Goal: Task Accomplishment & Management: Manage account settings

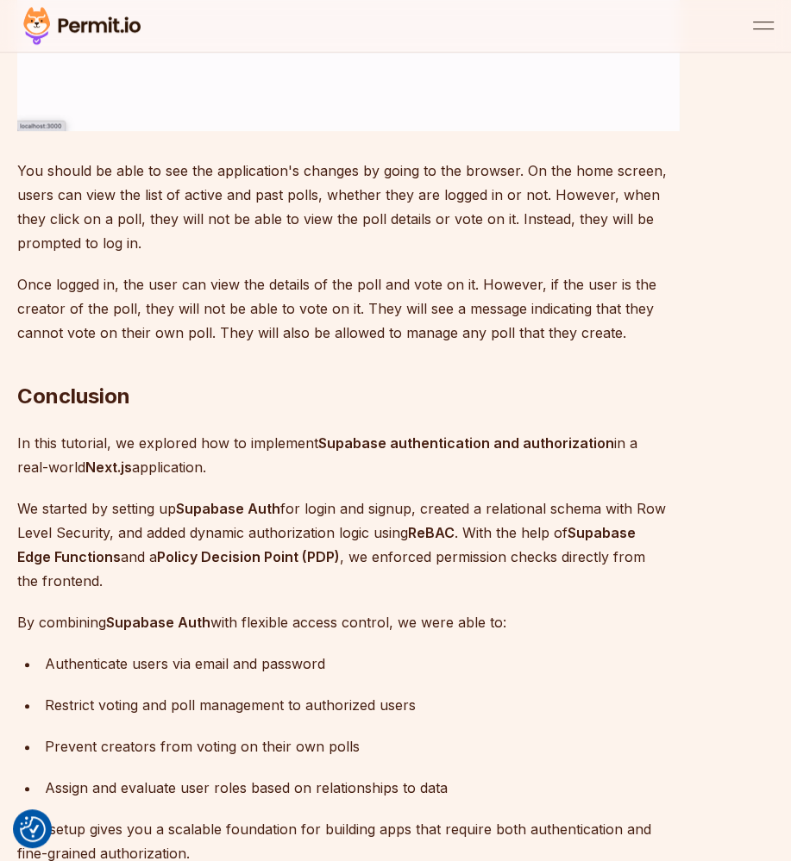
scroll to position [24053, 0]
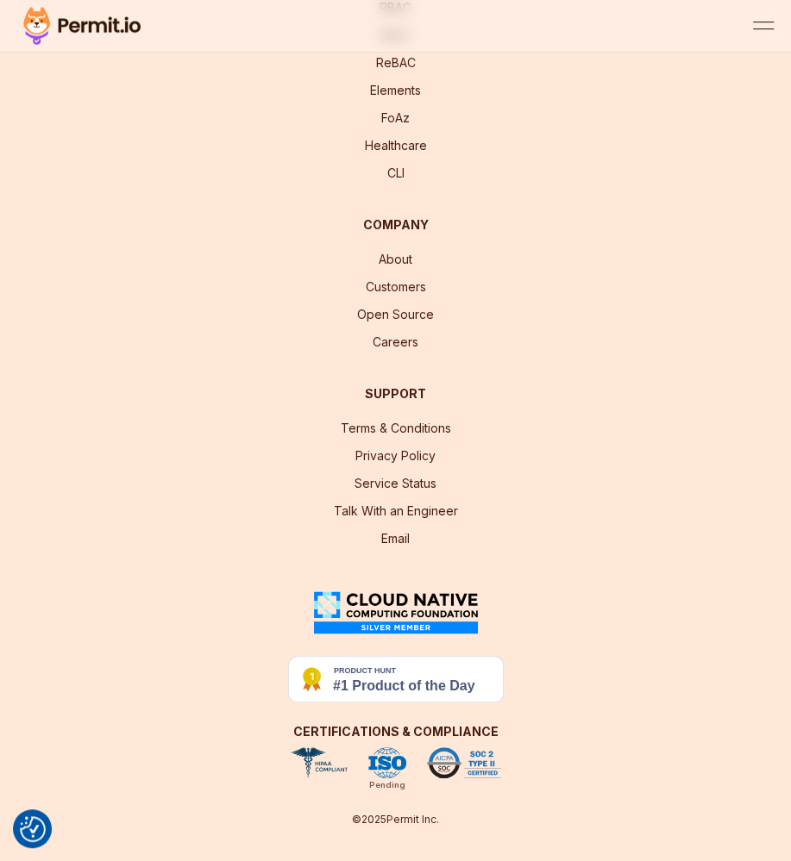
scroll to position [28536, 0]
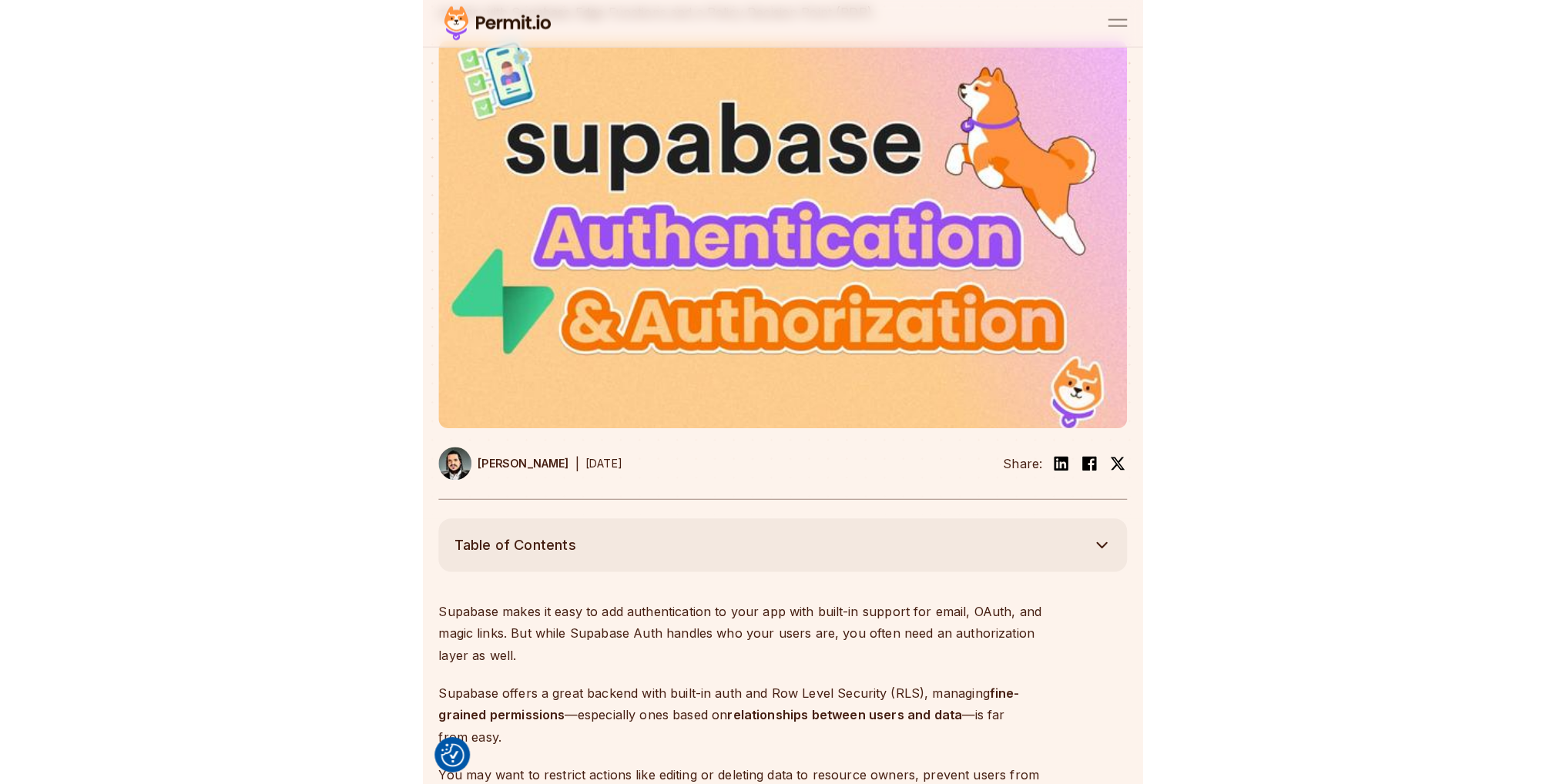
scroll to position [0, 0]
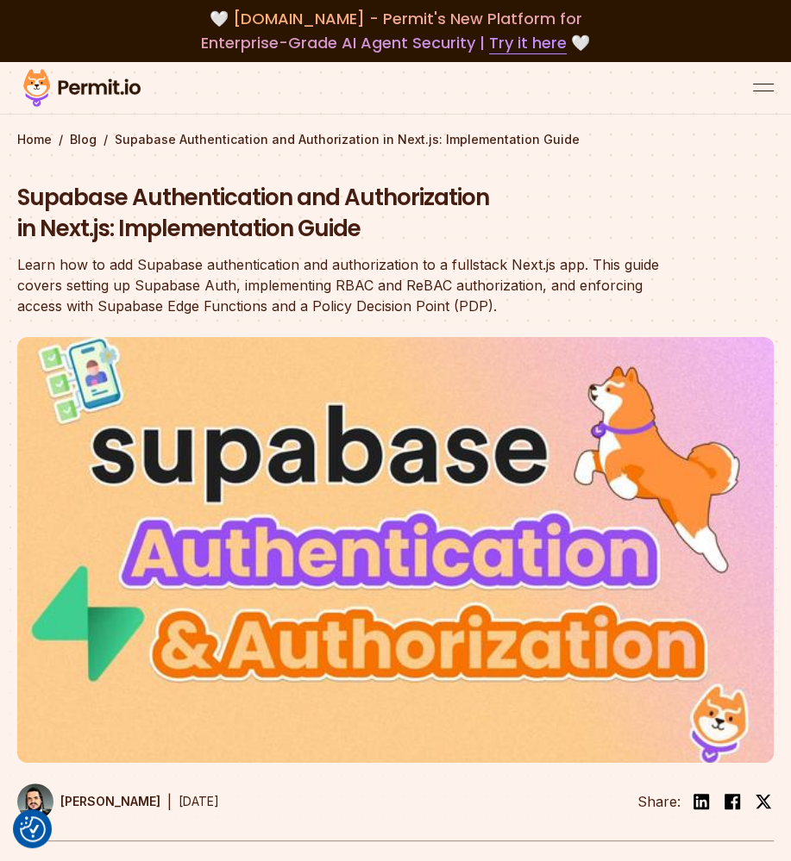
click at [286, 183] on h1 "Supabase Authentication and Authorization in Next.js: Implementation Guide" at bounding box center [348, 214] width 662 height 62
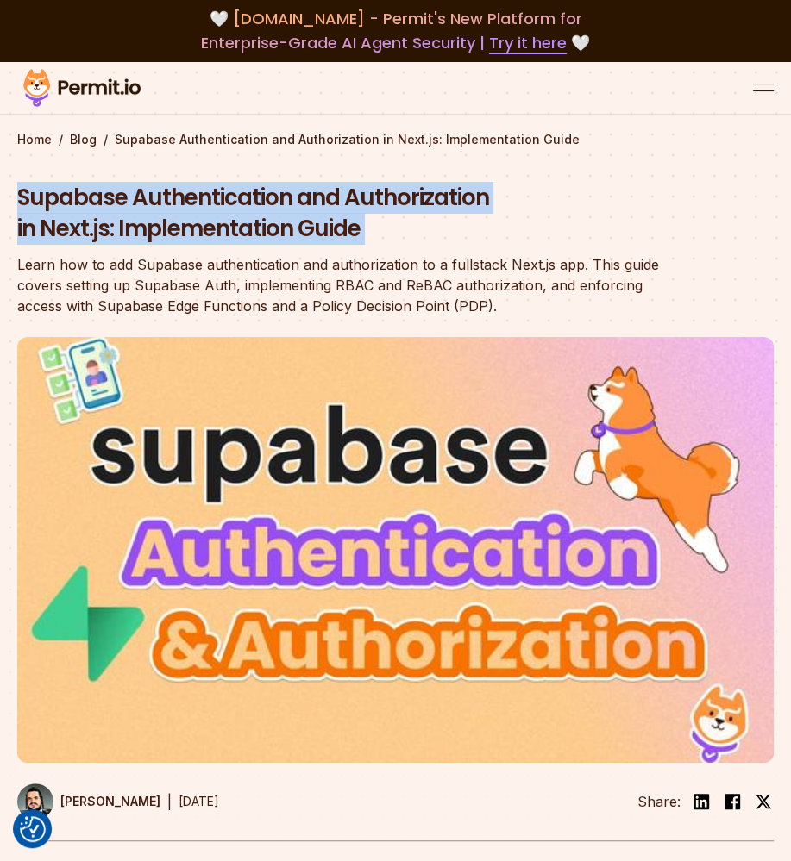
click at [286, 183] on h1 "Supabase Authentication and Authorization in Next.js: Implementation Guide" at bounding box center [348, 214] width 662 height 62
click at [287, 202] on h1 "Supabase Authentication and Authorization in Next.js: Implementation Guide" at bounding box center [348, 214] width 662 height 62
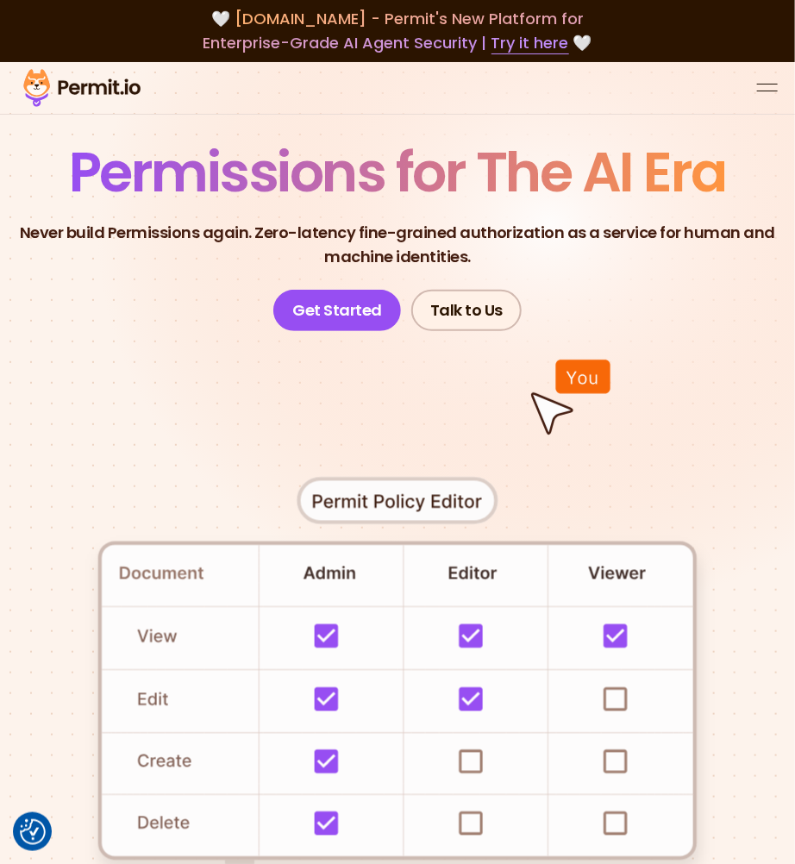
click at [759, 78] on button "open menu" at bounding box center [767, 88] width 21 height 21
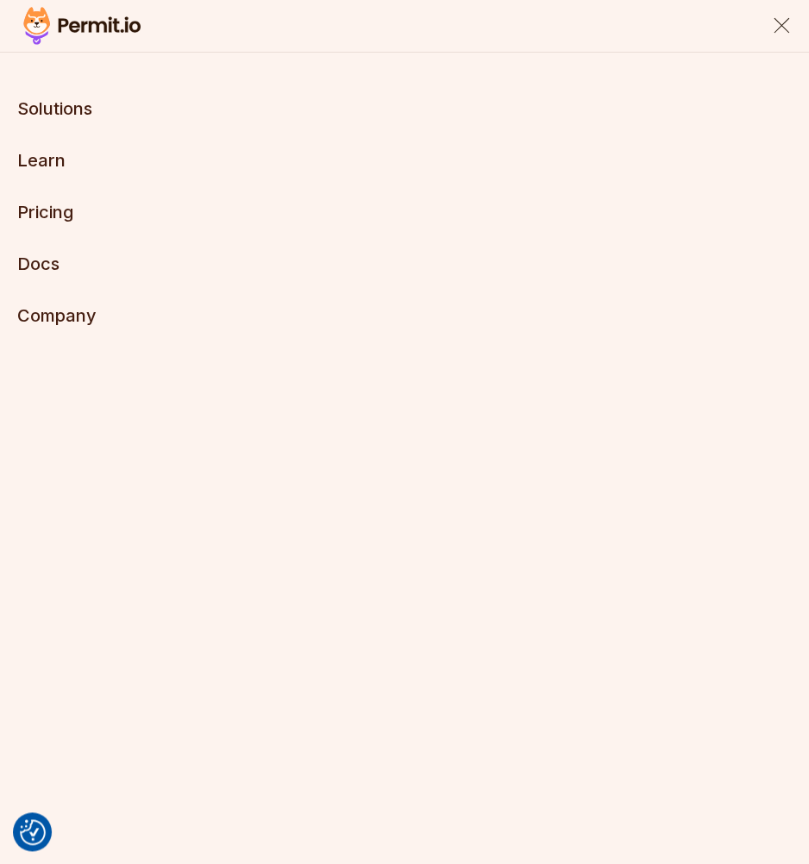
click at [766, 23] on div at bounding box center [404, 26] width 809 height 53
click at [779, 18] on button "close menu" at bounding box center [781, 26] width 21 height 21
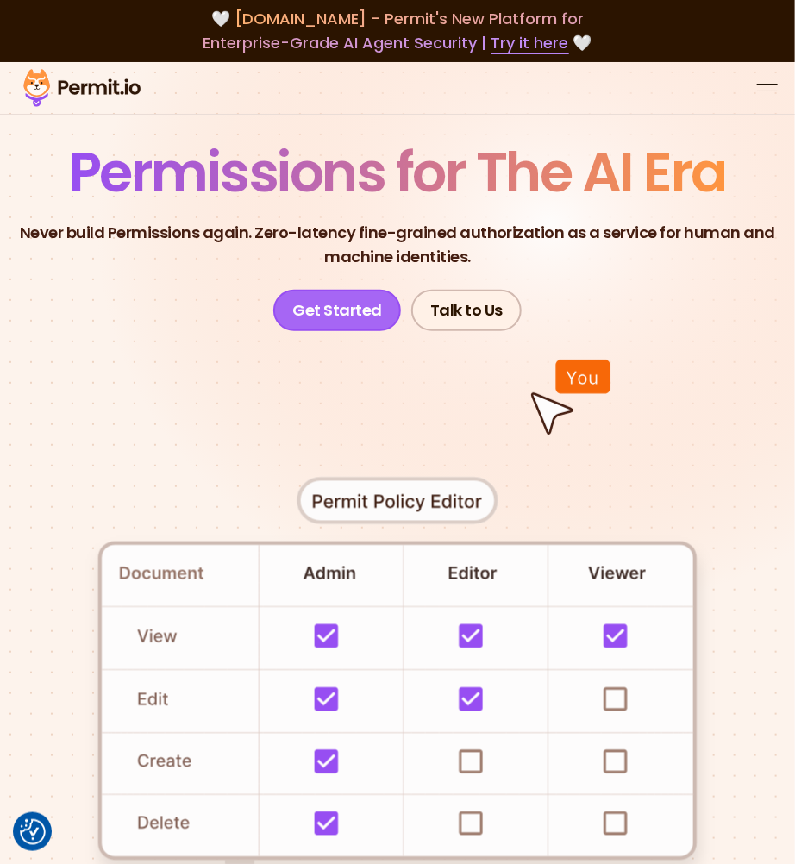
click at [326, 290] on link "Get Started" at bounding box center [337, 310] width 128 height 41
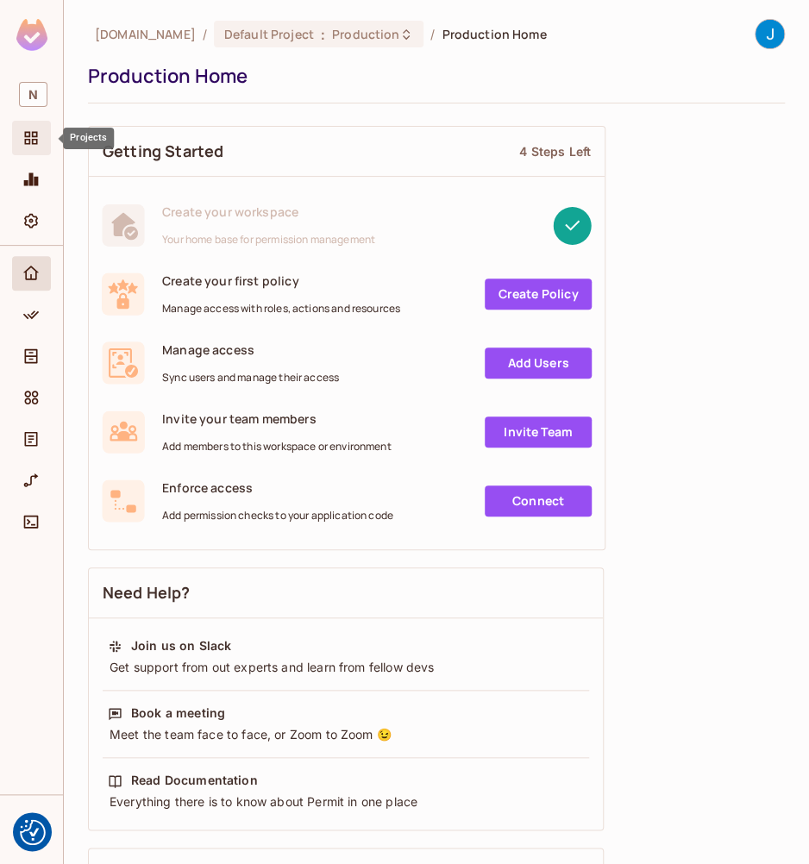
click at [29, 144] on icon "Projects" at bounding box center [31, 138] width 13 height 13
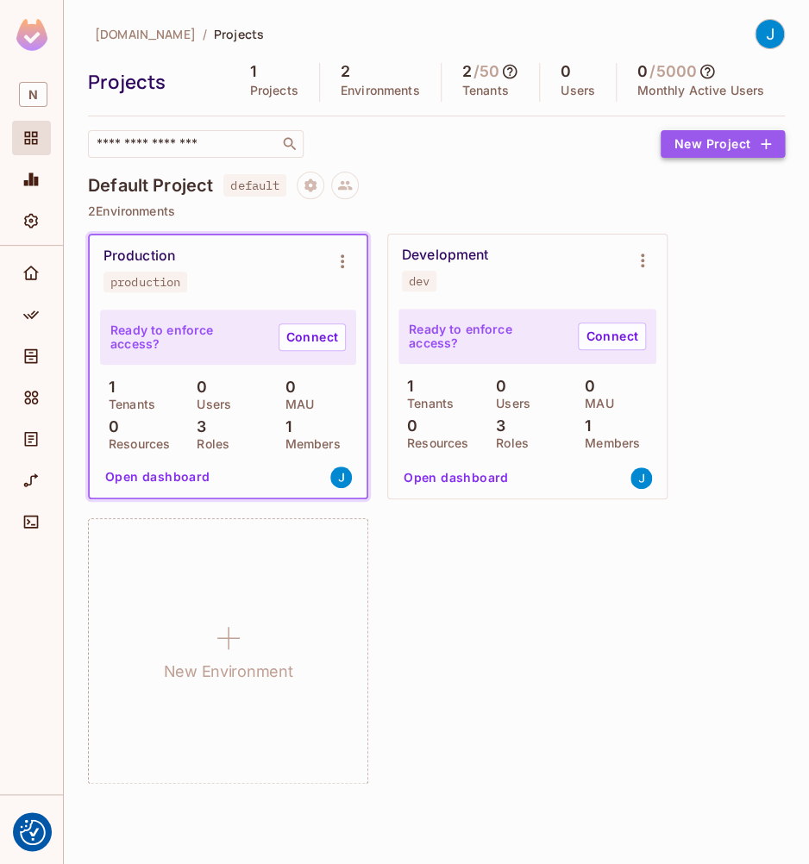
click at [682, 140] on button "New Project" at bounding box center [722, 144] width 124 height 28
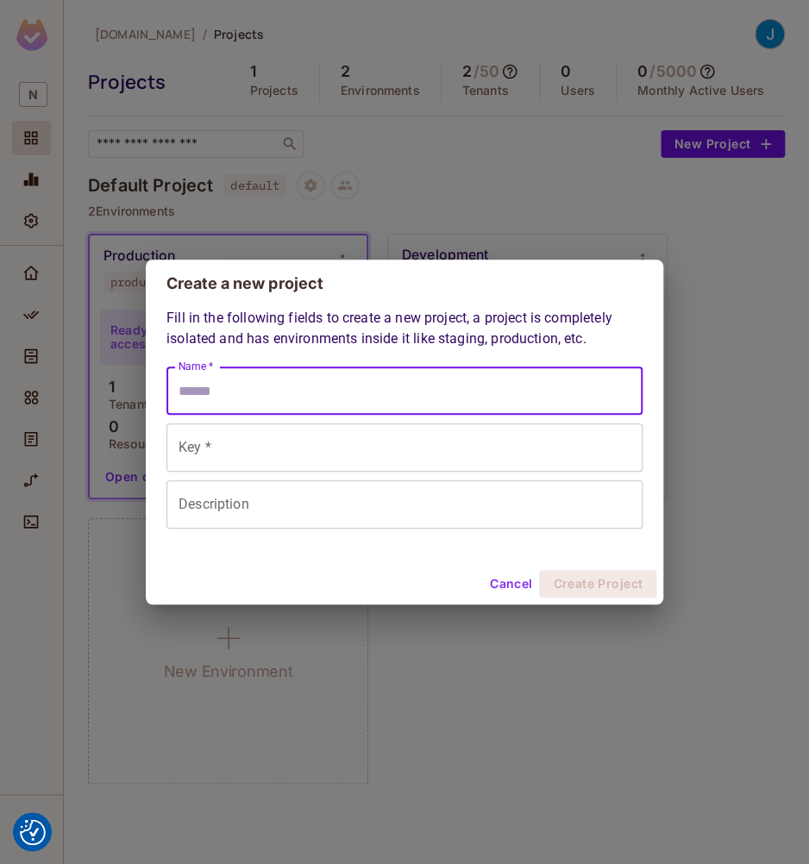
click at [216, 386] on input "Name *" at bounding box center [404, 390] width 476 height 48
click at [200, 448] on div "Key * Key *" at bounding box center [404, 447] width 476 height 48
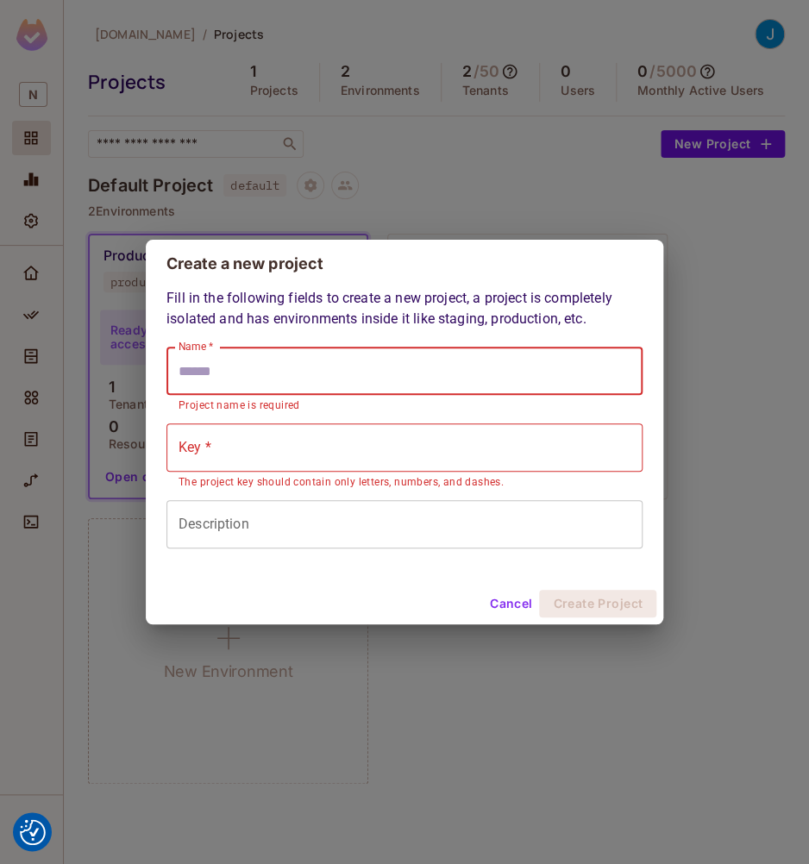
drag, startPoint x: 206, startPoint y: 391, endPoint x: 215, endPoint y: 388, distance: 9.0
click at [206, 391] on input "Name *" at bounding box center [404, 371] width 476 height 48
type input "*"
type input "**"
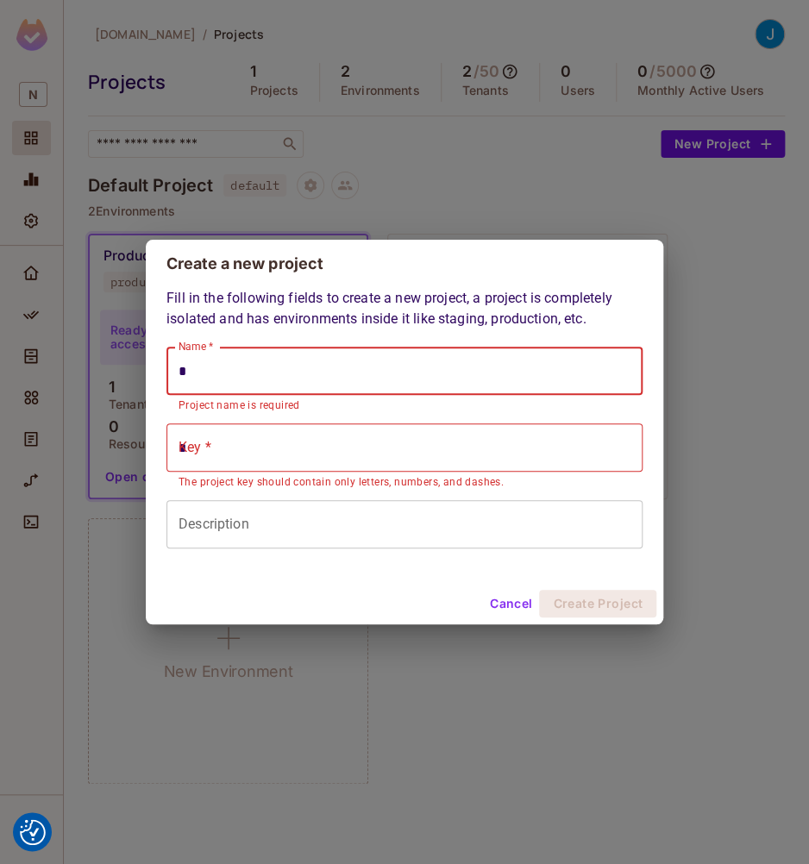
type input "**"
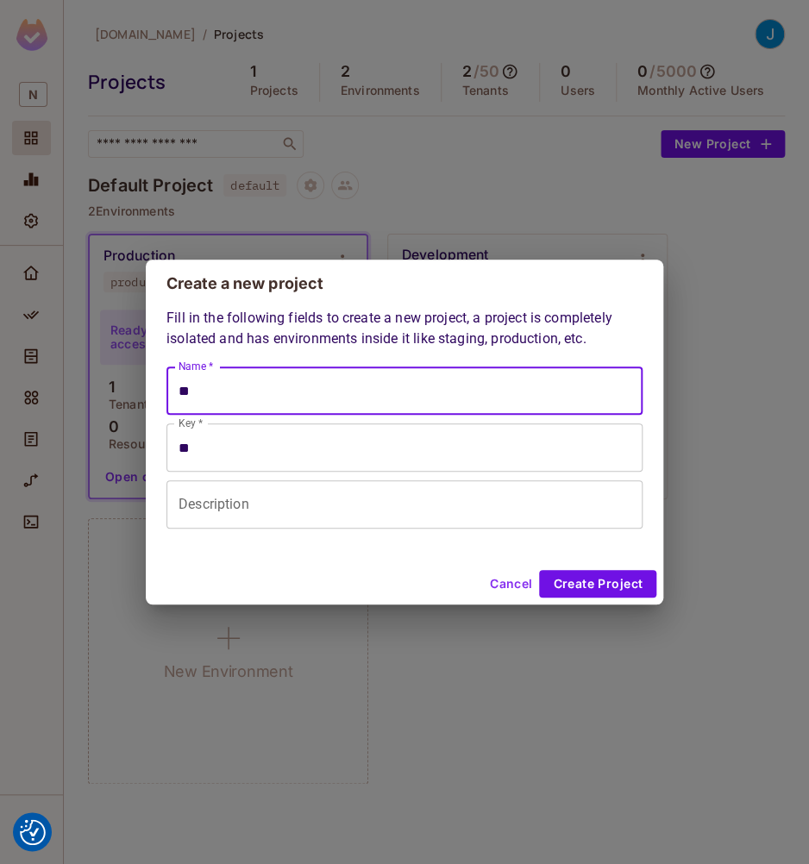
type input "***"
type input "****"
type input "*****"
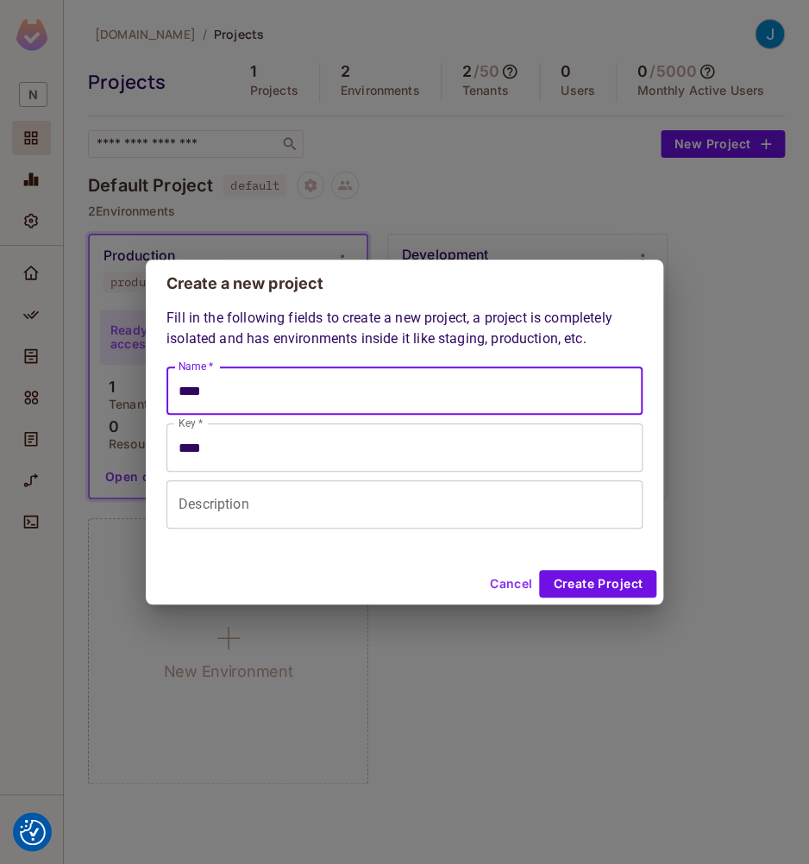
type input "*****"
type input "******"
type input "*******"
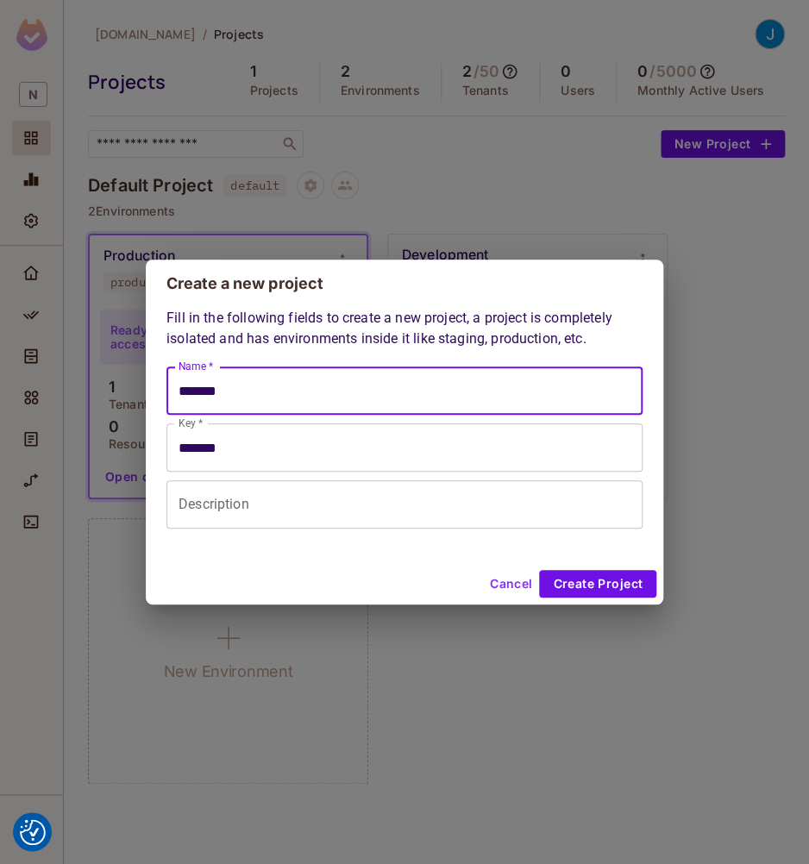
type input "********"
type input "*********"
type input "**********"
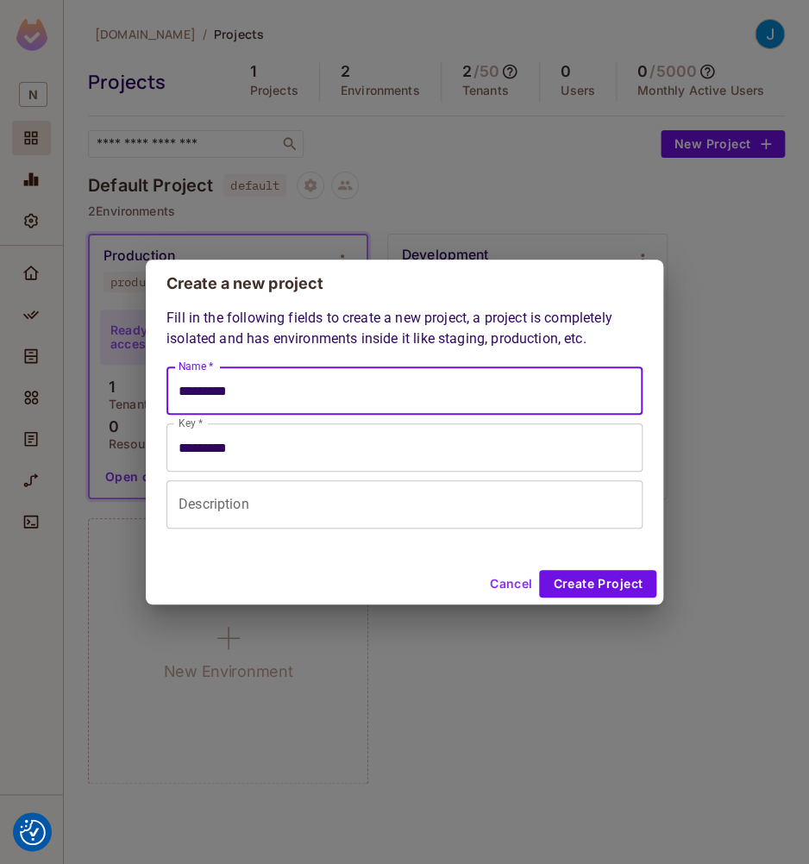
type input "**********"
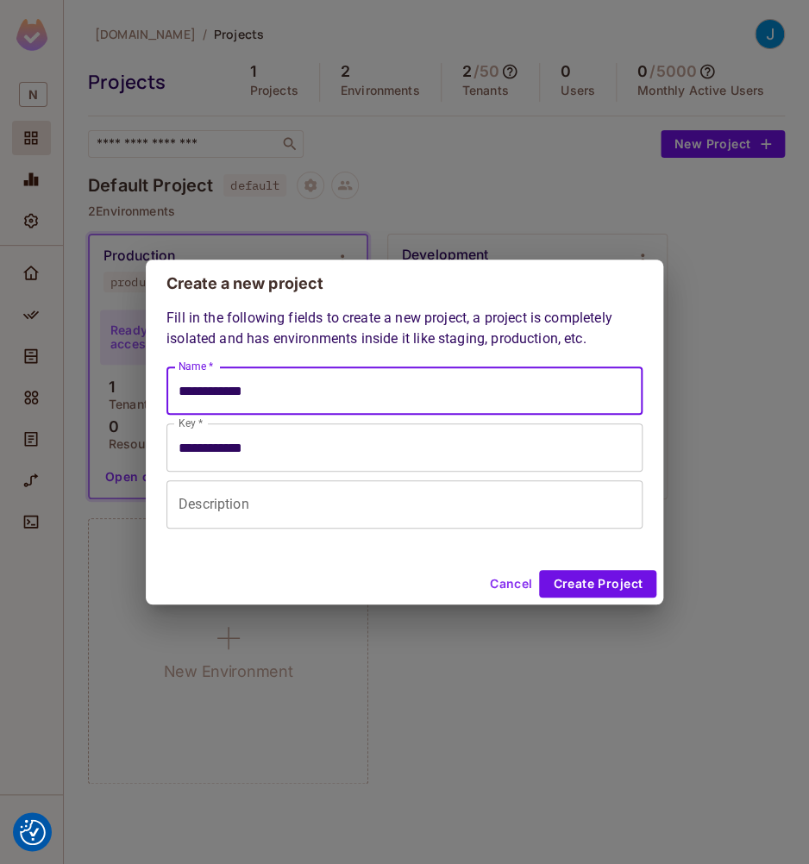
type input "**********"
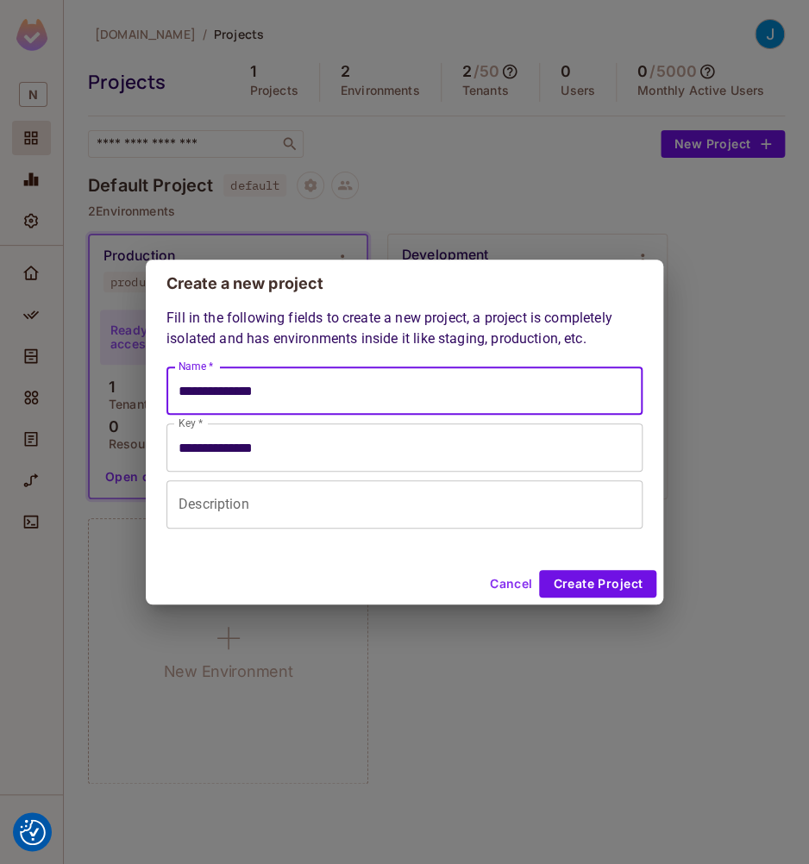
type input "**********"
click at [586, 581] on button "Create Project" at bounding box center [597, 584] width 117 height 28
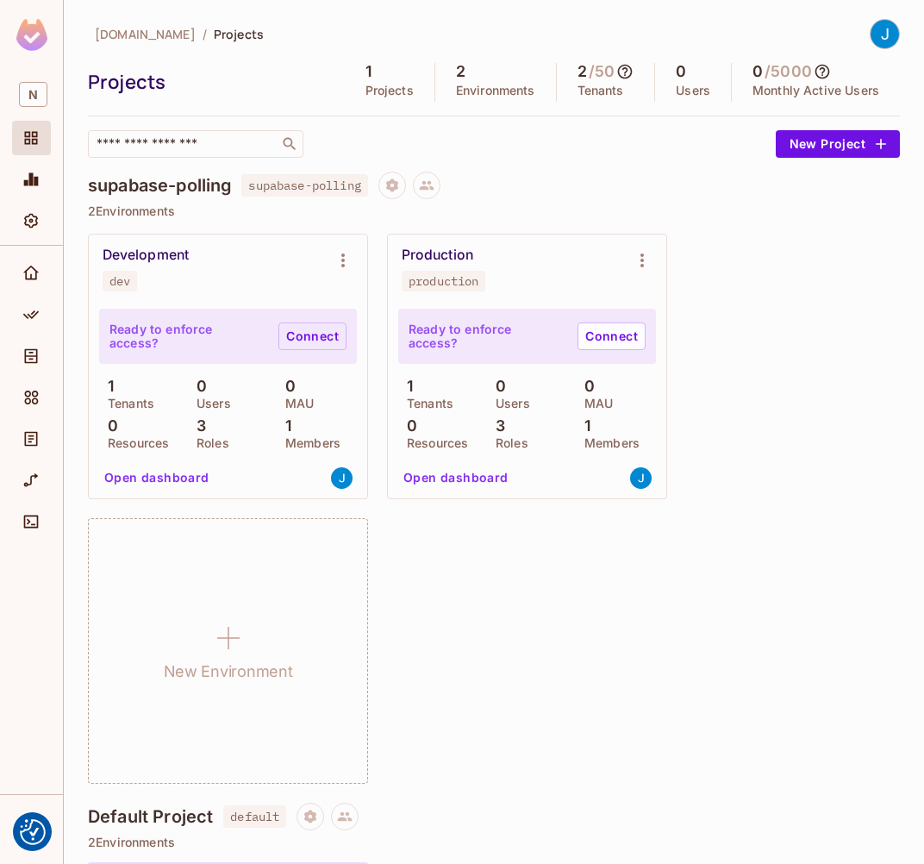
click at [313, 332] on link "Connect" at bounding box center [312, 336] width 68 height 28
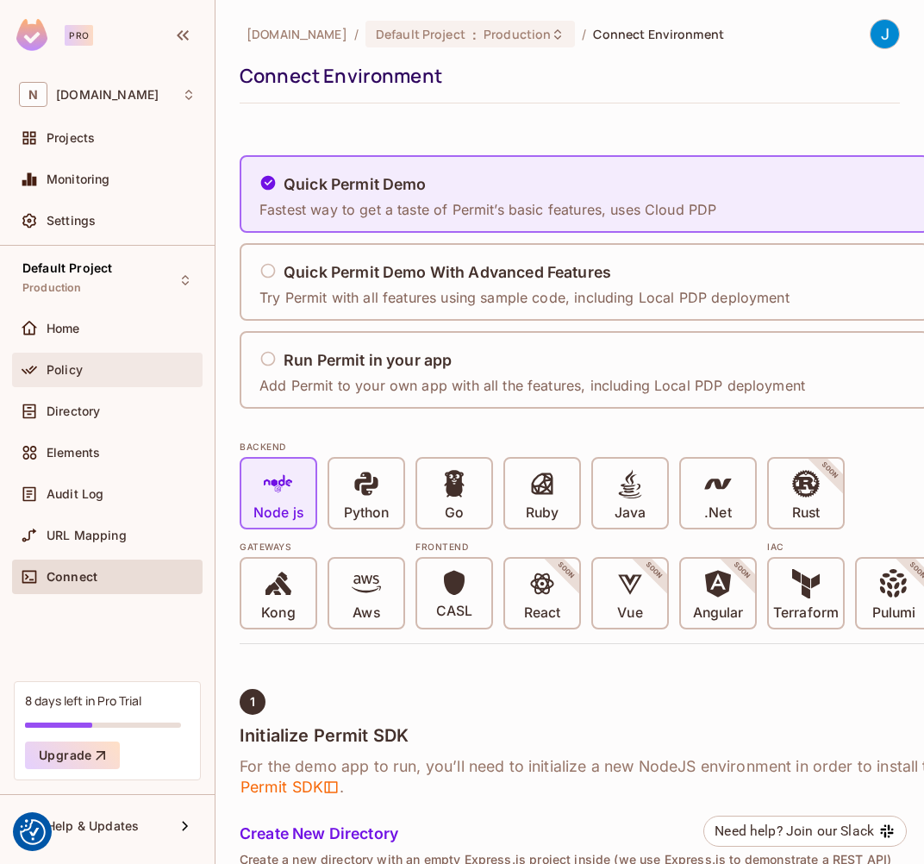
click at [85, 370] on div "Policy" at bounding box center [121, 370] width 149 height 14
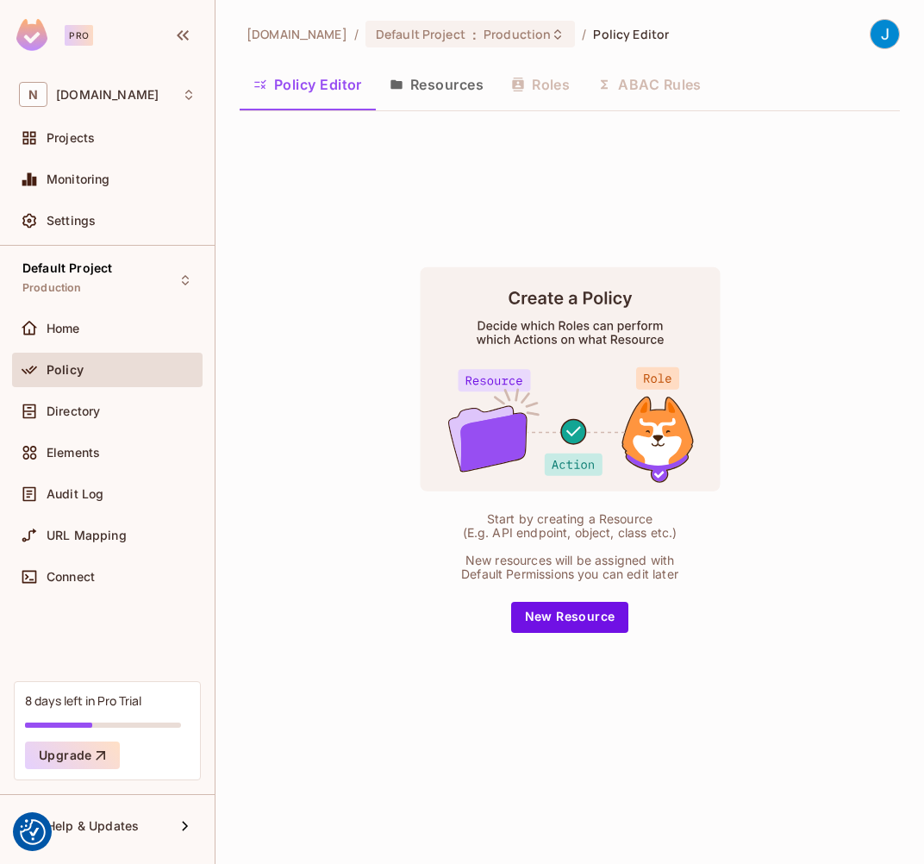
click at [443, 91] on button "Resources" at bounding box center [437, 84] width 122 height 43
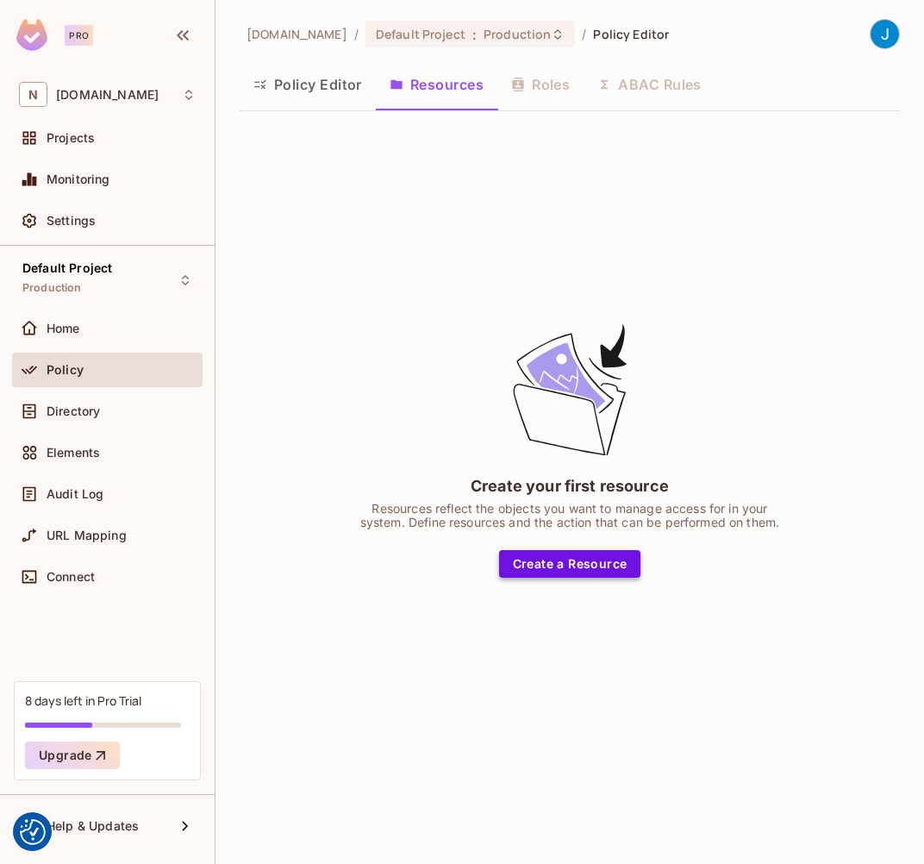
click at [568, 563] on button "Create a Resource" at bounding box center [570, 564] width 142 height 28
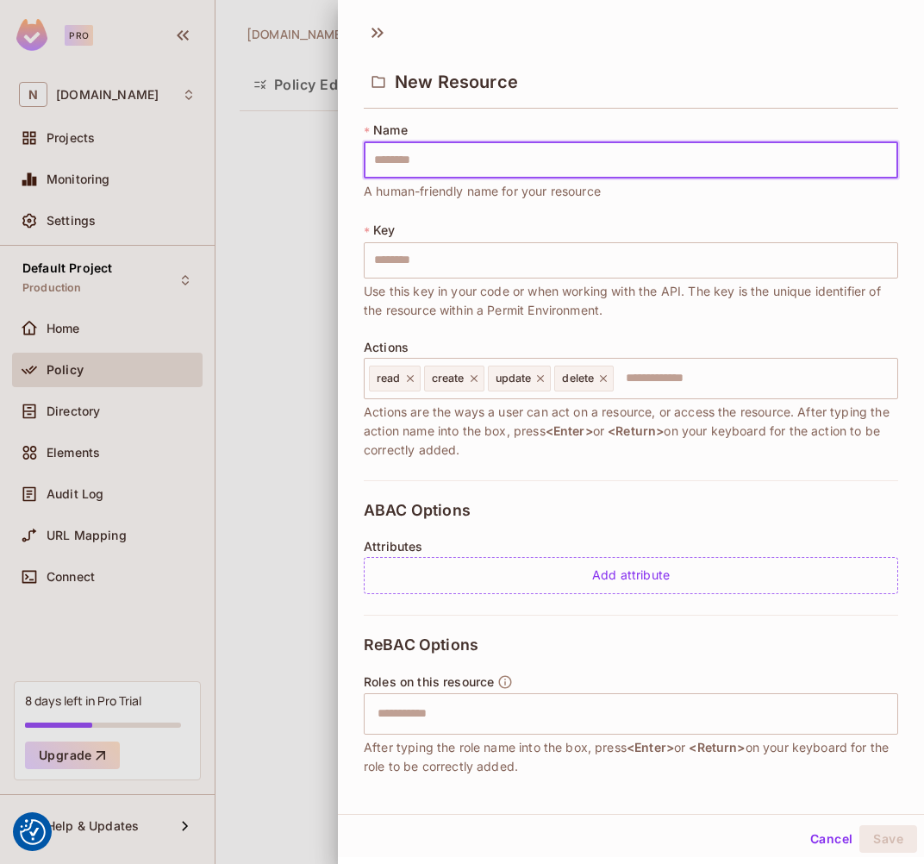
type input "*"
type input "**"
type input "***"
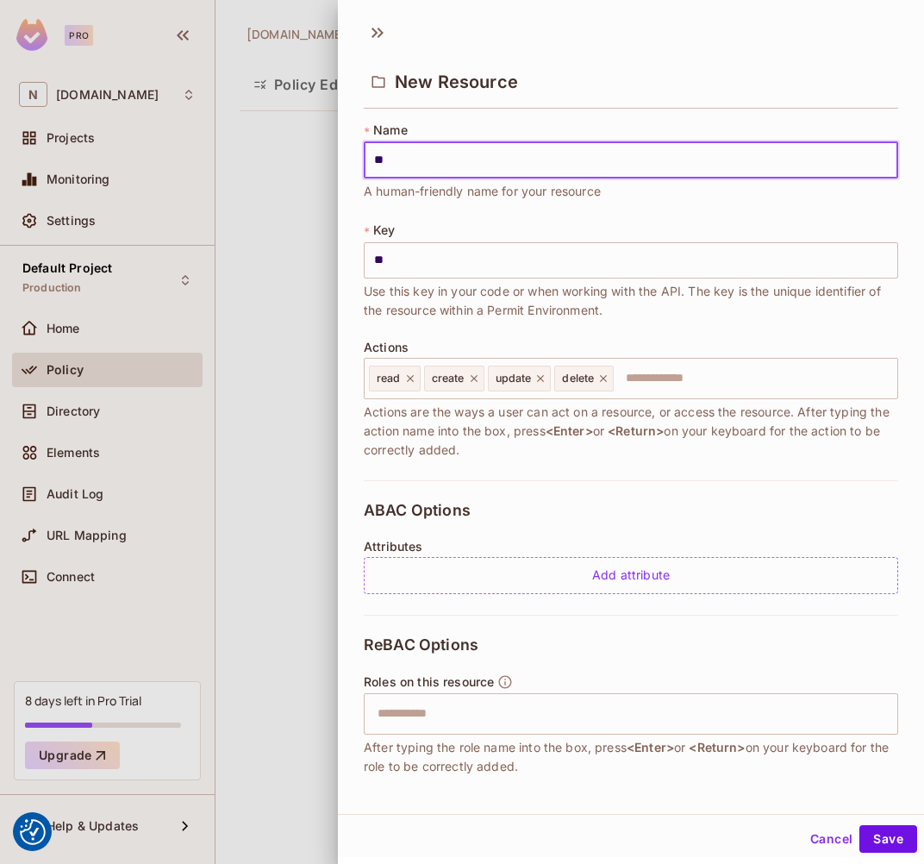
type input "***"
type input "****"
type input "*****"
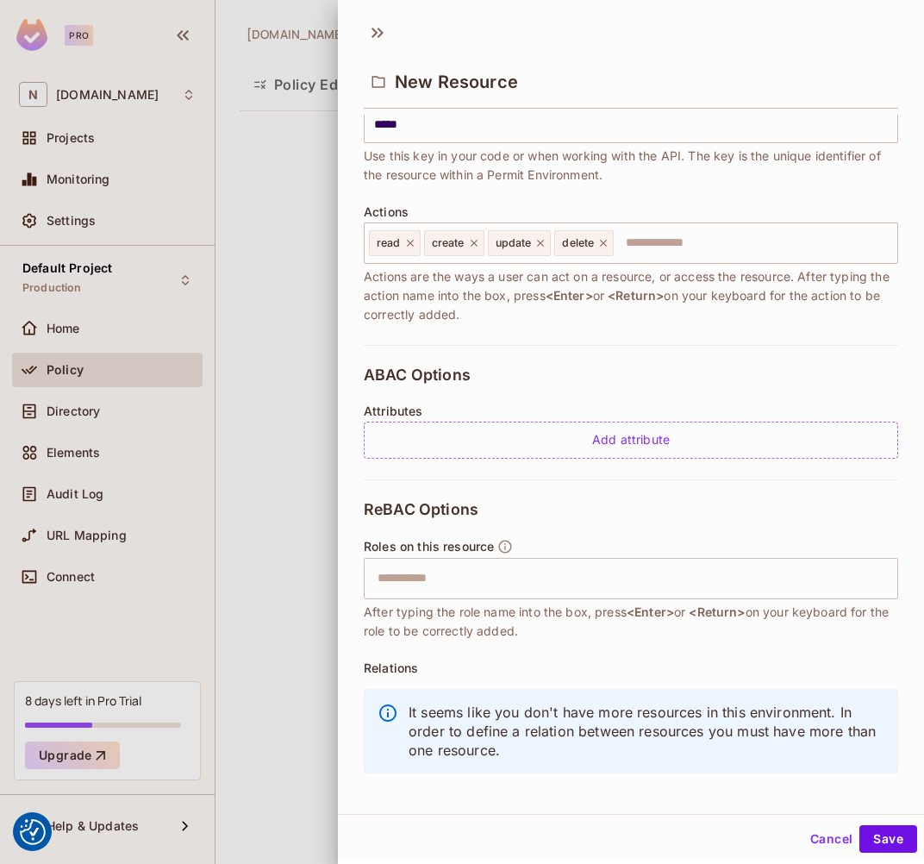
scroll to position [150, 0]
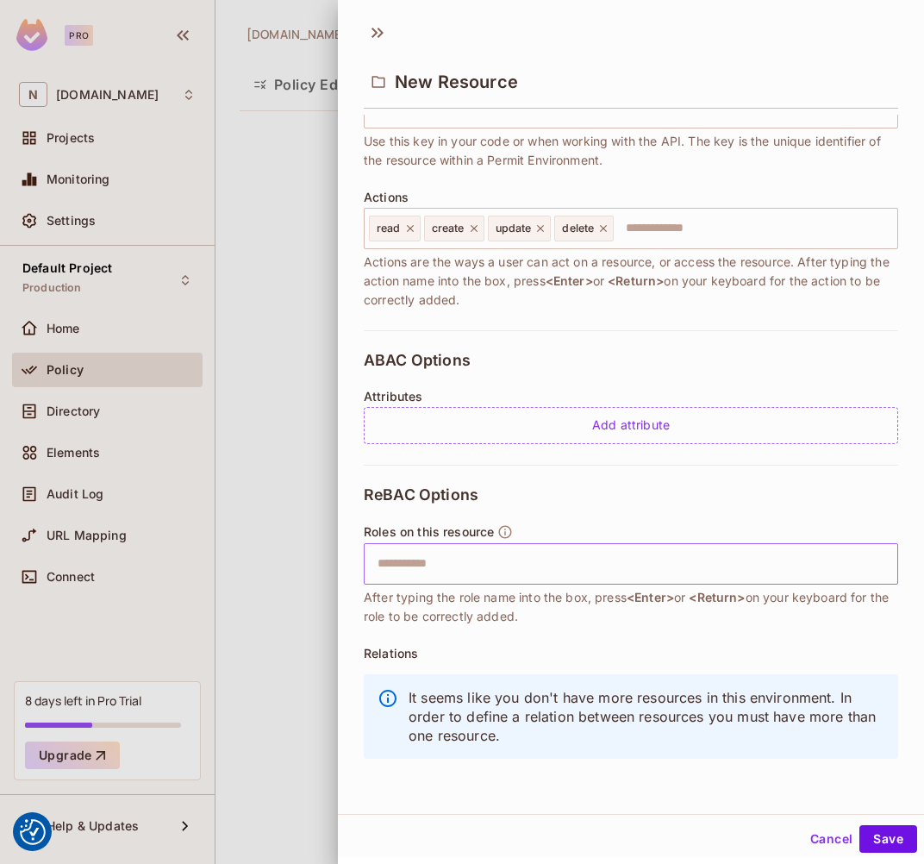
type input "*****"
click at [404, 562] on input "text" at bounding box center [628, 564] width 523 height 34
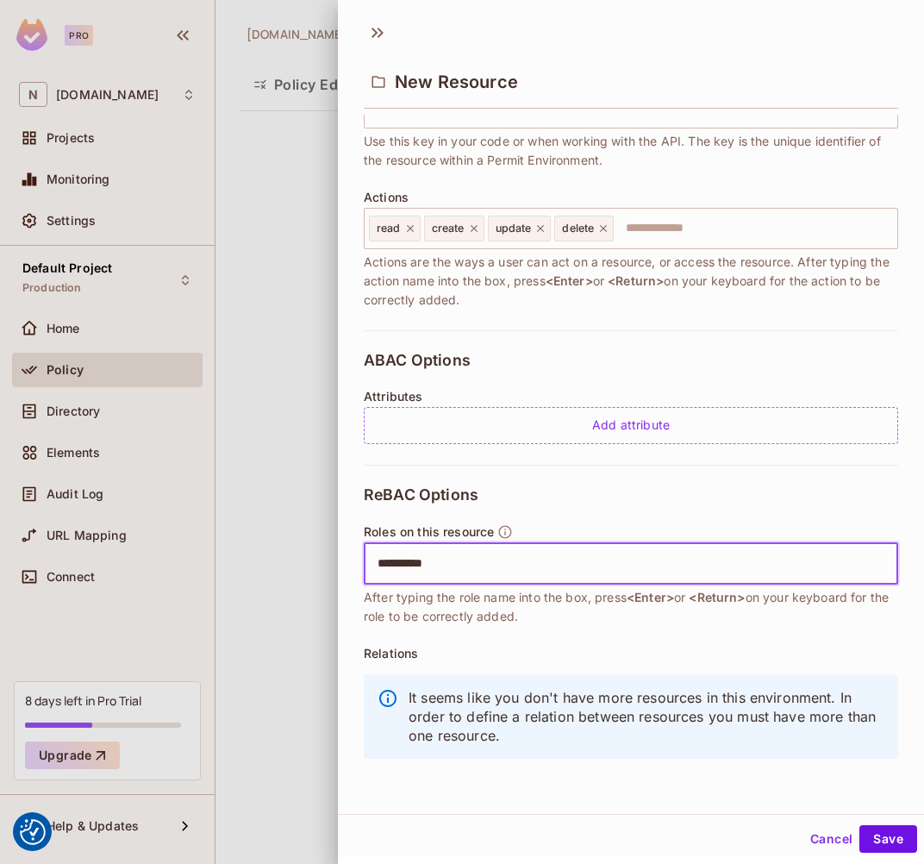
type input "*********"
type input "**"
click at [466, 563] on icon at bounding box center [466, 564] width 12 height 12
click at [440, 566] on input "text" at bounding box center [628, 564] width 523 height 34
type input "**********"
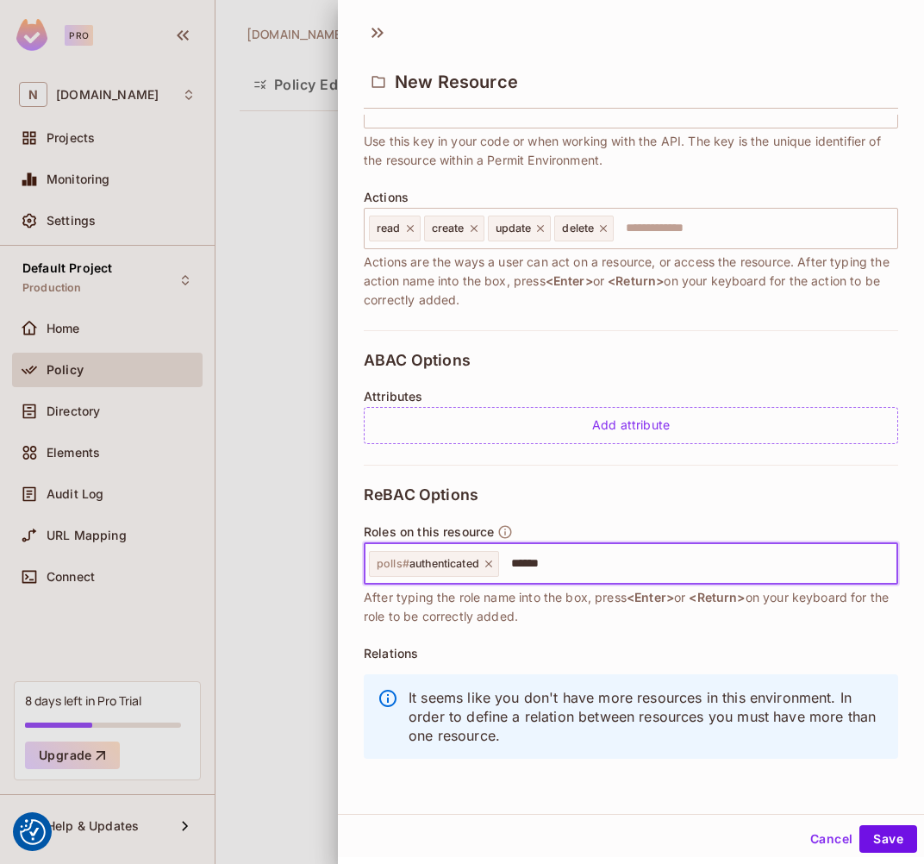
type input "*******"
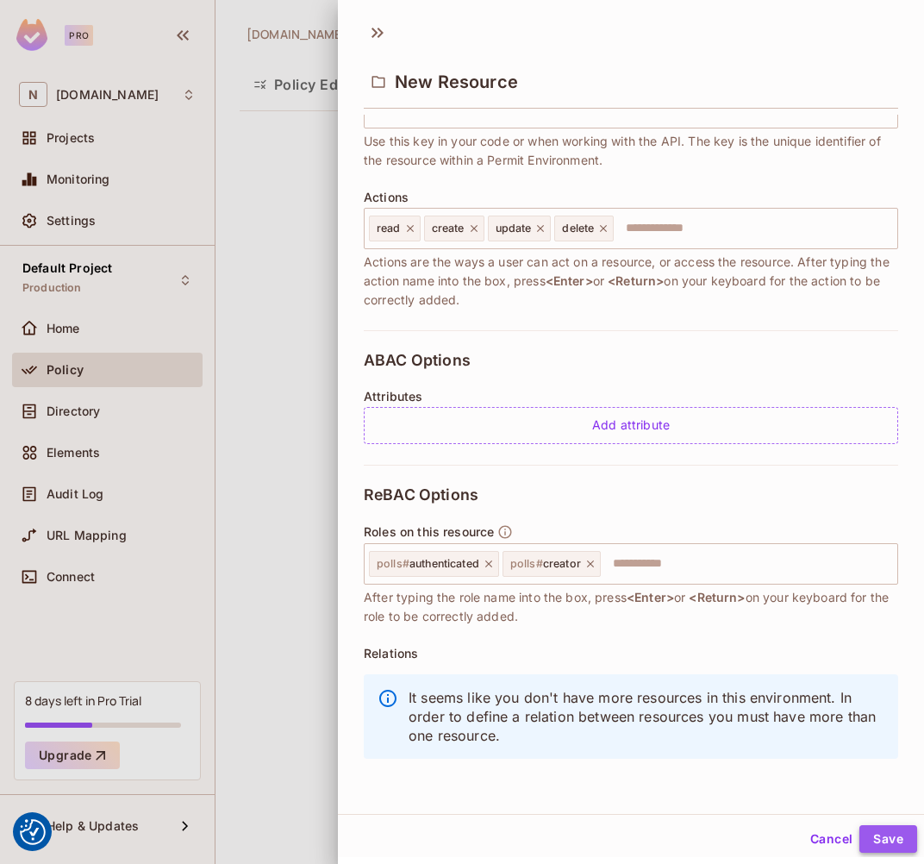
click at [808, 835] on button "Save" at bounding box center [889, 839] width 58 height 28
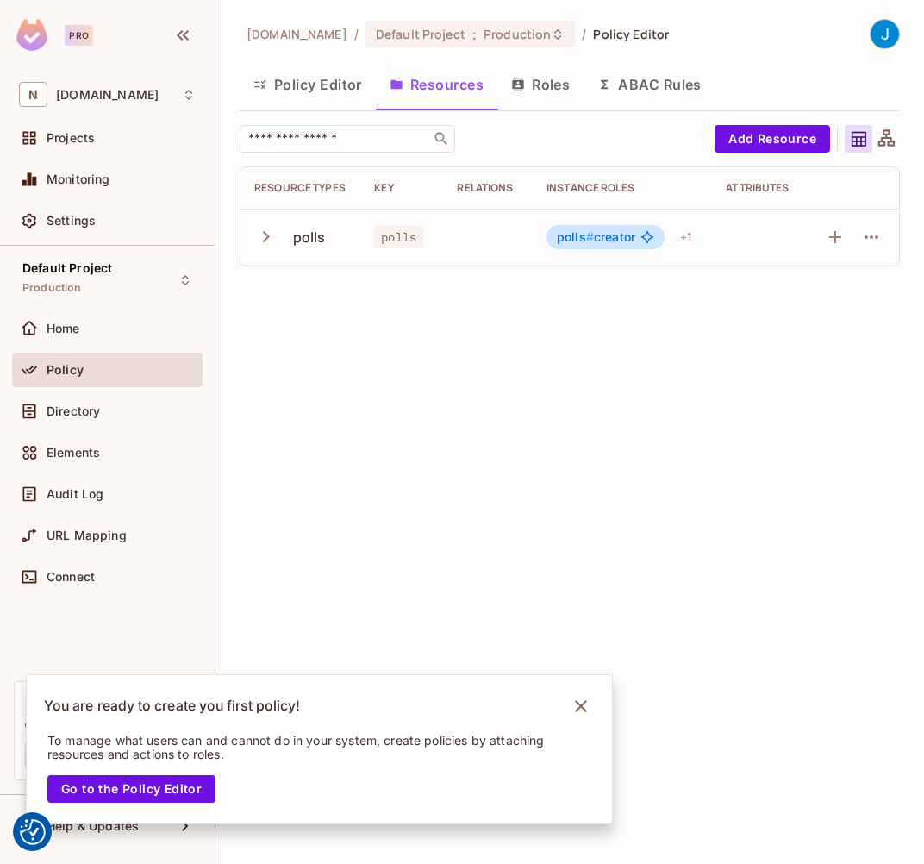
click at [535, 79] on button "Roles" at bounding box center [540, 84] width 86 height 43
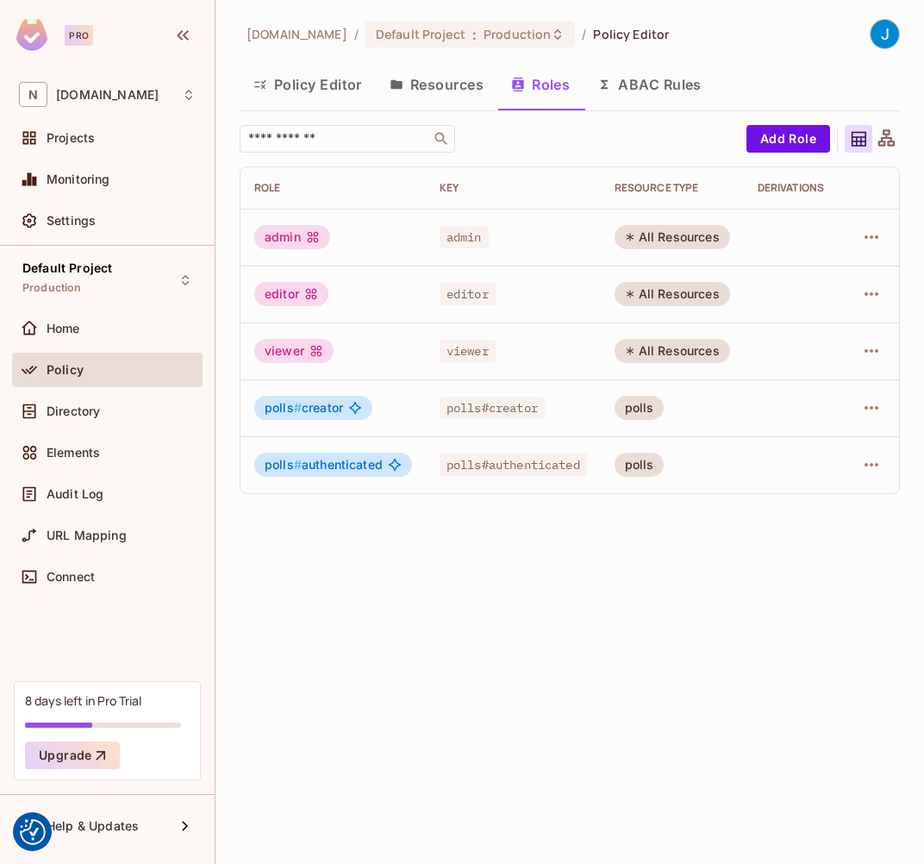
click at [139, 359] on div "Policy" at bounding box center [107, 369] width 177 height 21
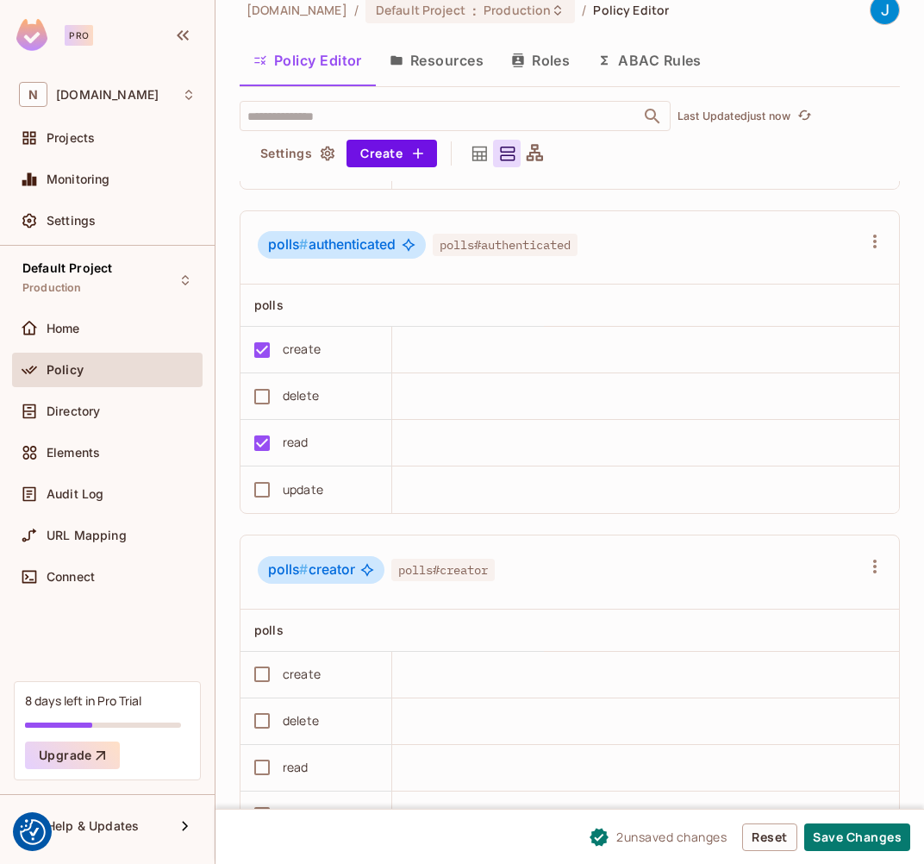
scroll to position [37, 0]
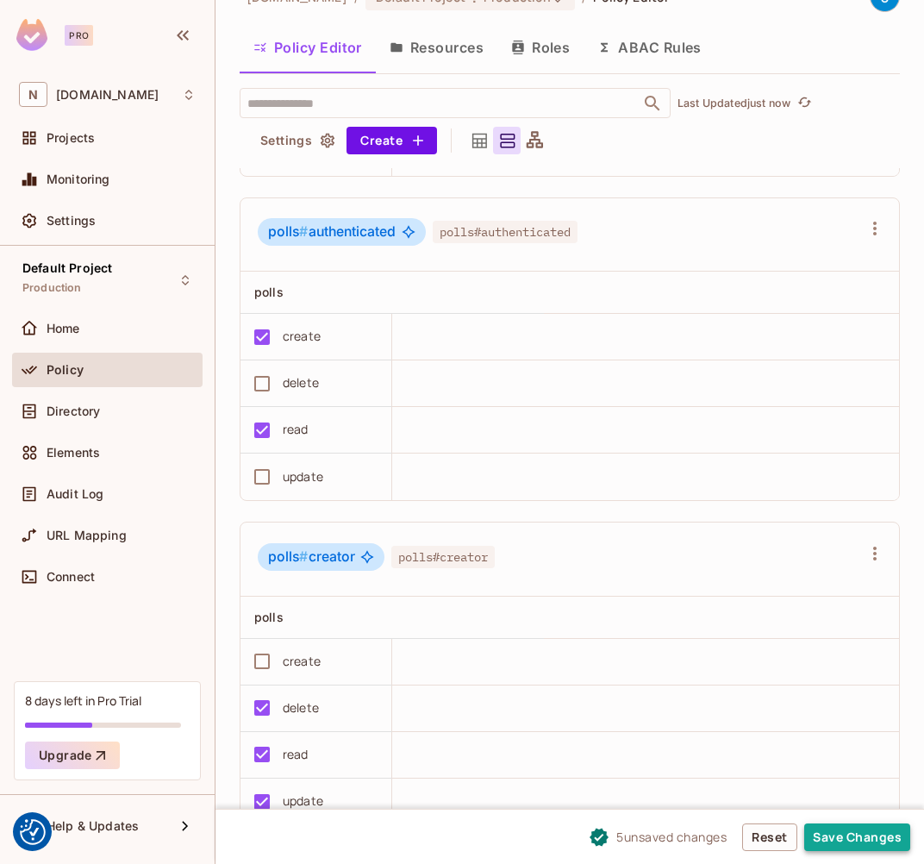
click at [808, 833] on button "Save Changes" at bounding box center [857, 837] width 106 height 28
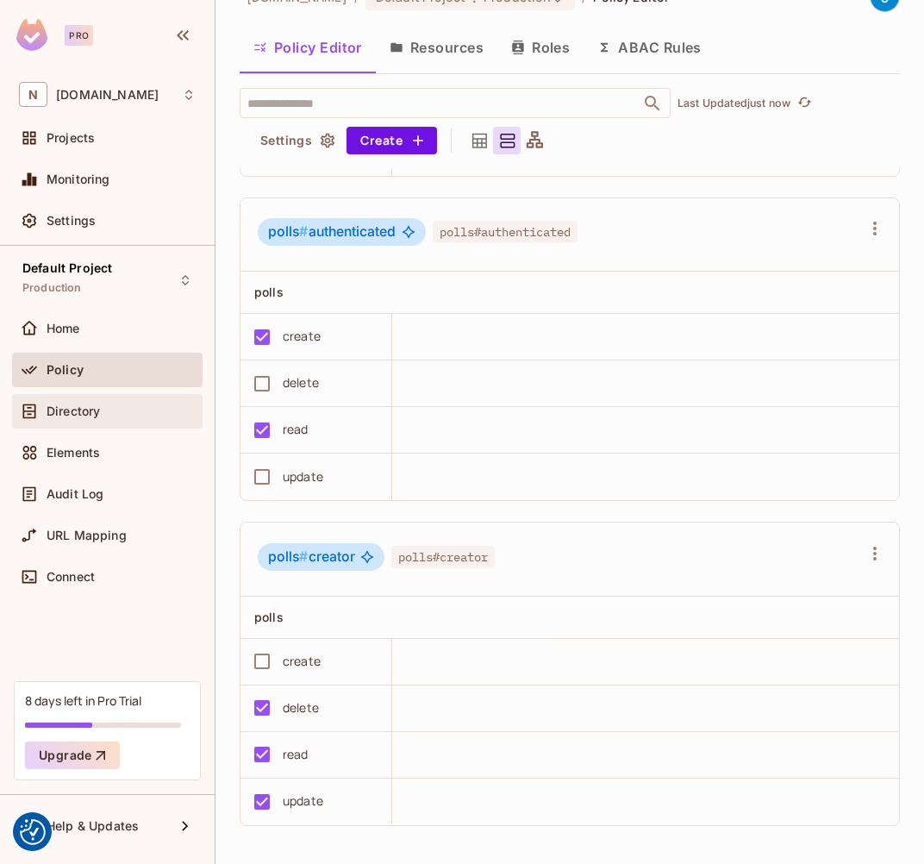
click at [96, 408] on span "Directory" at bounding box center [73, 411] width 53 height 14
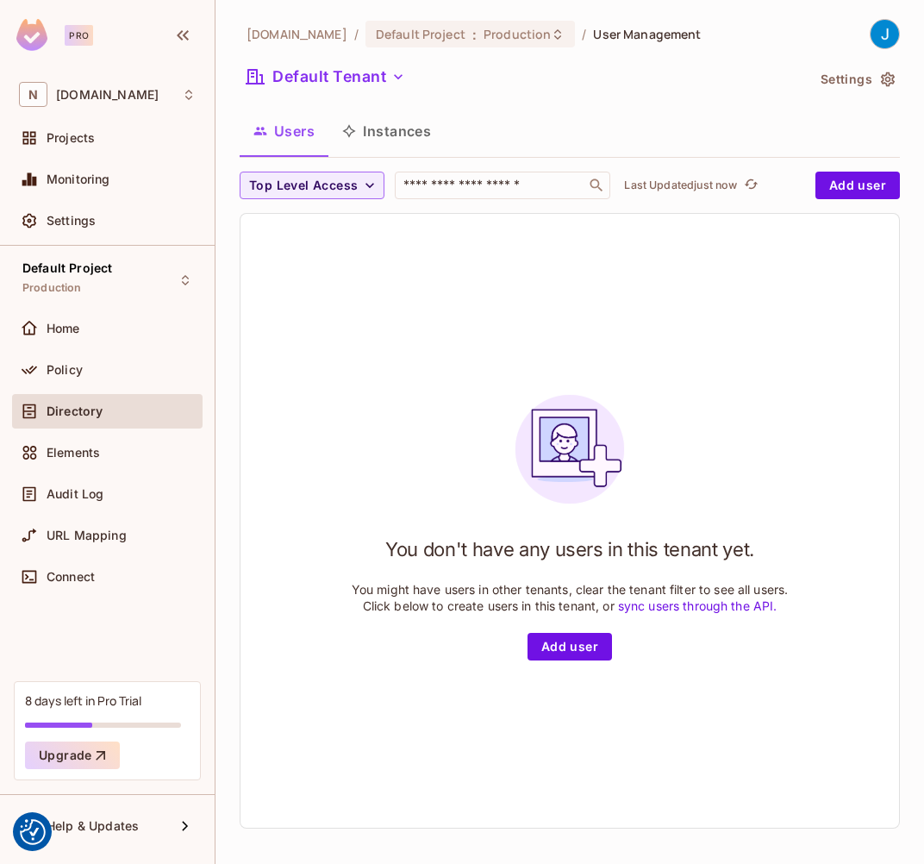
click at [409, 127] on button "Instances" at bounding box center [386, 130] width 116 height 43
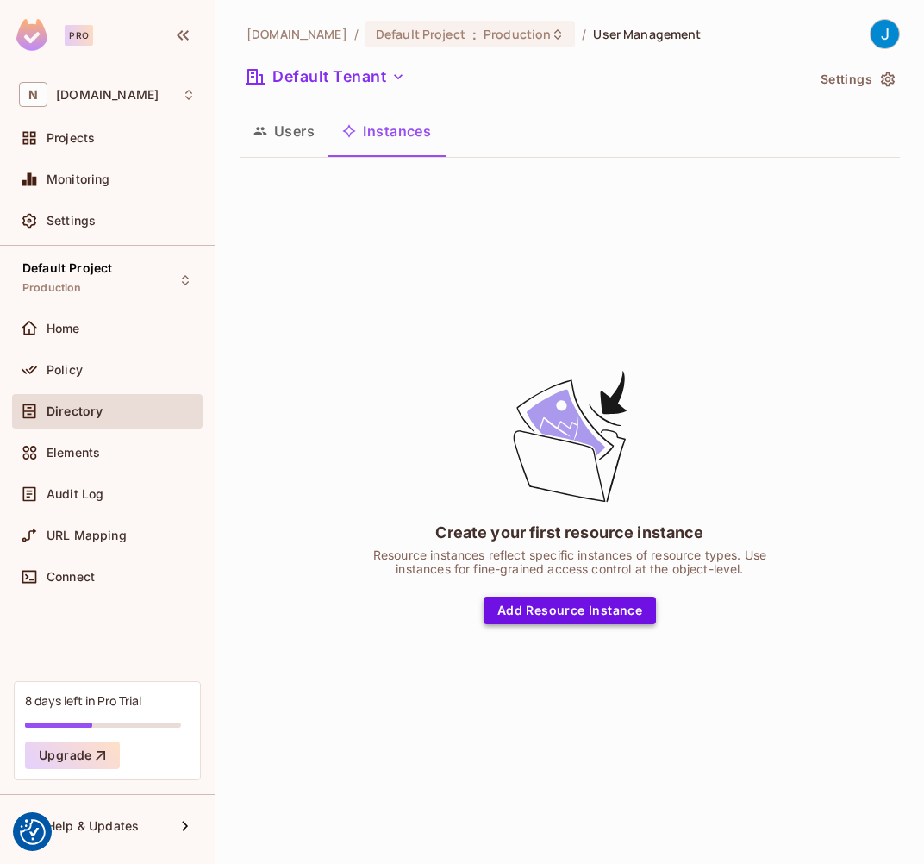
click at [579, 614] on button "Add Resource Instance" at bounding box center [570, 611] width 172 height 28
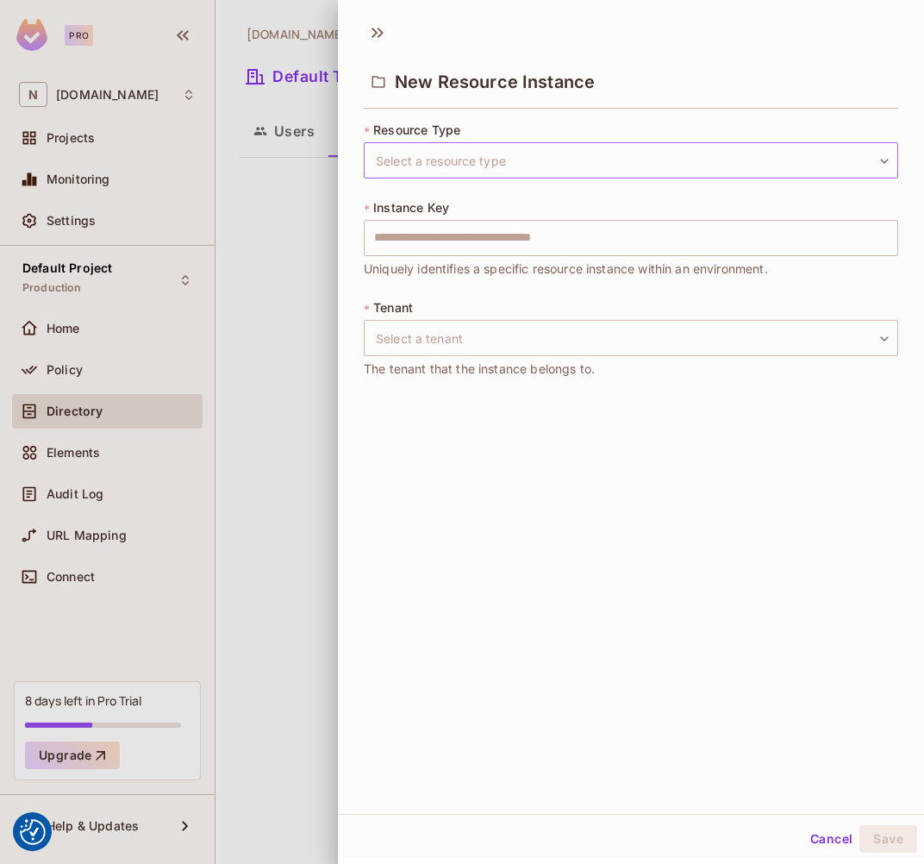
click at [568, 159] on body "We use cookies to enhance your browsing experience, serve personalized ads or c…" at bounding box center [462, 432] width 924 height 864
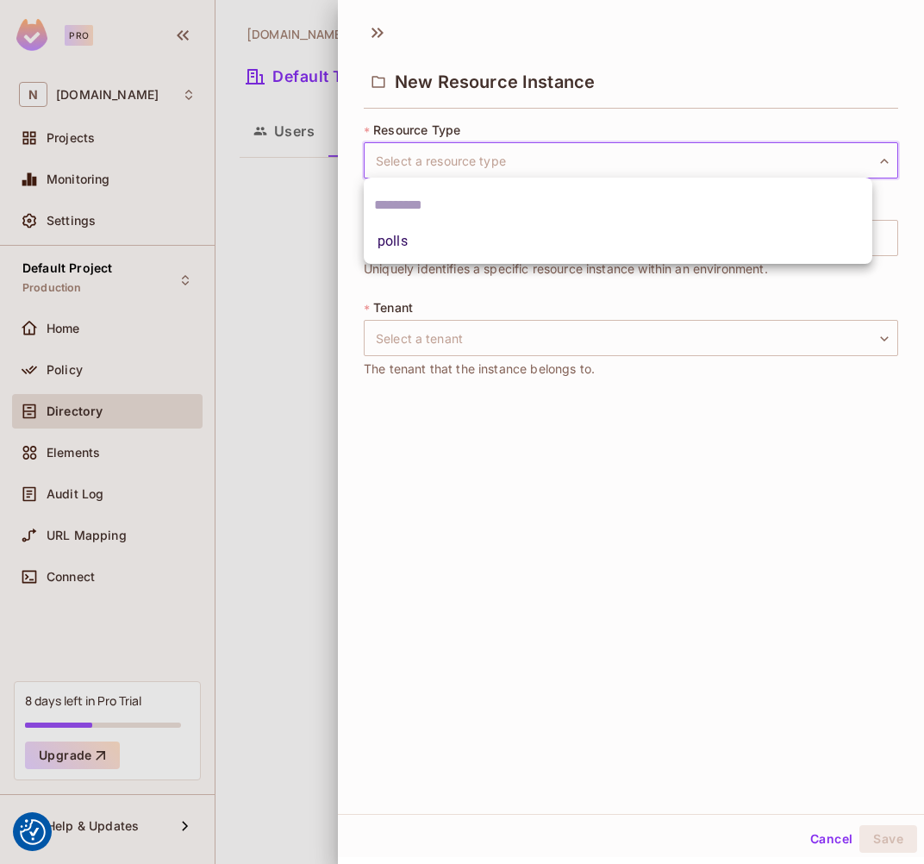
click at [520, 245] on li "polls" at bounding box center [618, 241] width 509 height 31
type input "*****"
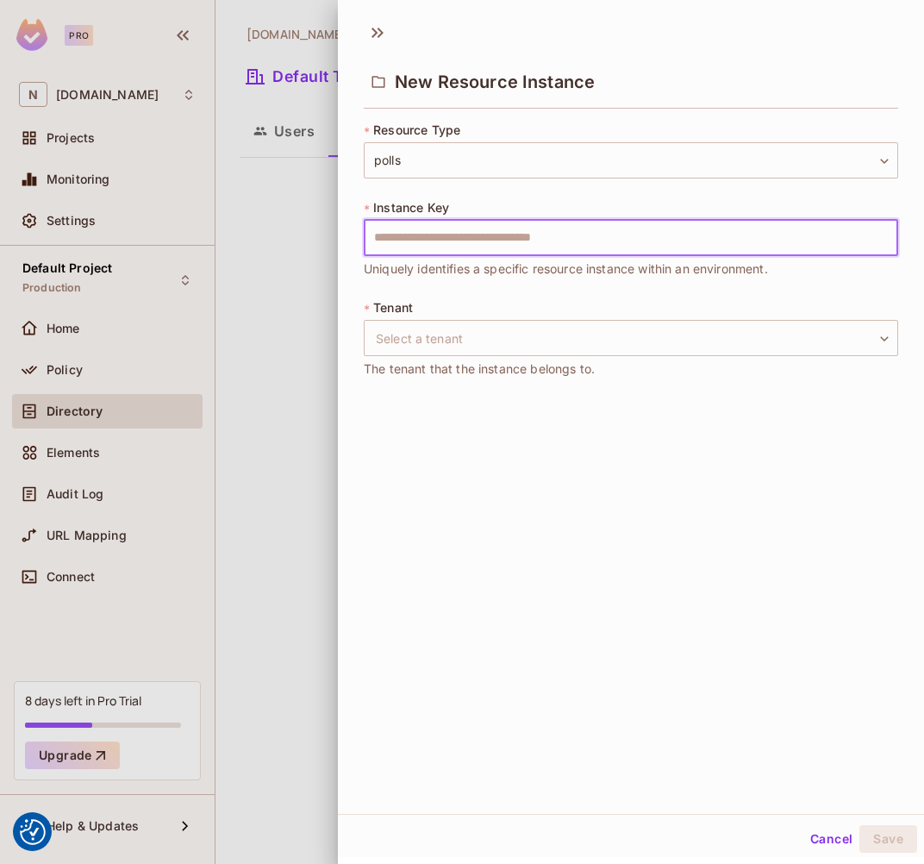
click at [399, 247] on input "text" at bounding box center [631, 238] width 535 height 36
paste input "**********"
type input "**********"
click at [491, 347] on body "We use cookies to enhance your browsing experience, serve personalized ads or c…" at bounding box center [462, 432] width 924 height 864
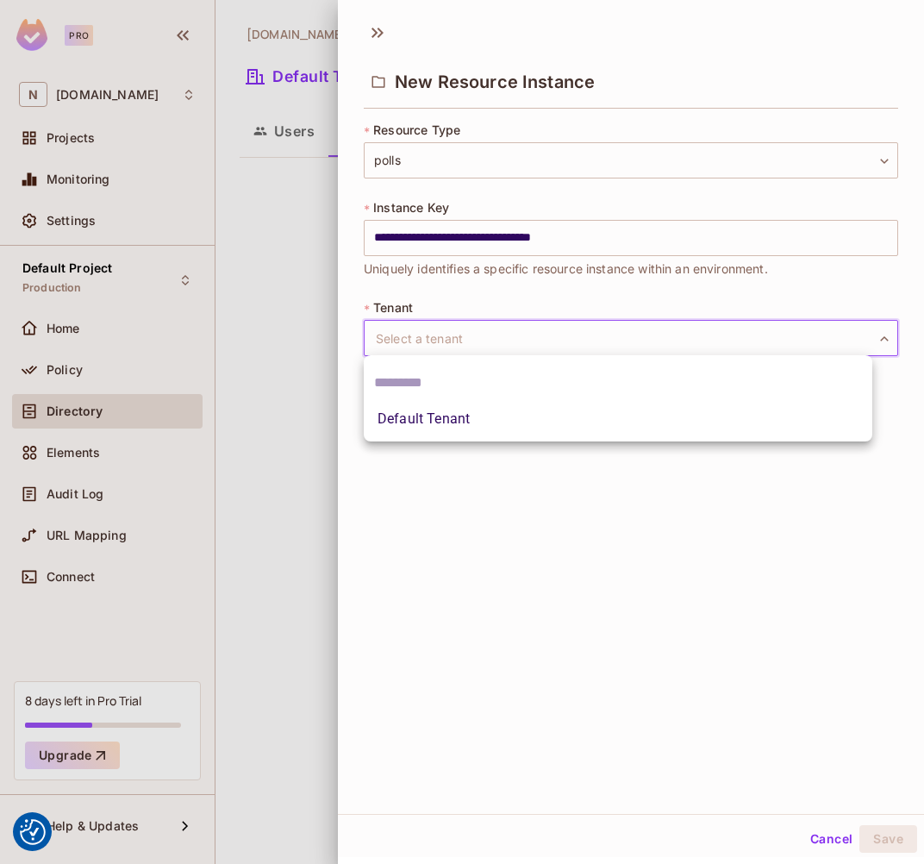
click at [475, 418] on li "Default Tenant" at bounding box center [618, 418] width 509 height 31
type input "*******"
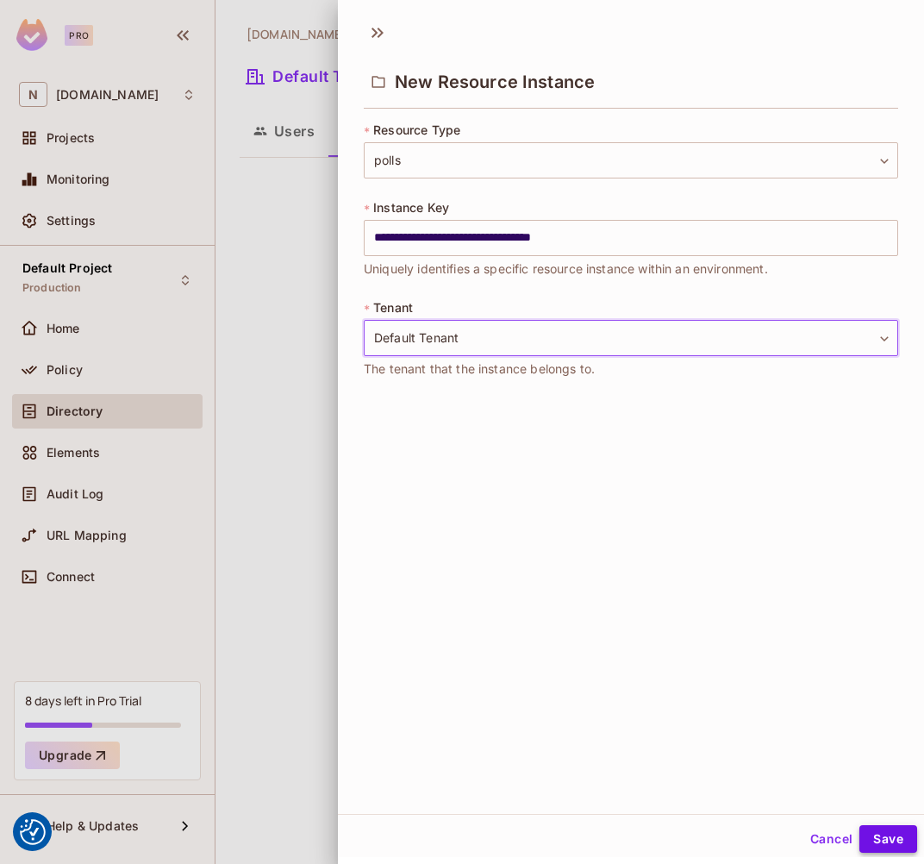
click at [808, 836] on button "Save" at bounding box center [889, 839] width 58 height 28
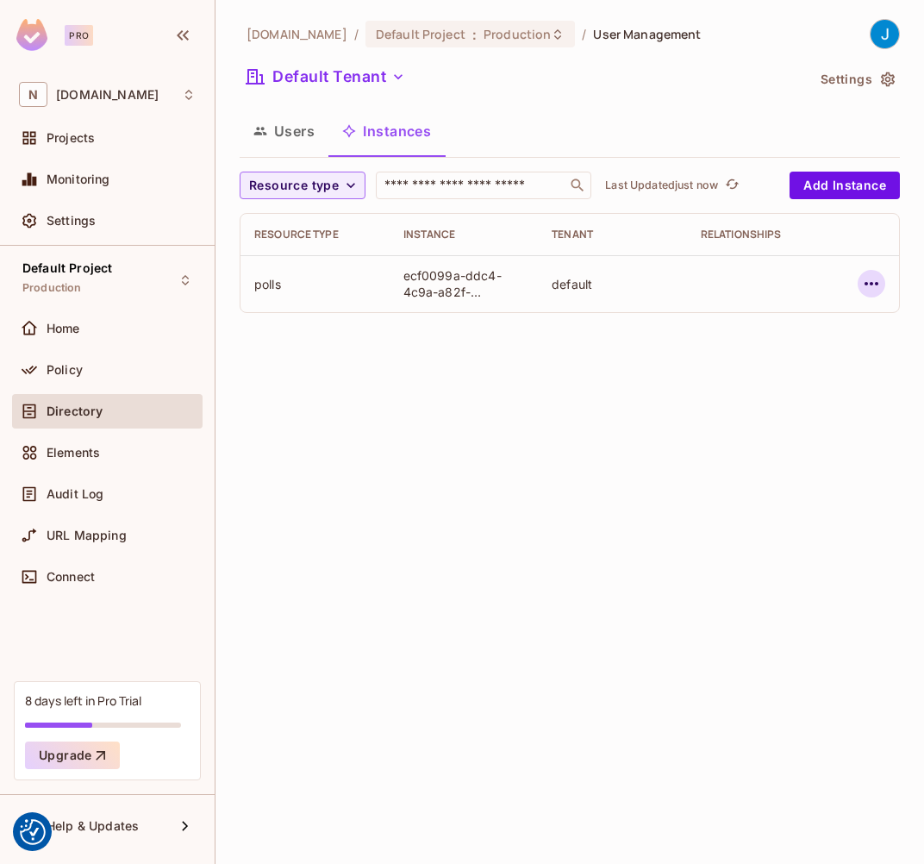
click at [808, 283] on icon "button" at bounding box center [871, 283] width 21 height 21
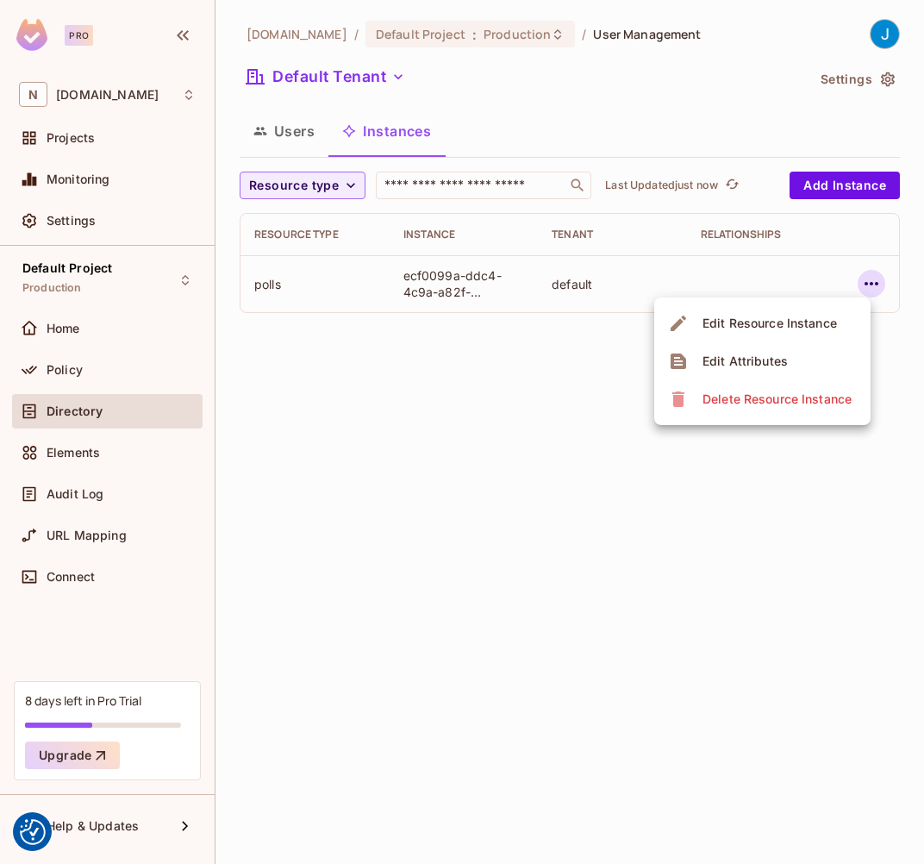
click at [770, 556] on div at bounding box center [462, 432] width 924 height 864
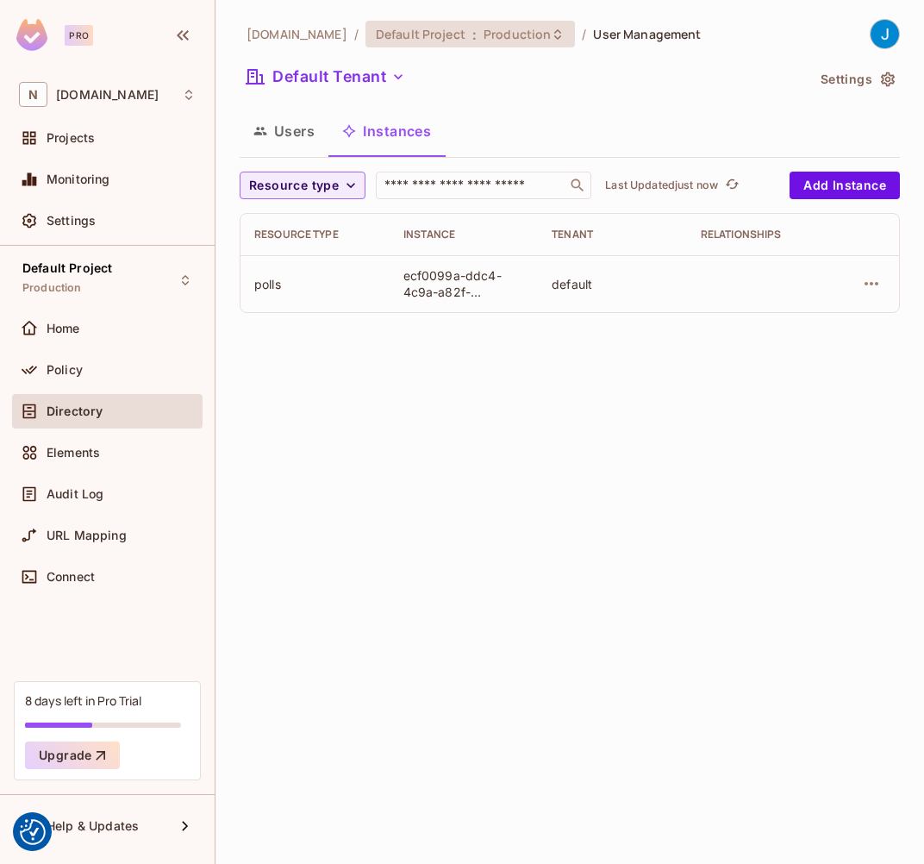
click at [551, 39] on icon at bounding box center [558, 35] width 14 height 14
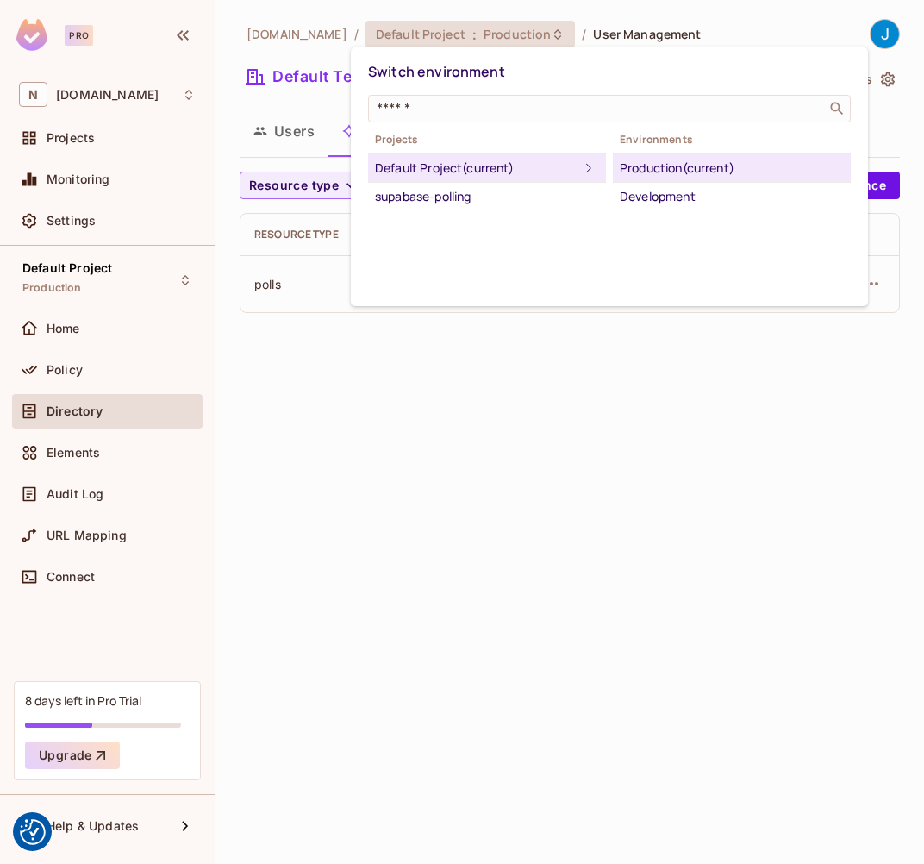
click at [542, 39] on div at bounding box center [462, 432] width 924 height 864
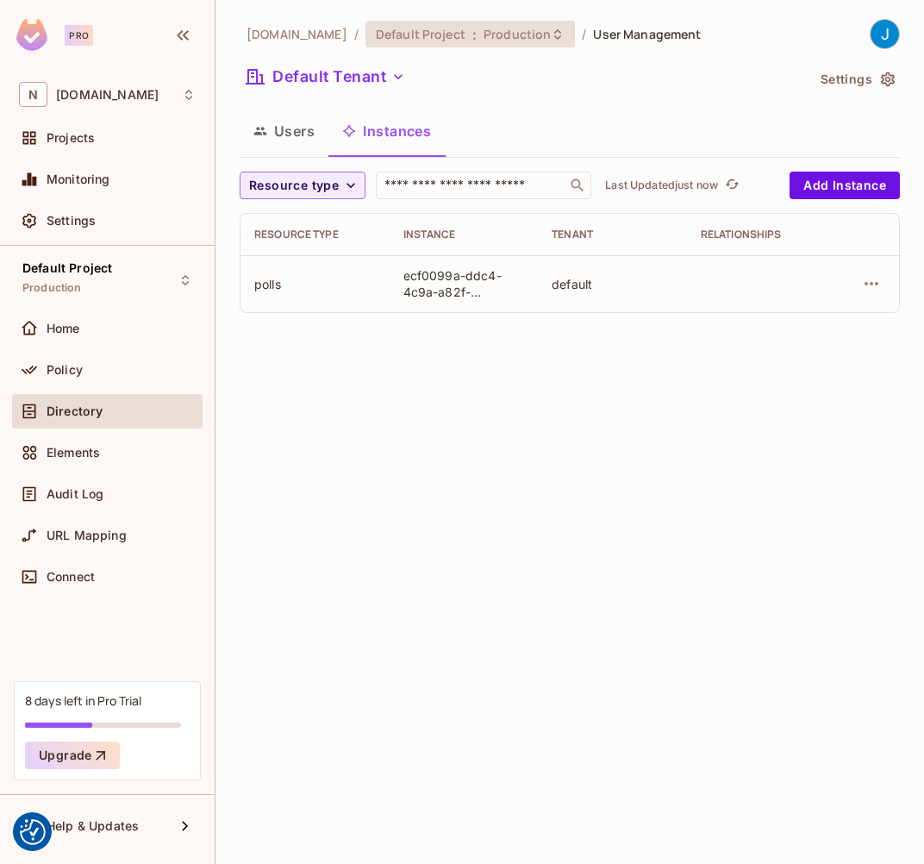
click at [551, 32] on icon at bounding box center [558, 35] width 14 height 14
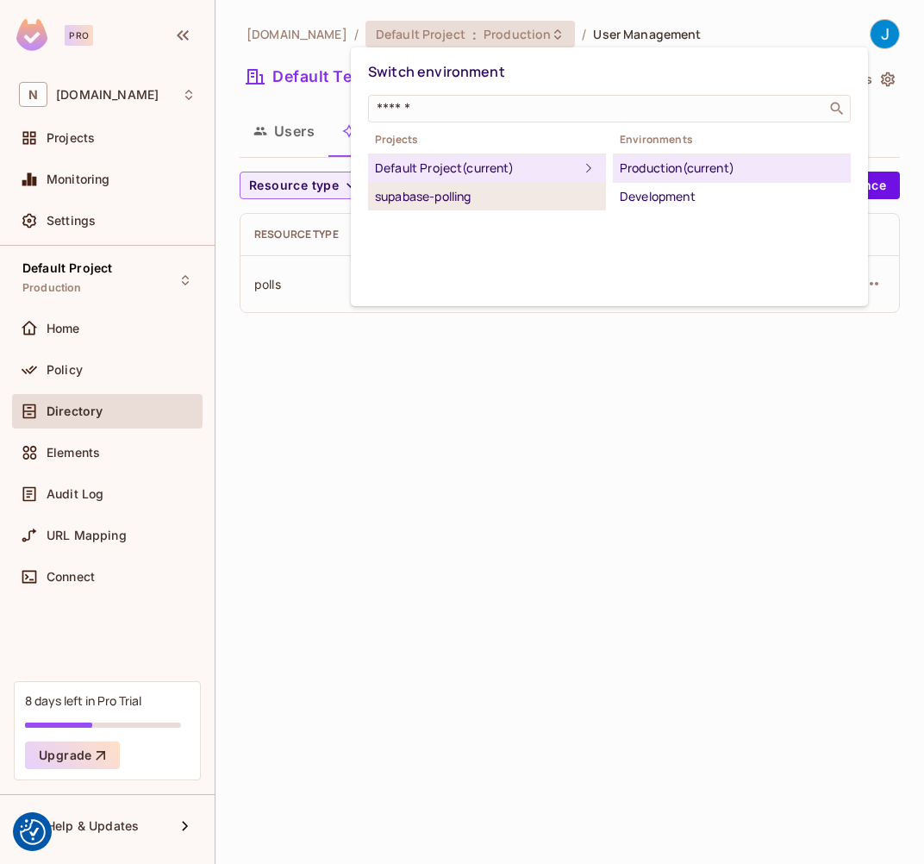
click at [469, 201] on div "supabase-polling" at bounding box center [487, 196] width 224 height 21
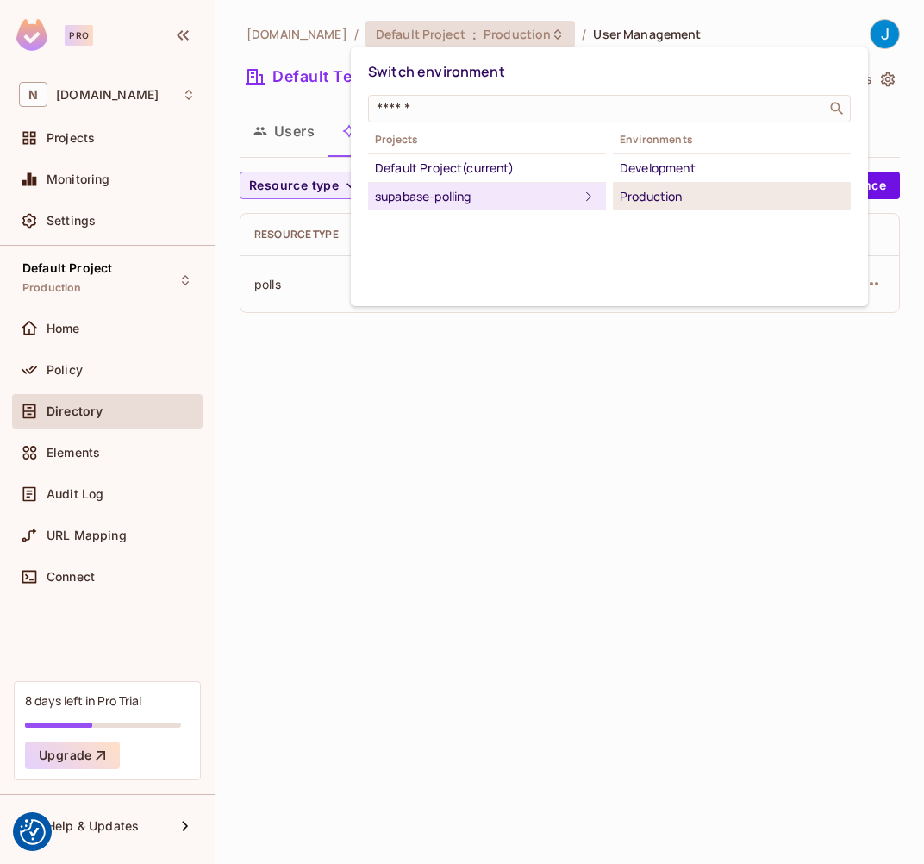
click at [669, 203] on div "Production" at bounding box center [732, 196] width 224 height 21
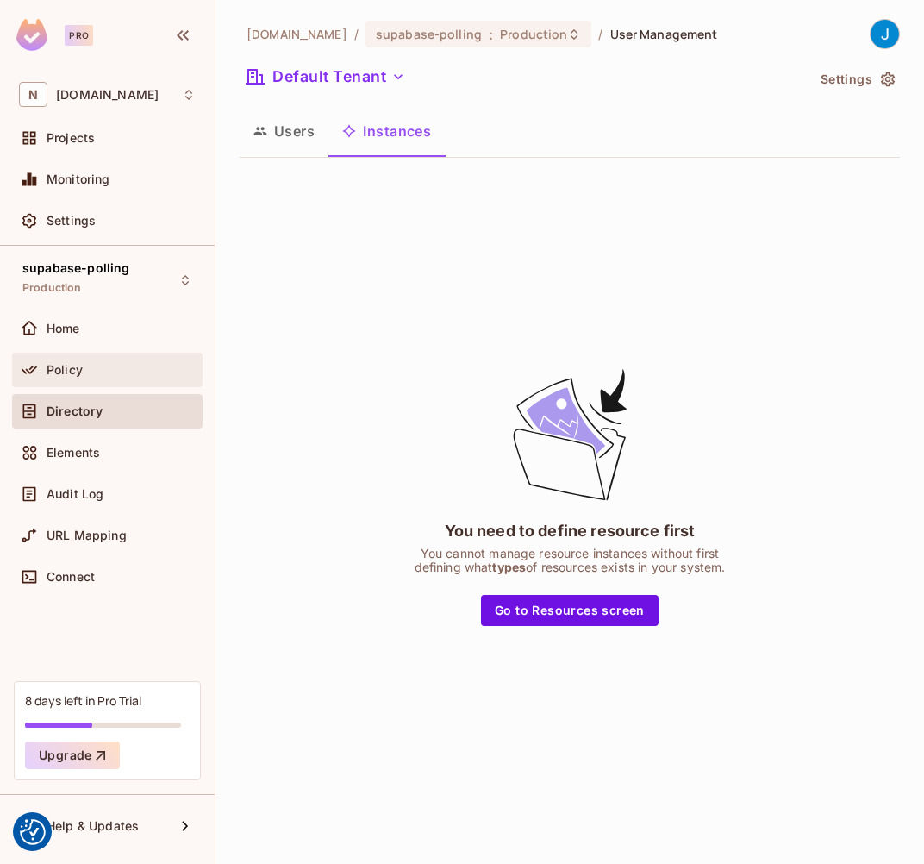
click at [76, 366] on span "Policy" at bounding box center [65, 370] width 36 height 14
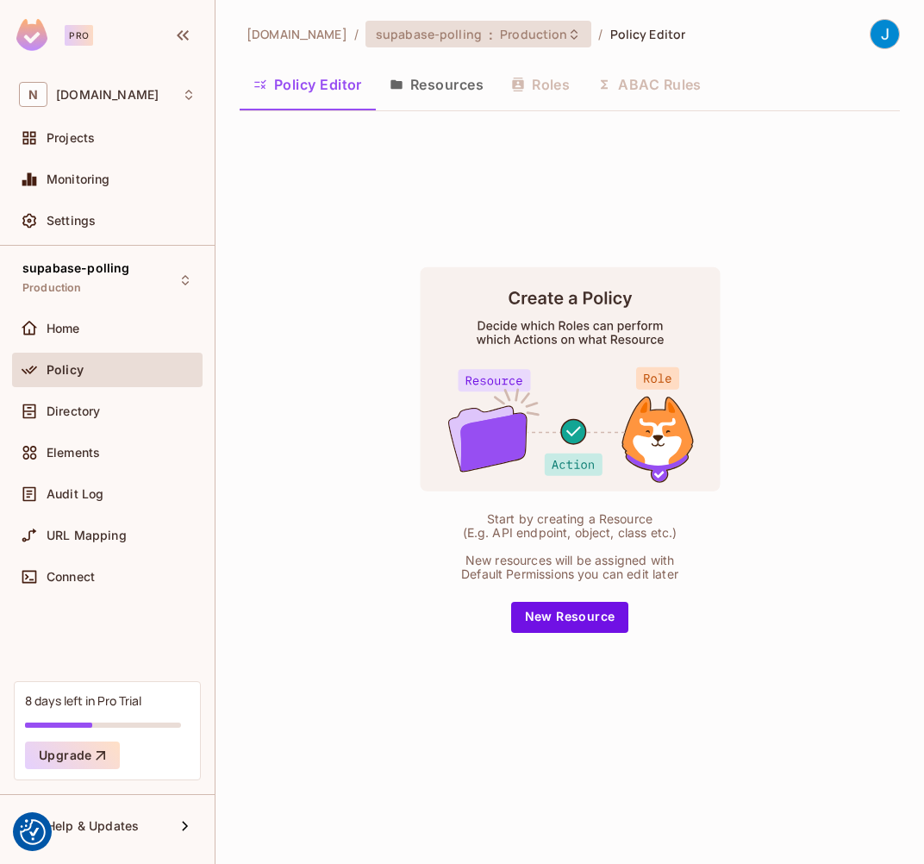
click at [428, 32] on span "supabase-polling" at bounding box center [429, 34] width 106 height 16
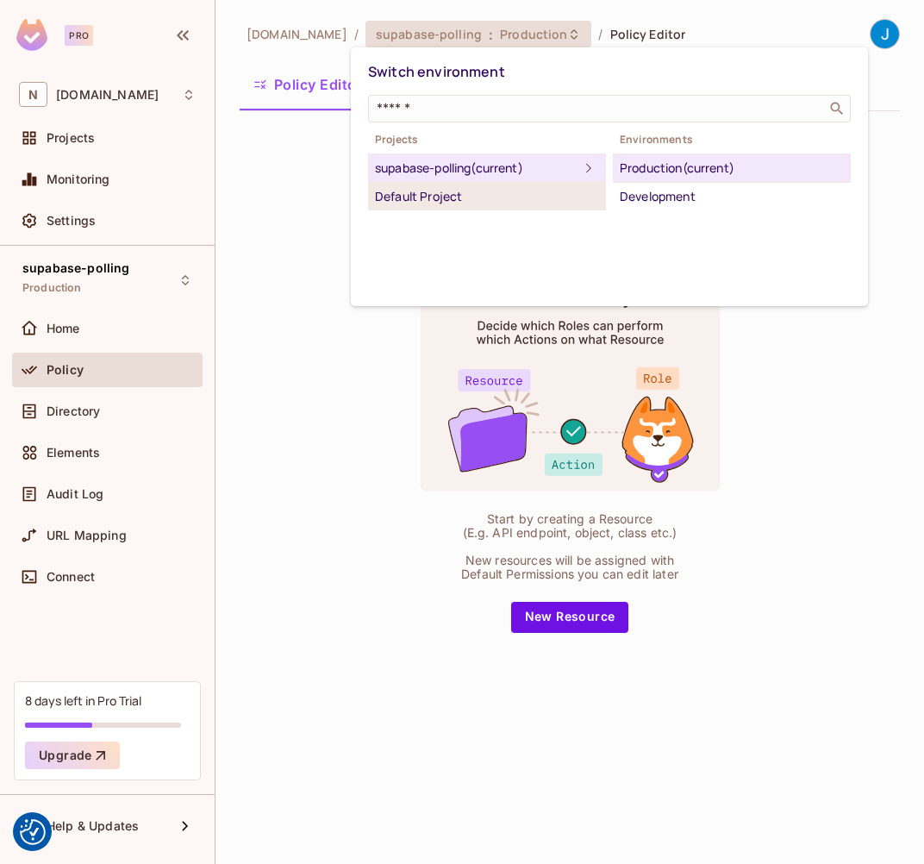
click at [419, 196] on div "Default Project" at bounding box center [487, 196] width 224 height 21
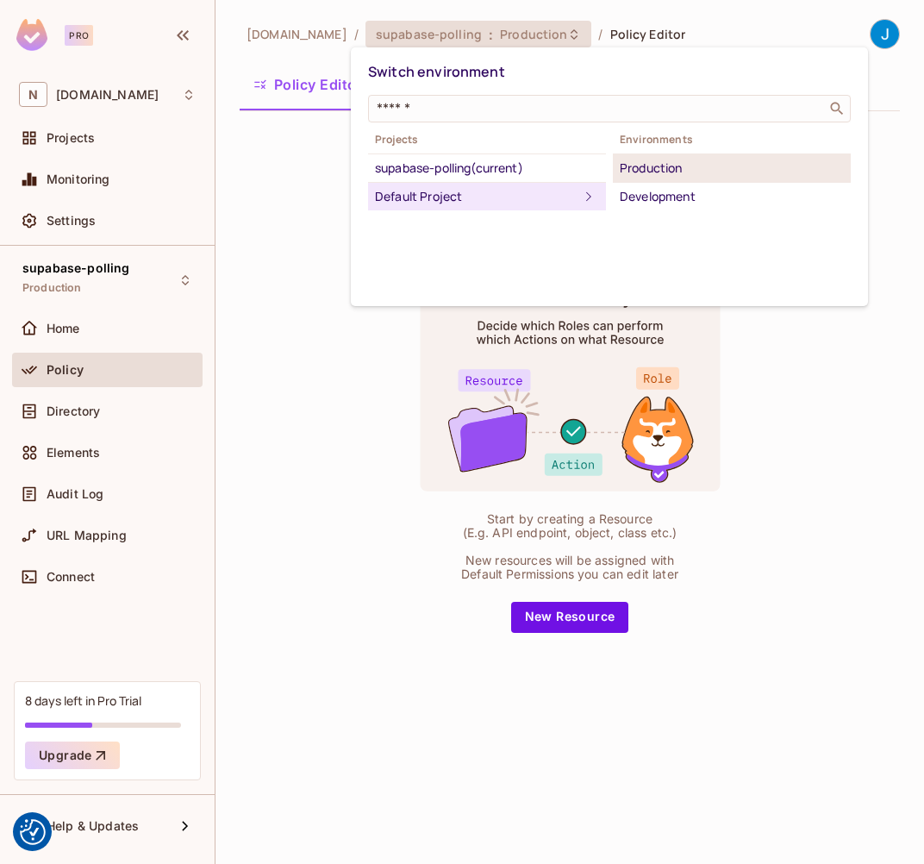
click at [713, 169] on div "Production" at bounding box center [732, 168] width 224 height 21
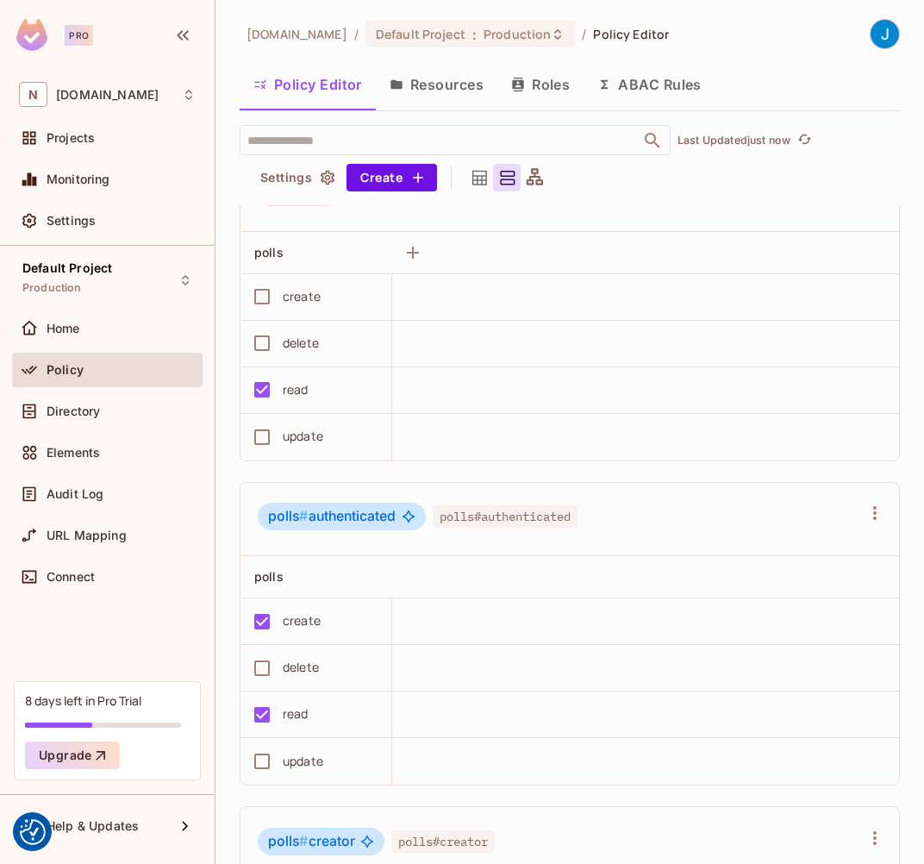
scroll to position [514, 0]
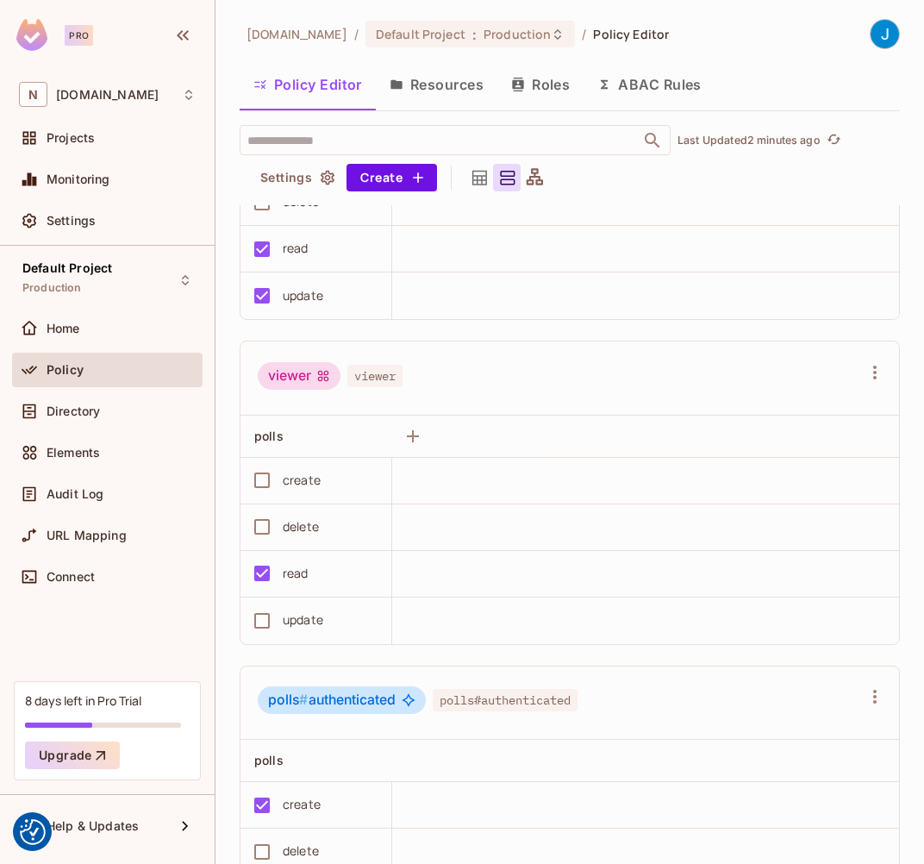
click at [407, 91] on button "Resources" at bounding box center [437, 84] width 122 height 43
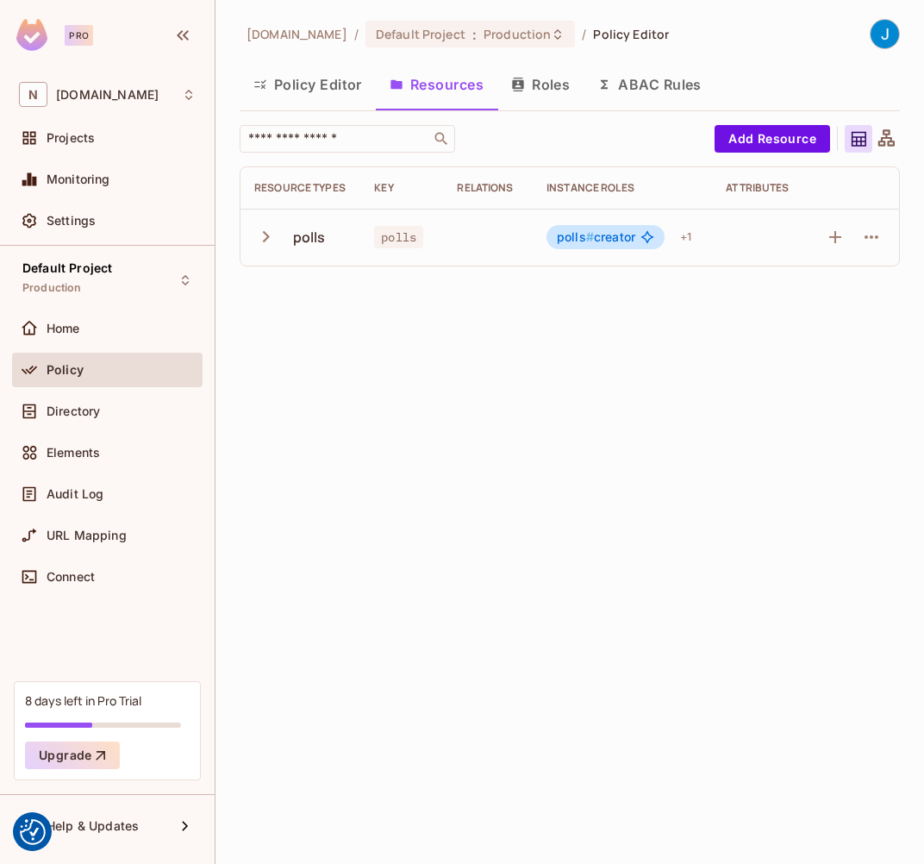
click at [257, 239] on icon "button" at bounding box center [265, 236] width 23 height 23
click at [535, 91] on button "Roles" at bounding box center [540, 84] width 86 height 43
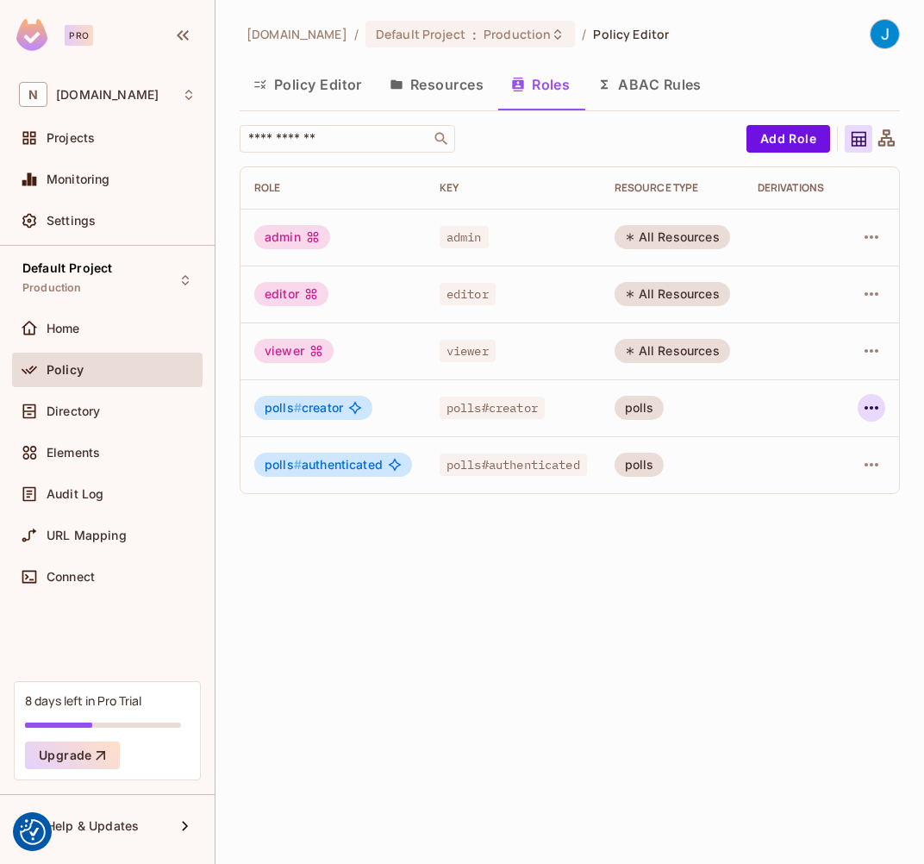
click at [808, 408] on icon "button" at bounding box center [871, 407] width 21 height 21
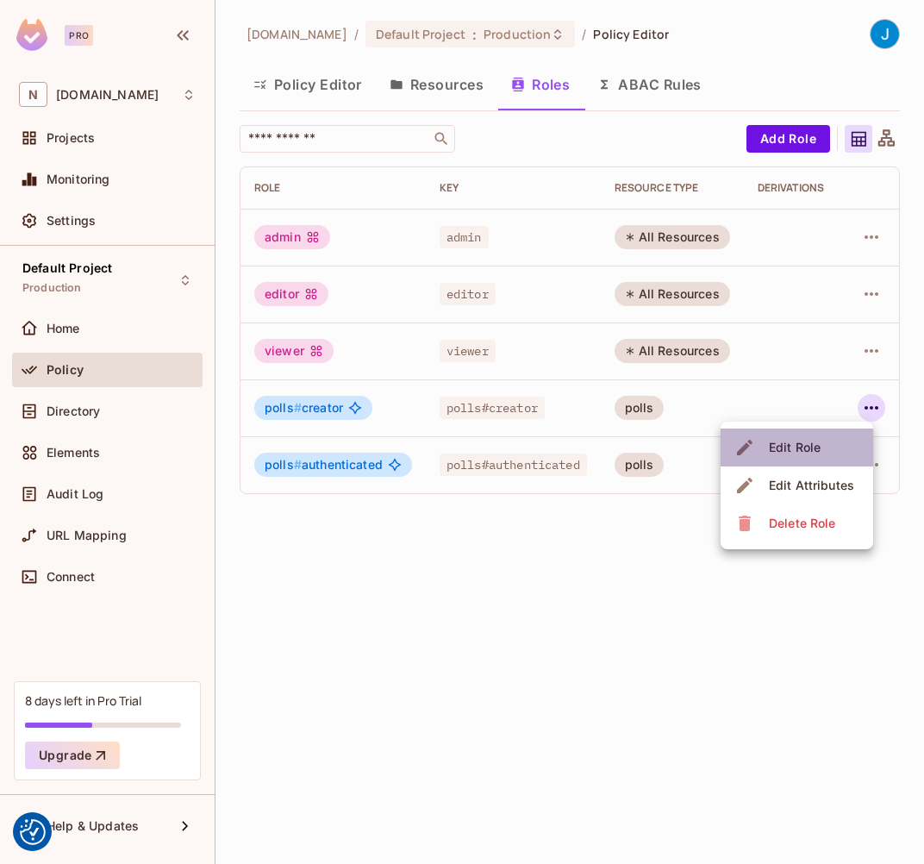
click at [806, 447] on div "Edit Role" at bounding box center [795, 447] width 52 height 17
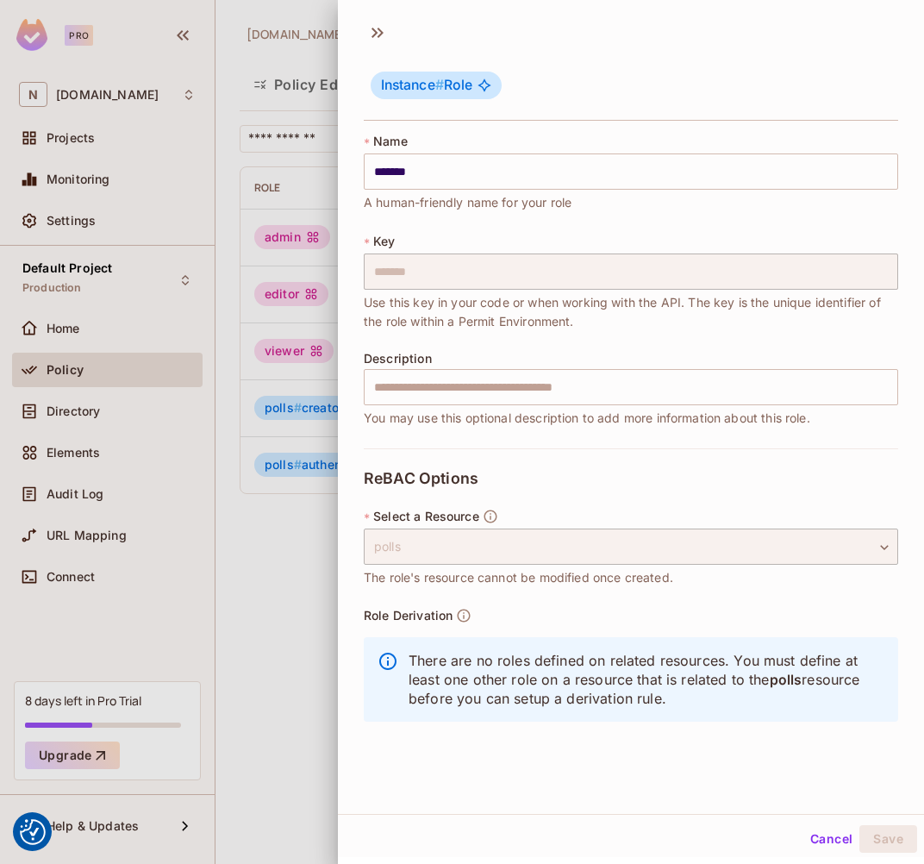
scroll to position [3, 0]
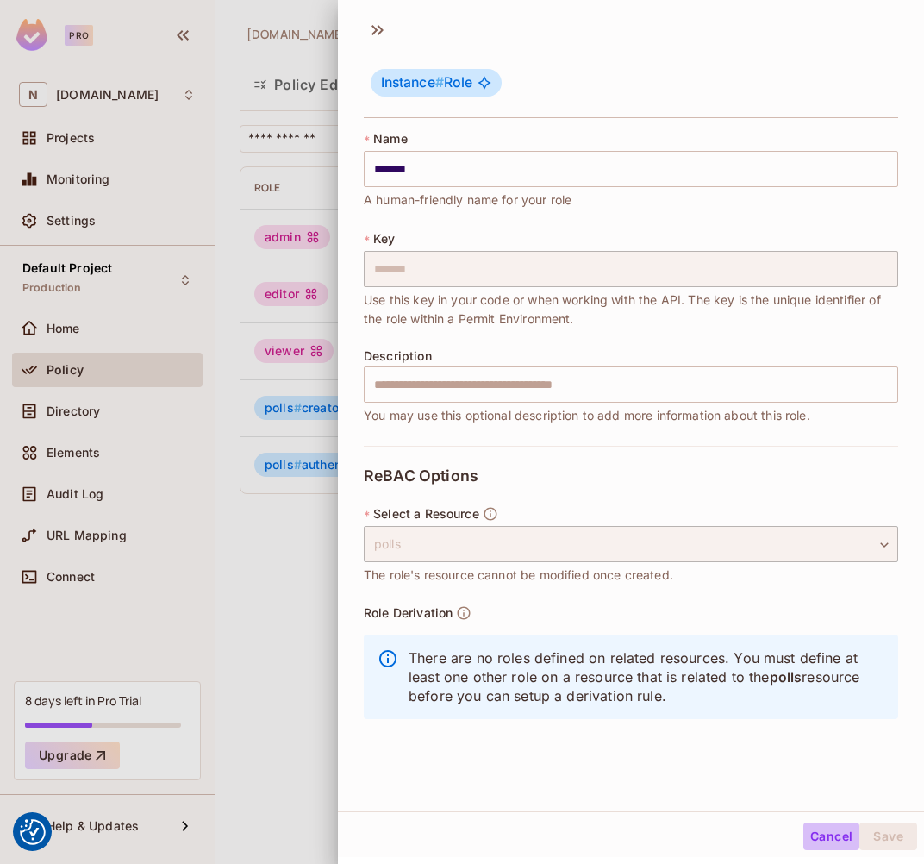
click at [804, 838] on button "Cancel" at bounding box center [831, 836] width 56 height 28
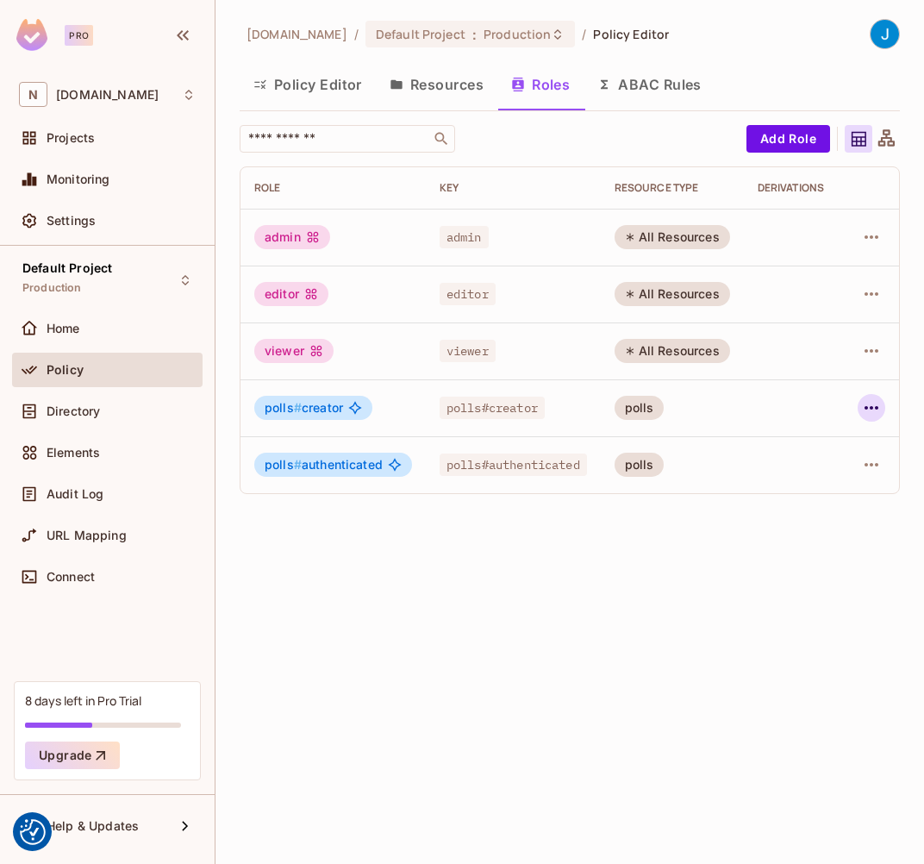
click at [808, 404] on icon "button" at bounding box center [871, 407] width 21 height 21
click at [748, 719] on div at bounding box center [462, 432] width 924 height 864
click at [82, 452] on span "Elements" at bounding box center [73, 453] width 53 height 14
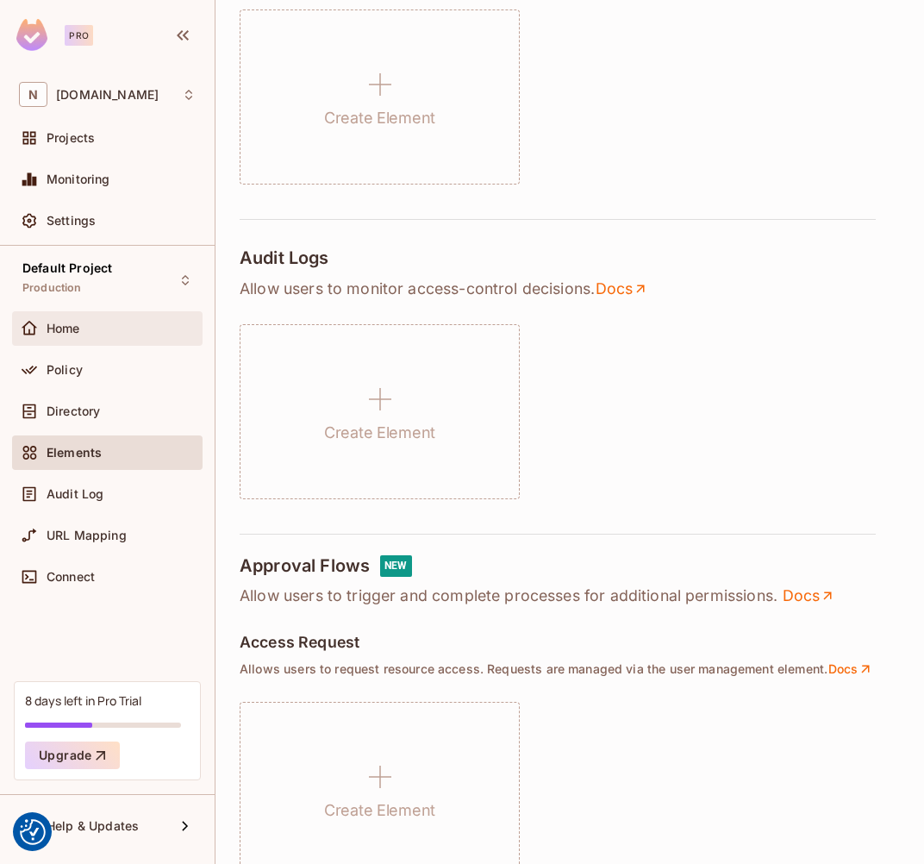
scroll to position [293, 0]
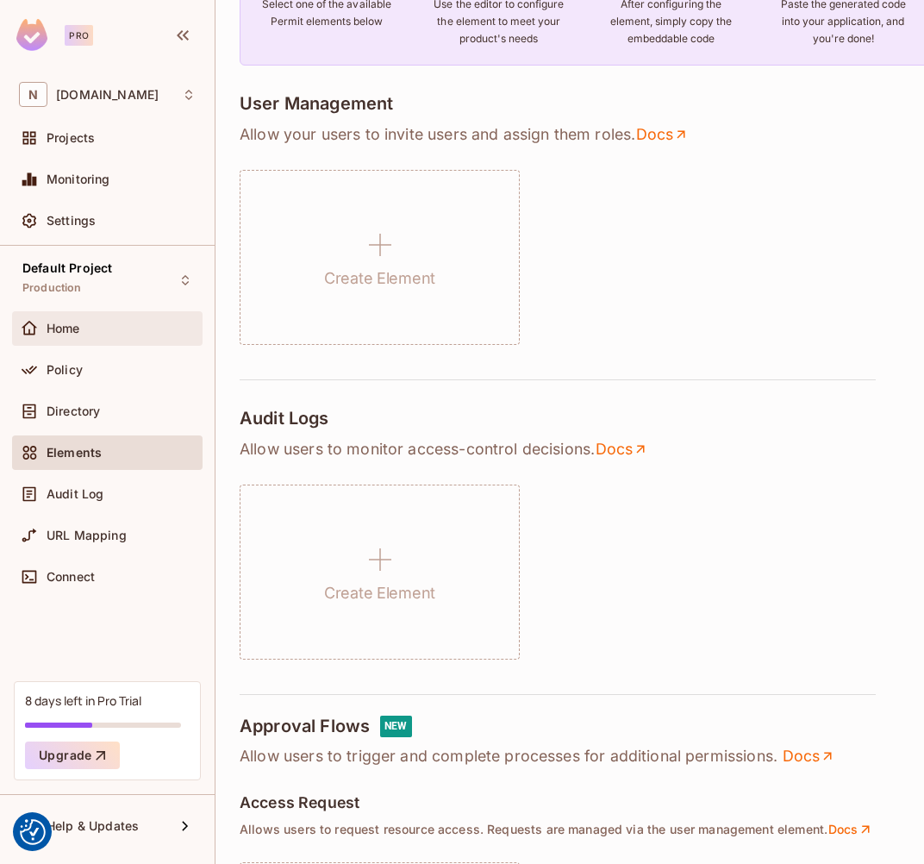
click at [68, 324] on span "Home" at bounding box center [64, 329] width 34 height 14
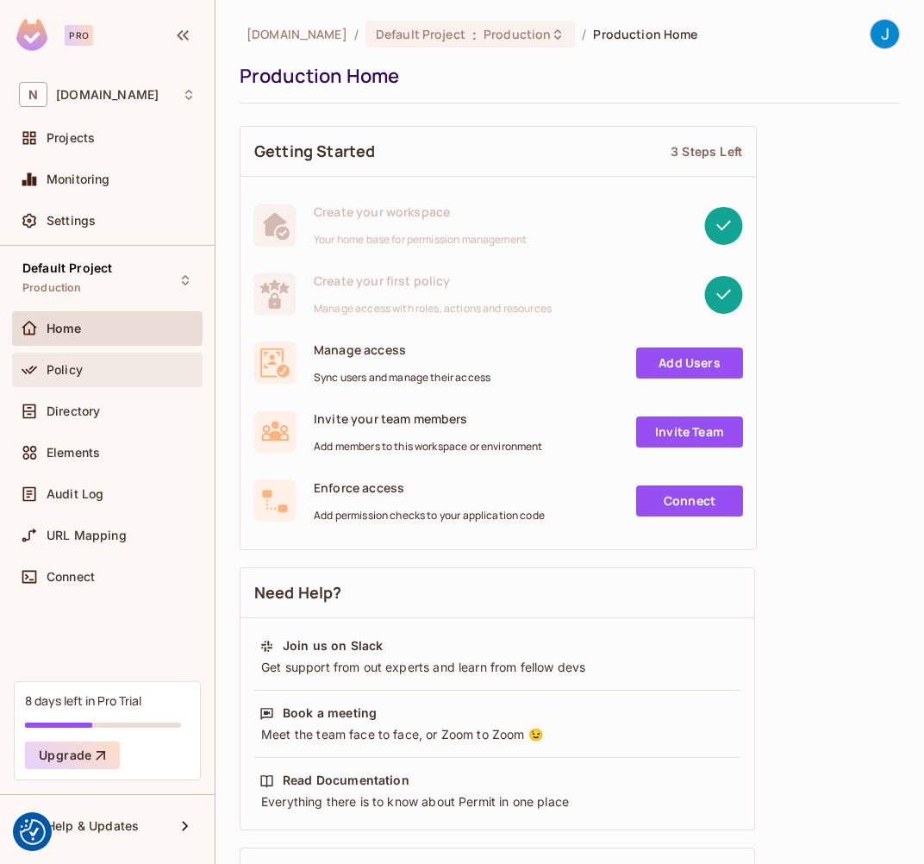
click at [71, 363] on span "Policy" at bounding box center [65, 370] width 36 height 14
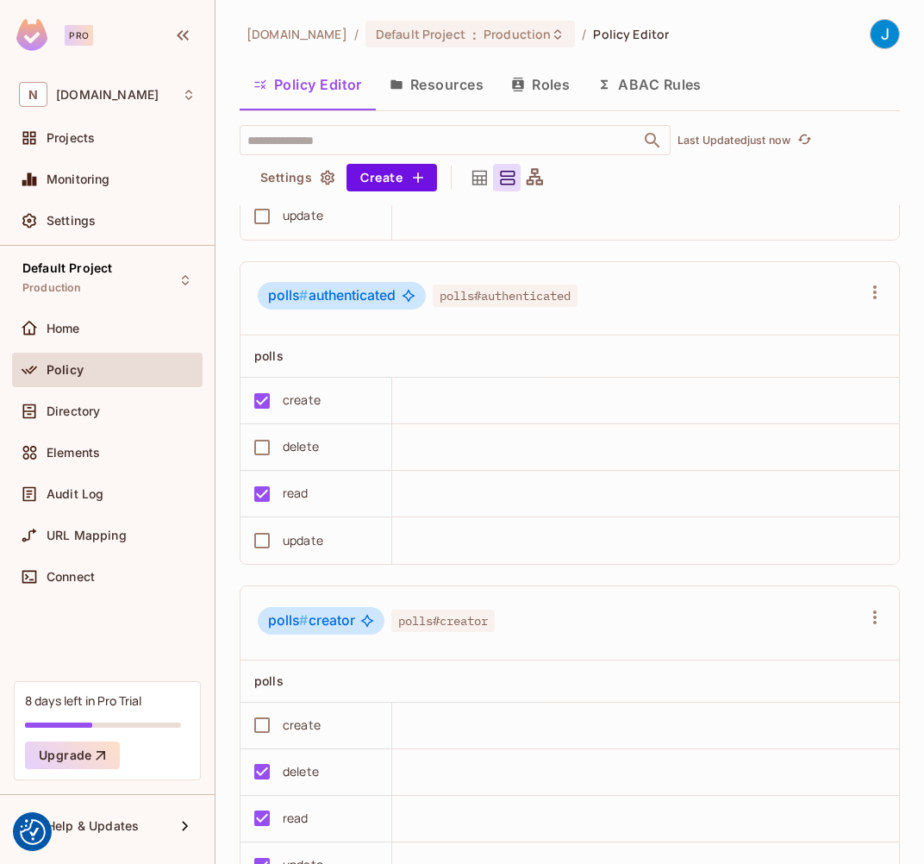
scroll to position [945, 0]
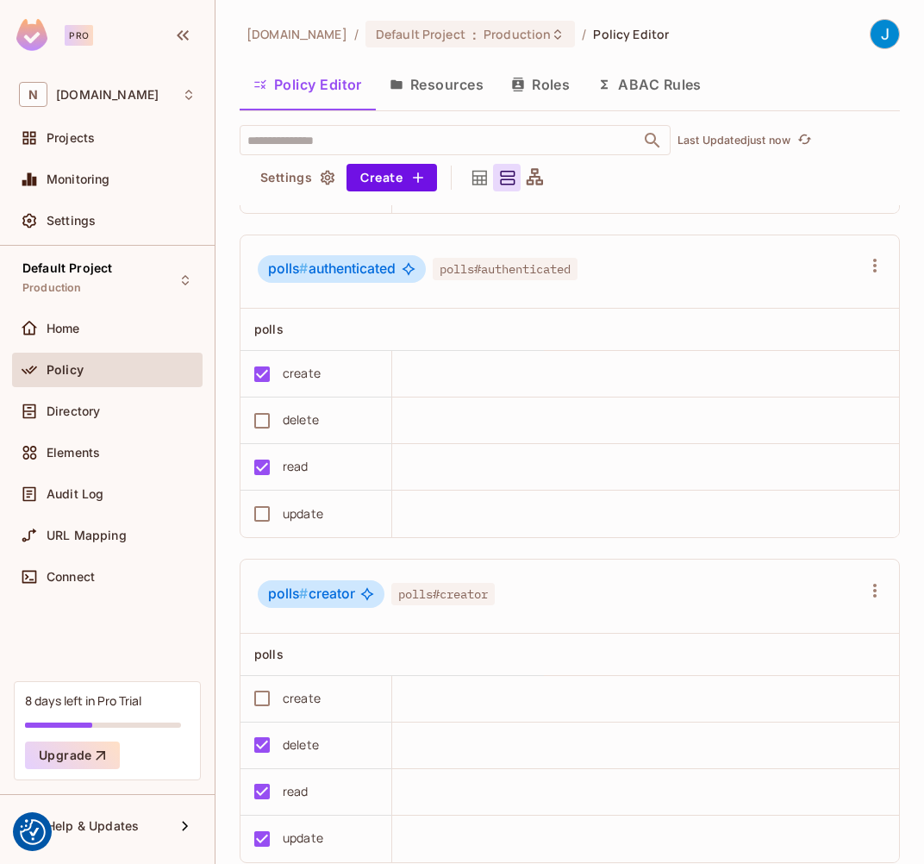
click at [457, 366] on td at bounding box center [645, 374] width 507 height 47
click at [72, 411] on span "Directory" at bounding box center [73, 411] width 53 height 14
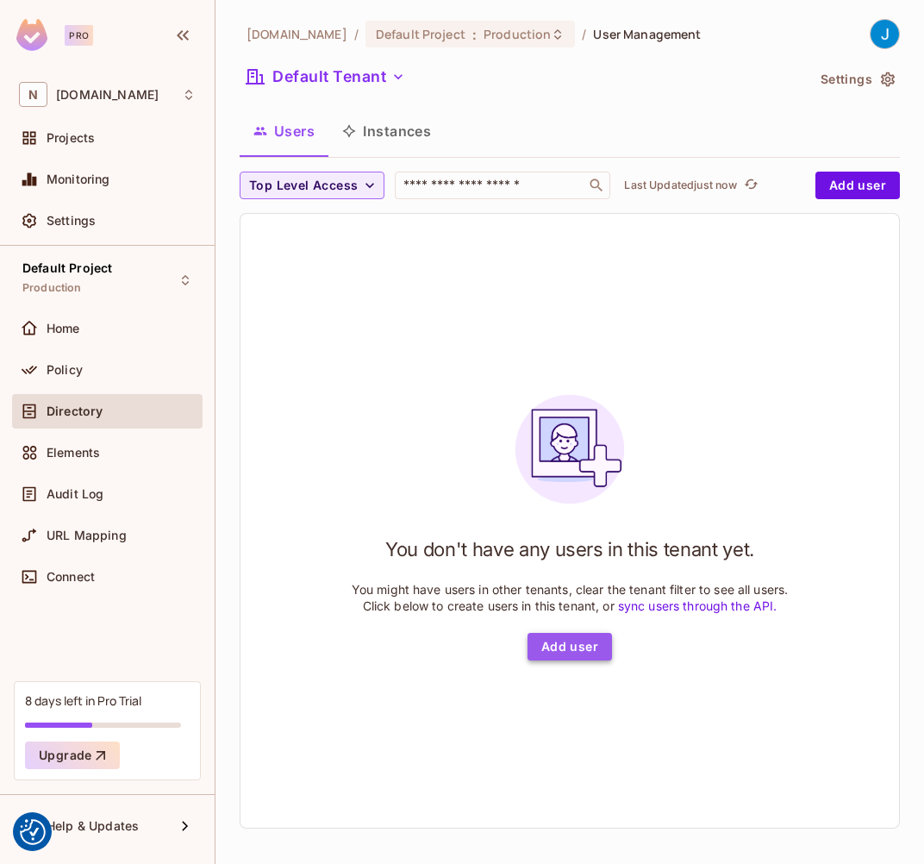
click at [574, 645] on button "Add user" at bounding box center [570, 647] width 84 height 28
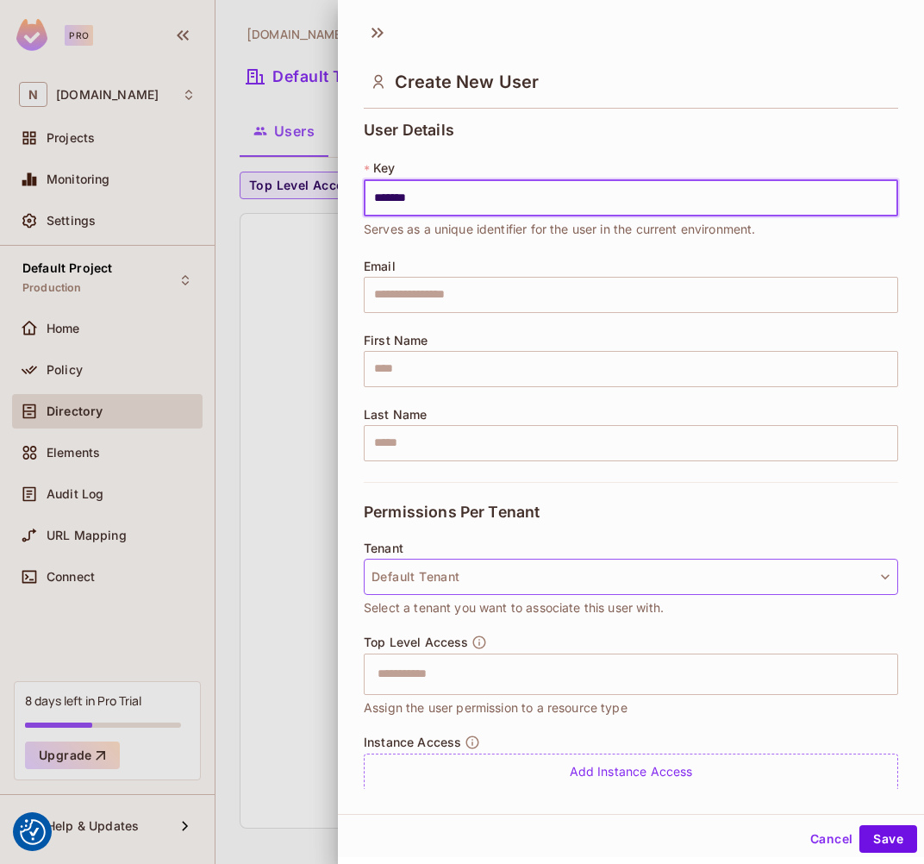
type input "*******"
click at [576, 585] on button "Default Tenant" at bounding box center [631, 577] width 535 height 36
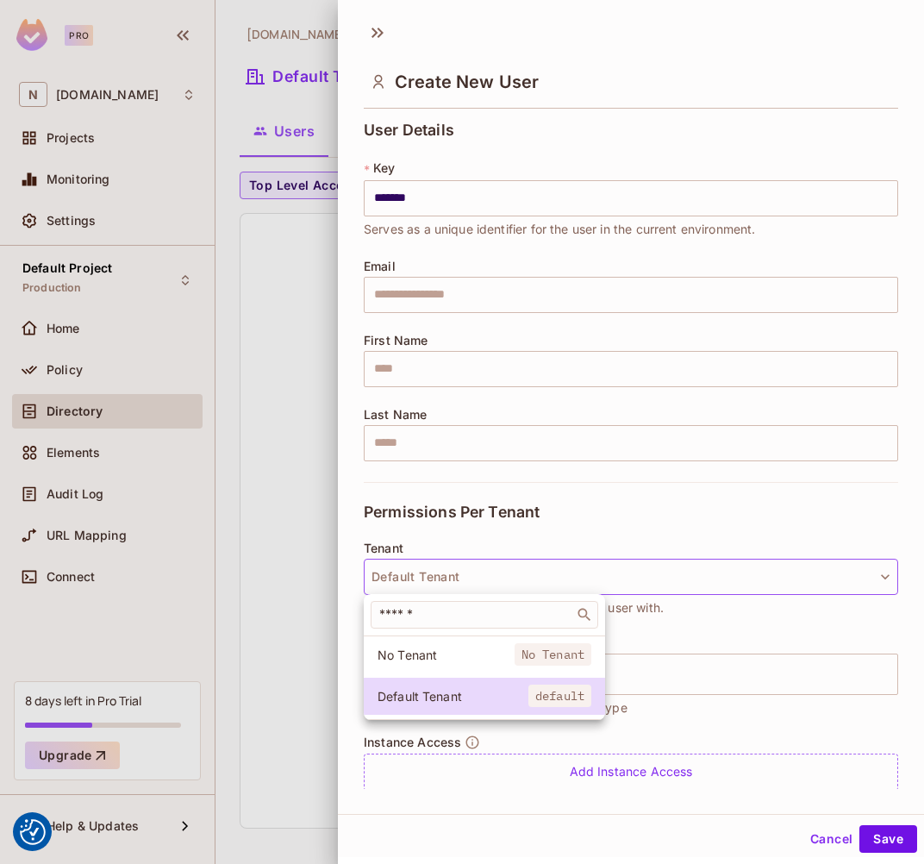
click at [576, 585] on div at bounding box center [462, 432] width 924 height 864
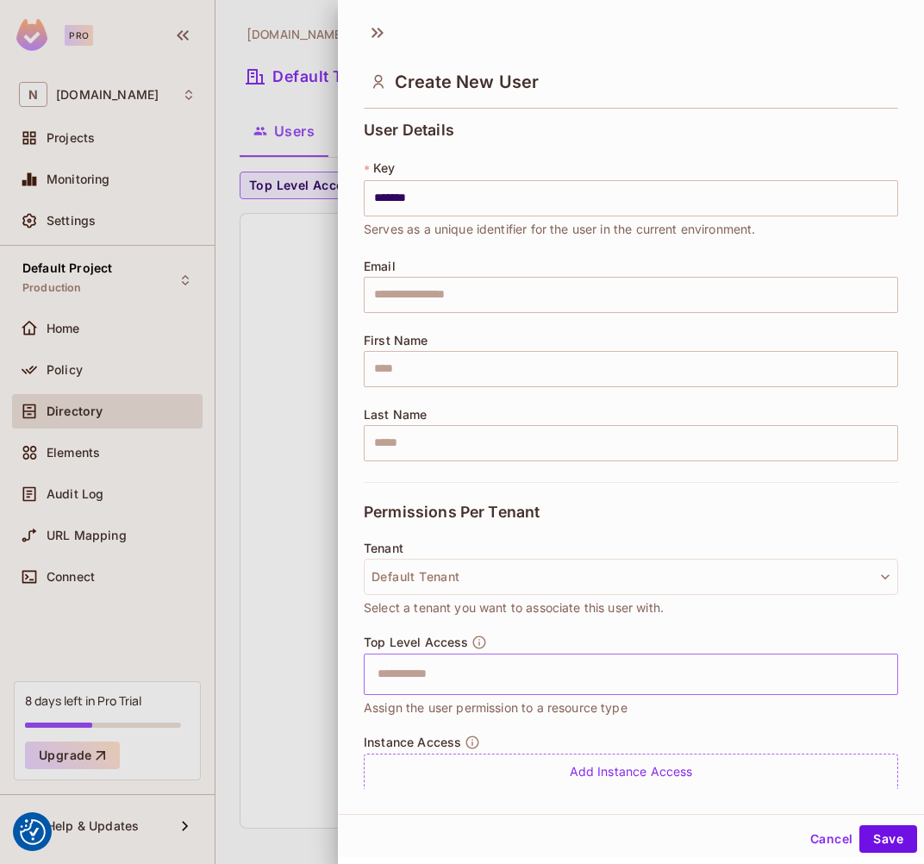
click at [565, 668] on input "text" at bounding box center [615, 674] width 497 height 34
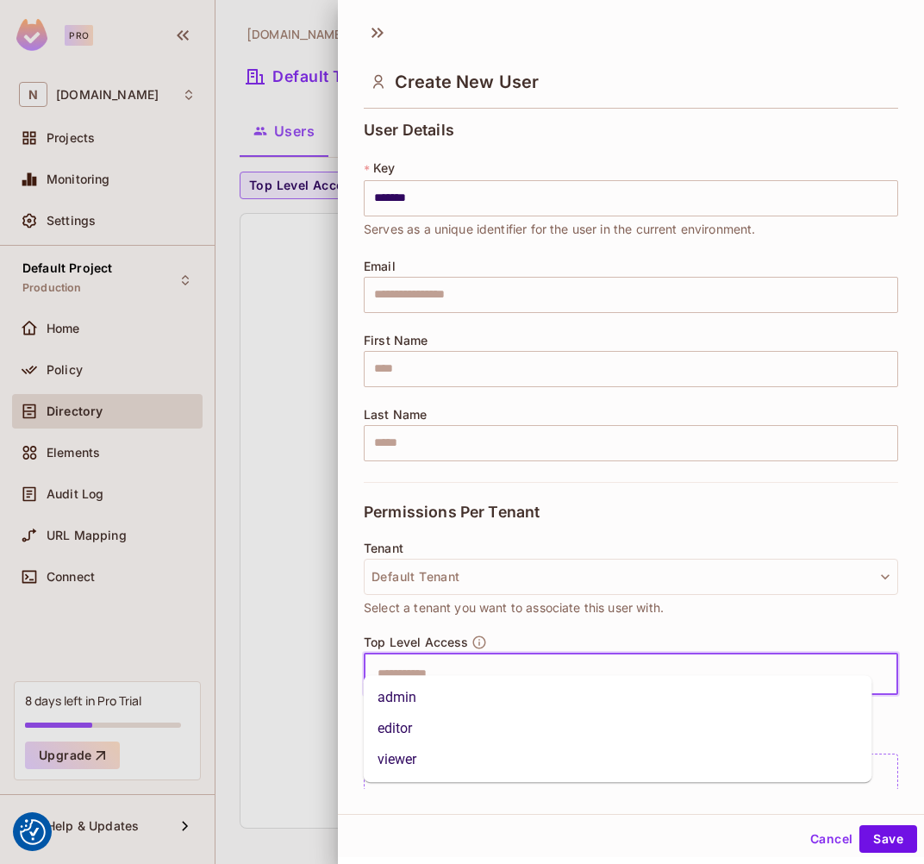
scroll to position [52, 0]
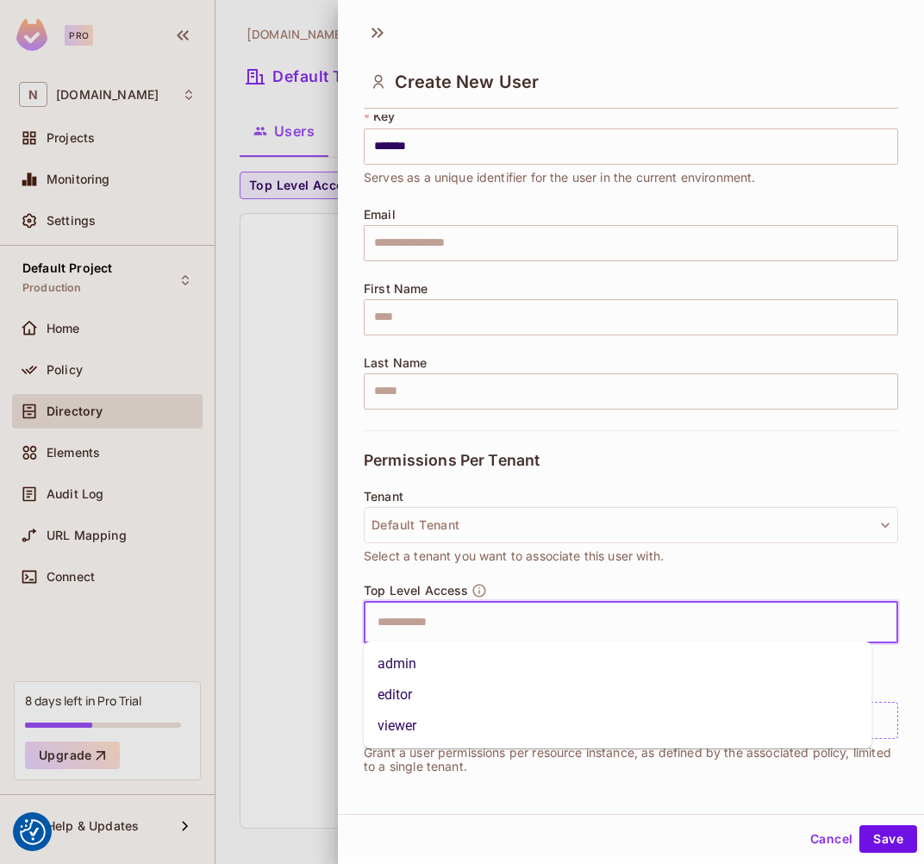
click at [455, 727] on li "viewer" at bounding box center [618, 725] width 509 height 31
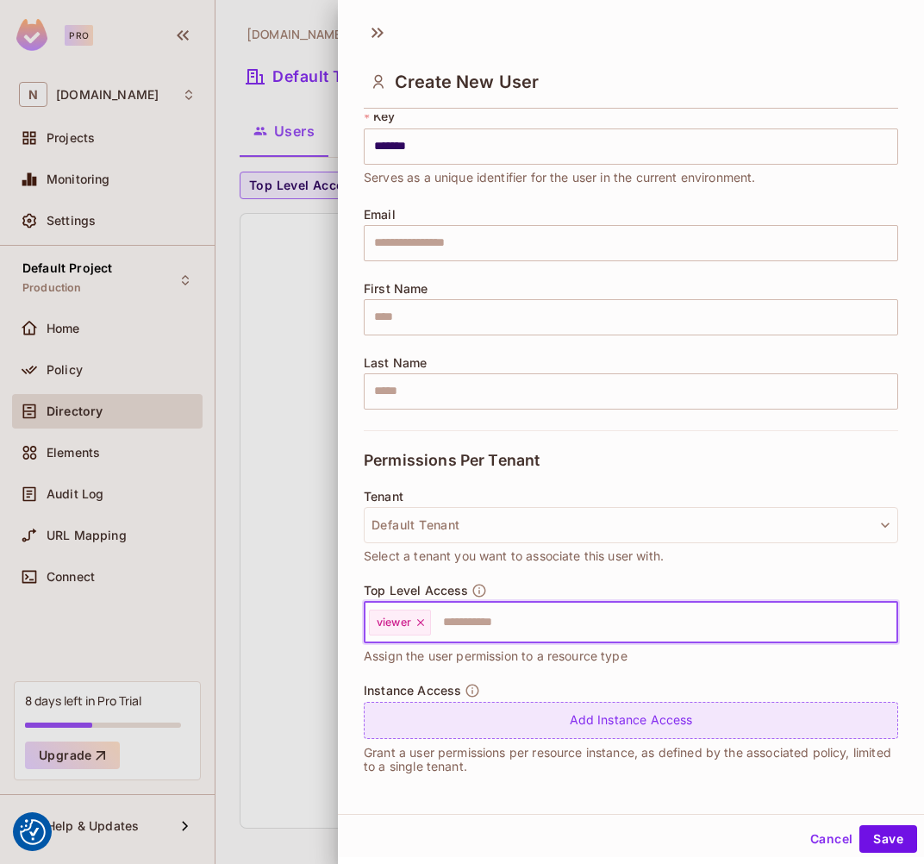
click at [553, 723] on div "Add Instance Access" at bounding box center [631, 720] width 535 height 37
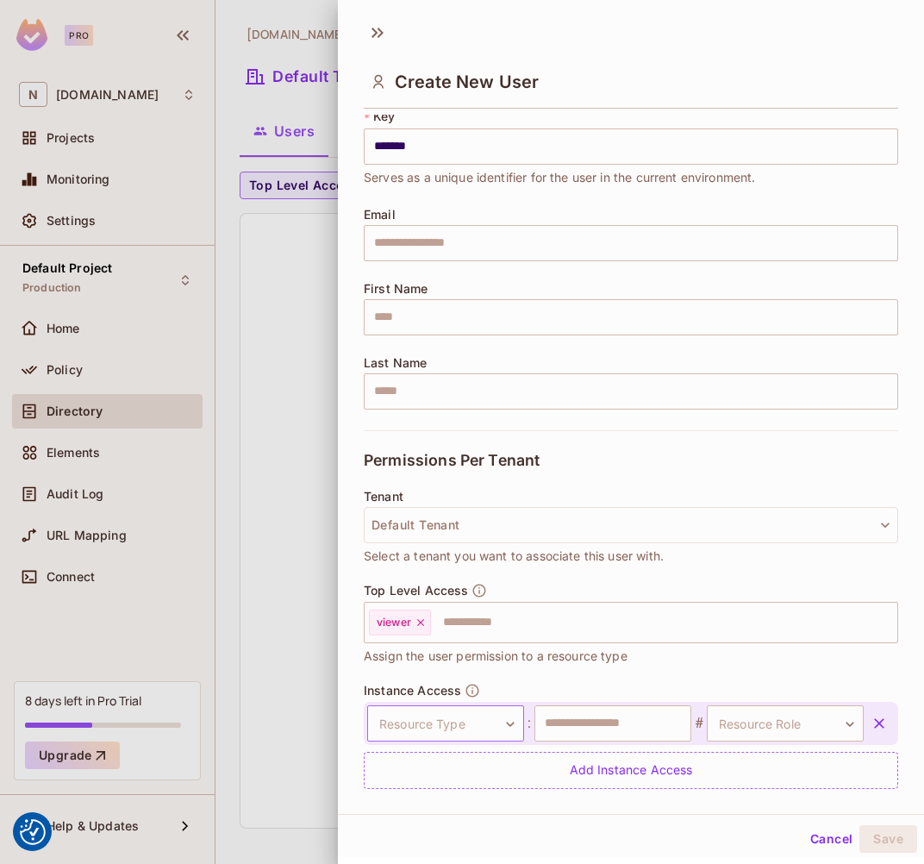
click at [462, 718] on body "We use cookies to enhance your browsing experience, serve personalized ads or c…" at bounding box center [462, 432] width 924 height 864
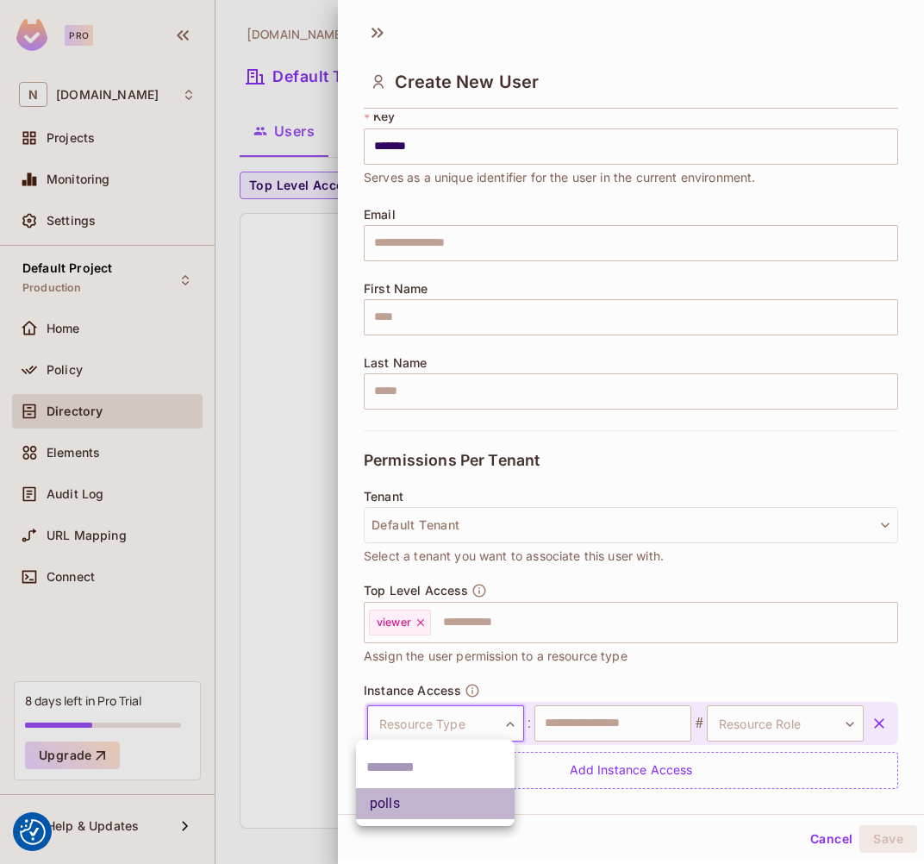
drag, startPoint x: 421, startPoint y: 808, endPoint x: 478, endPoint y: 810, distance: 57.8
click at [421, 808] on li "polls" at bounding box center [435, 803] width 159 height 31
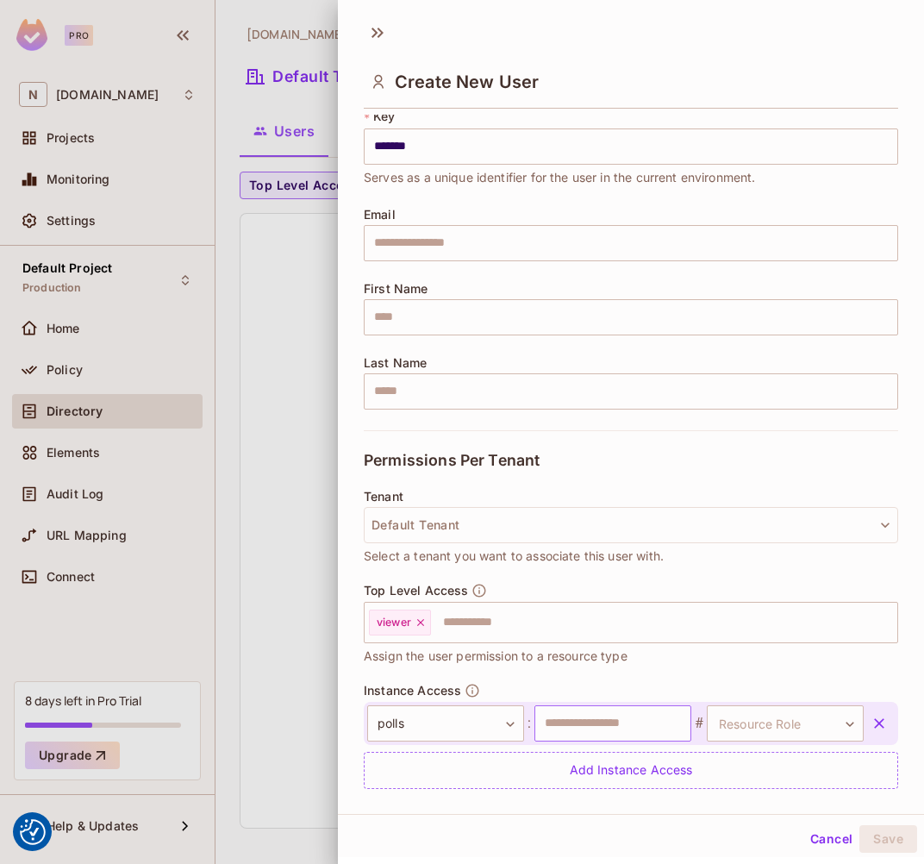
click at [599, 723] on input "text" at bounding box center [613, 723] width 157 height 36
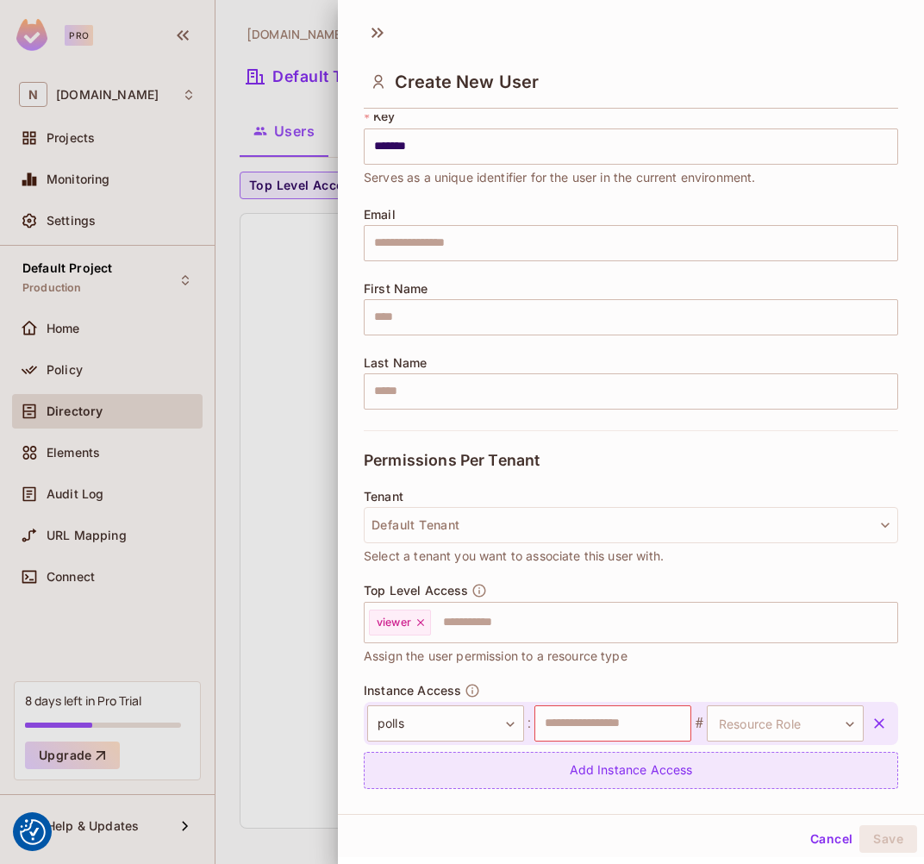
click at [598, 766] on div "Add Instance Access" at bounding box center [631, 770] width 535 height 37
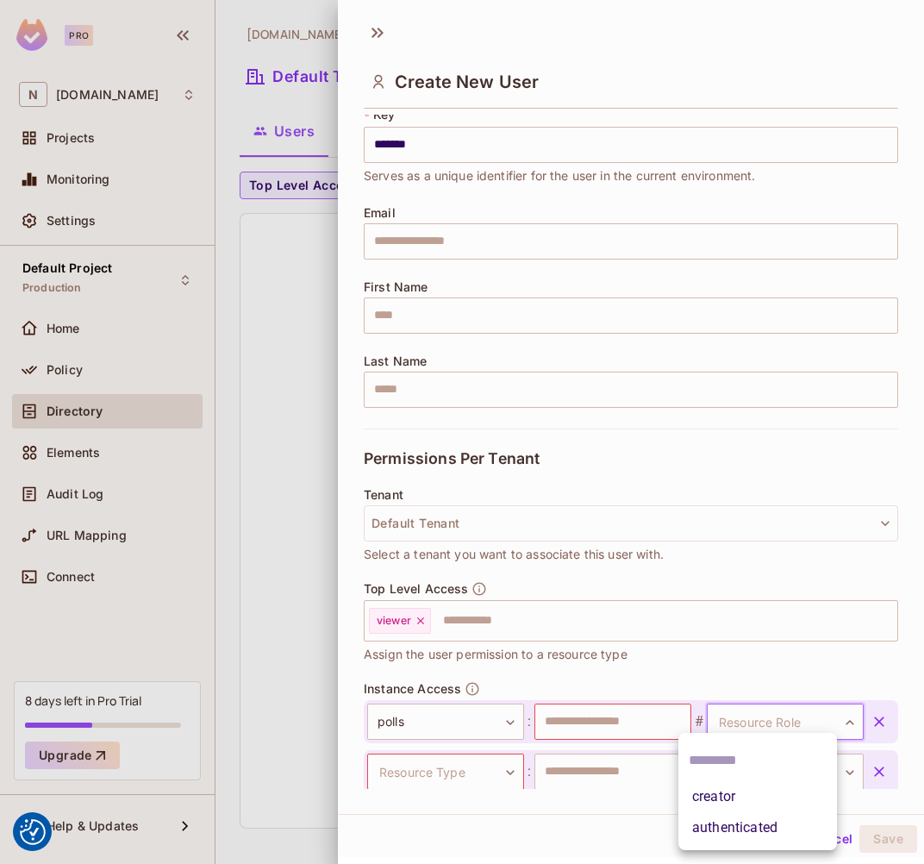
click at [747, 715] on body "We use cookies to enhance your browsing experience, serve personalized ads or c…" at bounding box center [462, 432] width 924 height 864
click at [728, 828] on li "authenticated" at bounding box center [757, 827] width 159 height 31
type input "**********"
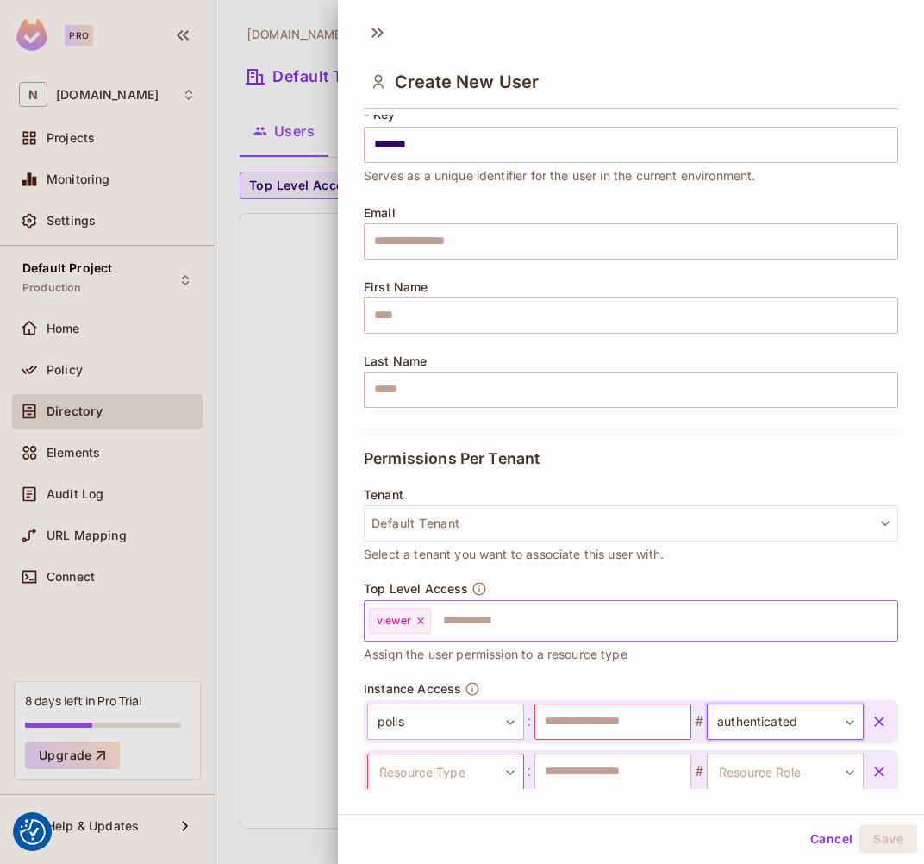
click at [420, 615] on icon at bounding box center [421, 621] width 12 height 12
click at [808, 773] on icon "button" at bounding box center [879, 771] width 17 height 17
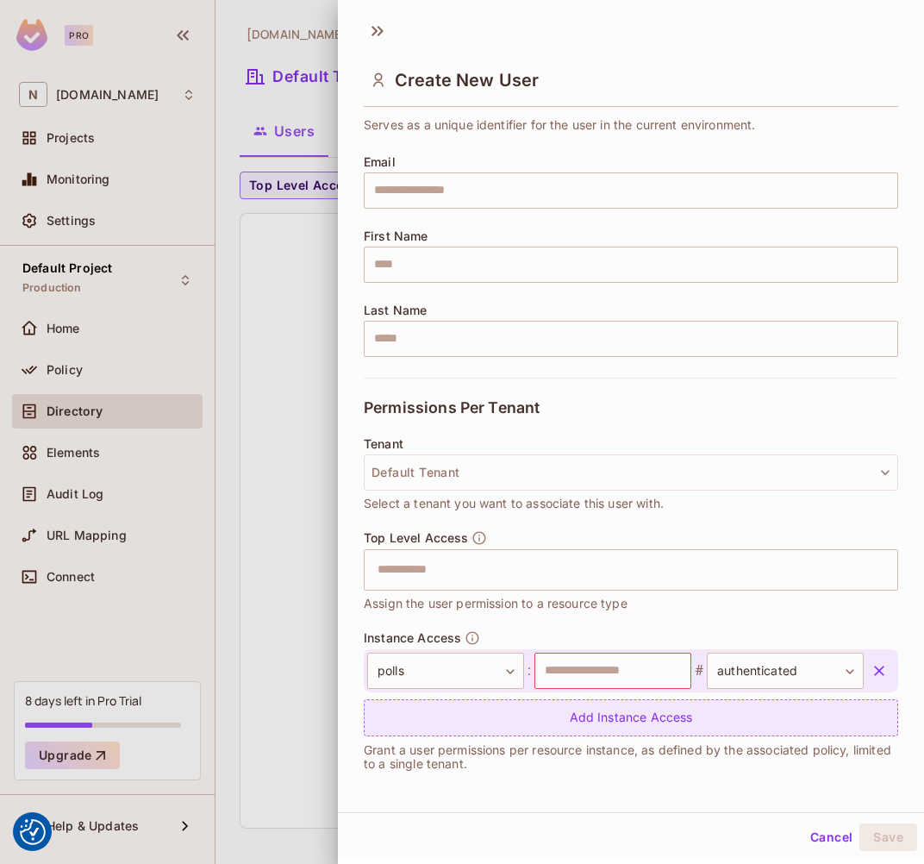
scroll to position [3, 0]
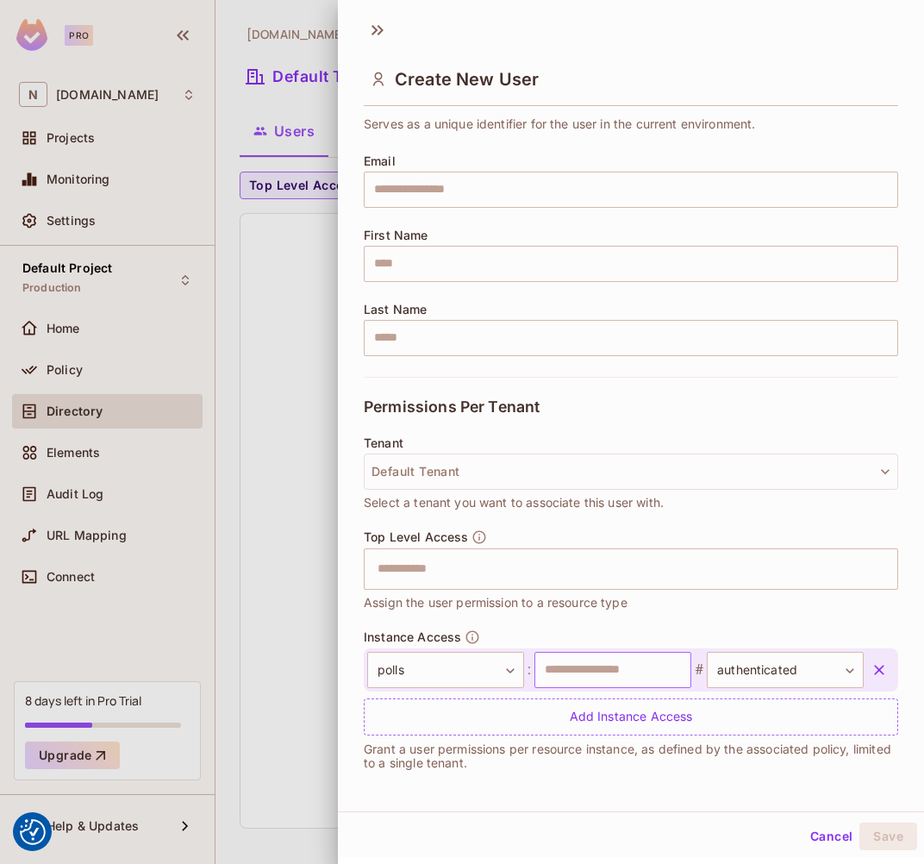
click at [628, 660] on input "text" at bounding box center [613, 670] width 157 height 36
click at [628, 660] on input "**********" at bounding box center [613, 670] width 157 height 36
drag, startPoint x: 637, startPoint y: 660, endPoint x: 502, endPoint y: 673, distance: 136.1
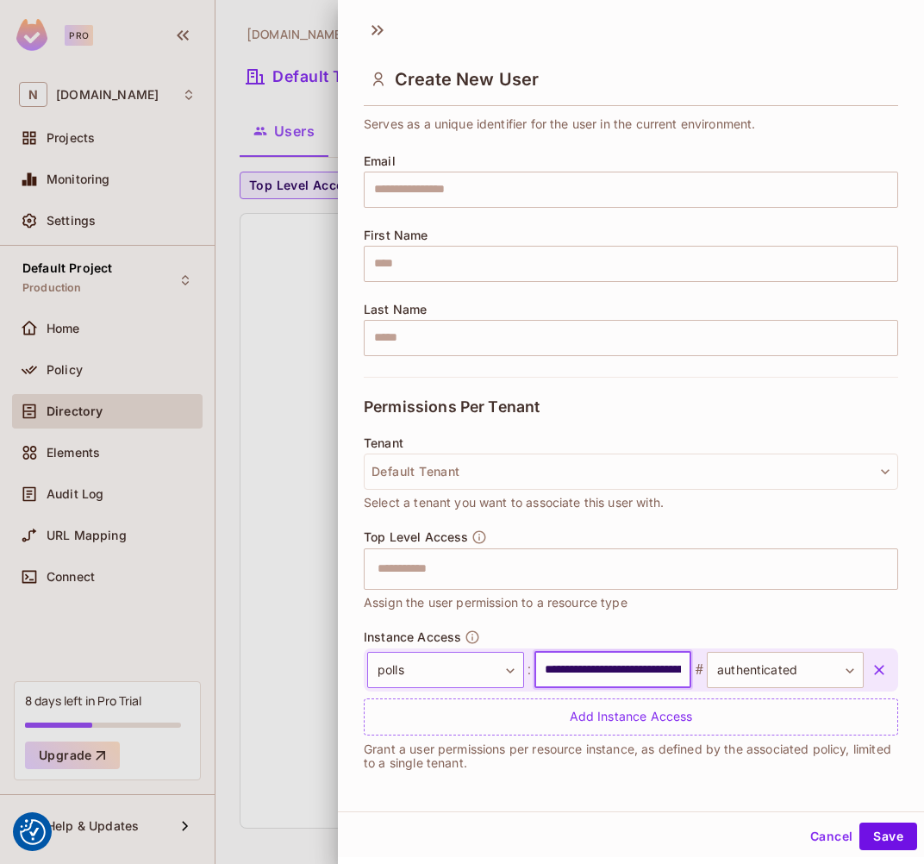
click at [502, 673] on div "**********" at bounding box center [615, 670] width 497 height 36
click at [610, 660] on input "**********" at bounding box center [613, 670] width 157 height 36
click at [633, 660] on input "**********" at bounding box center [613, 670] width 157 height 36
click at [652, 666] on input "**********" at bounding box center [613, 670] width 157 height 36
click at [808, 835] on button "Save" at bounding box center [889, 836] width 58 height 28
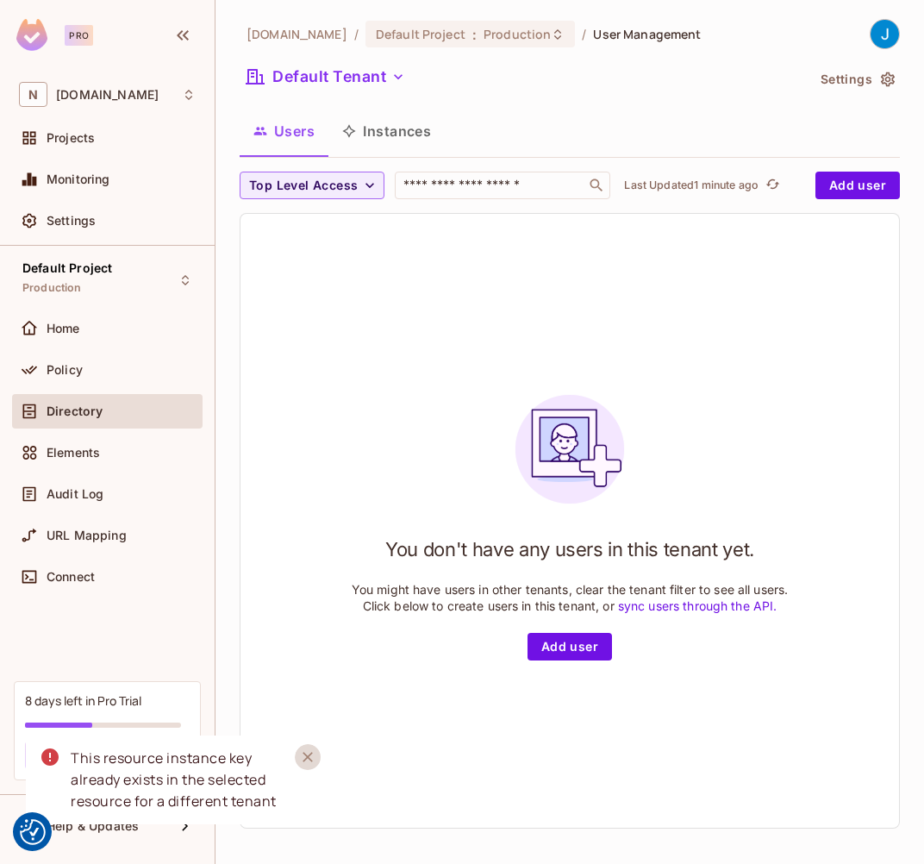
click at [310, 749] on icon "Close" at bounding box center [307, 756] width 17 height 17
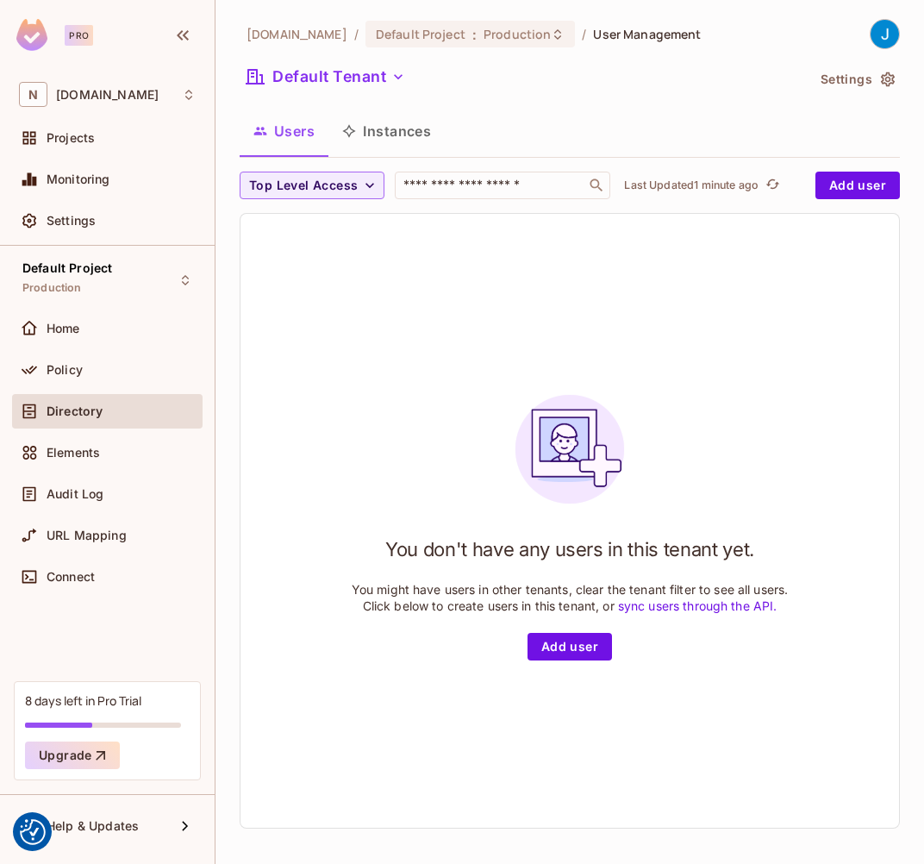
click at [394, 131] on button "Instances" at bounding box center [386, 130] width 116 height 43
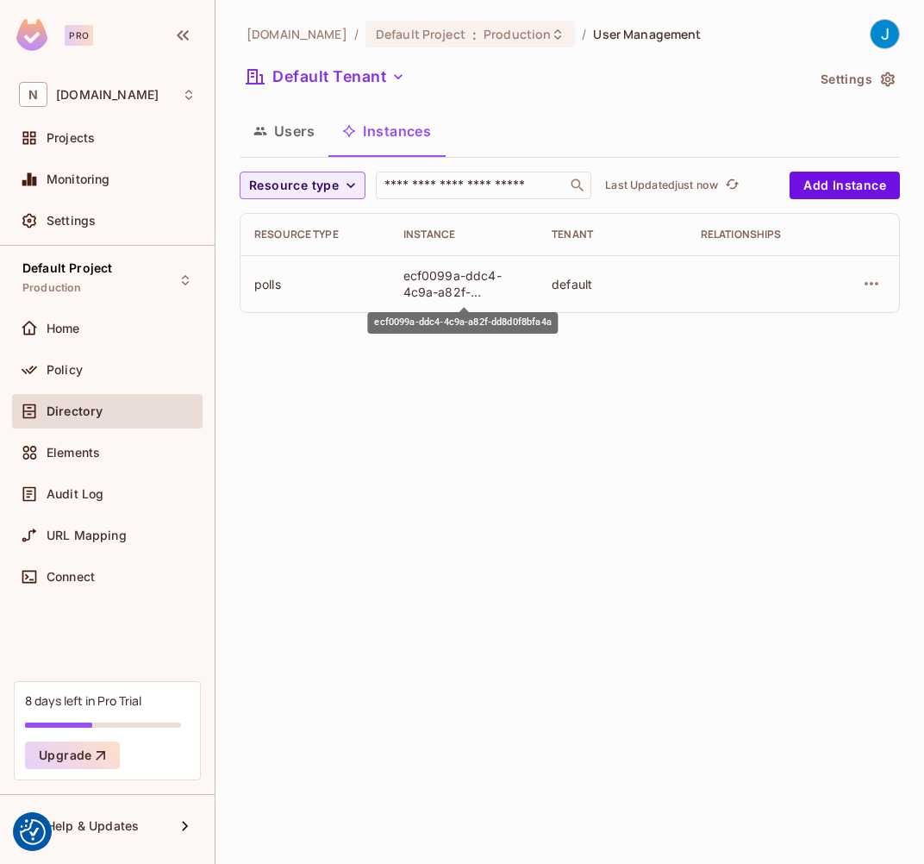
click at [440, 283] on div "ecf0099a-ddc4-4c9a-a82f-dd8d0f8bfa4a" at bounding box center [464, 283] width 122 height 33
click at [446, 273] on div "ecf0099a-ddc4-4c9a-a82f-dd8d0f8bfa4a" at bounding box center [464, 283] width 122 height 33
click at [489, 267] on div "ecf0099a-ddc4-4c9a-a82f-dd8d0f8bfa4a" at bounding box center [464, 283] width 122 height 33
click at [808, 279] on icon "button" at bounding box center [871, 283] width 21 height 21
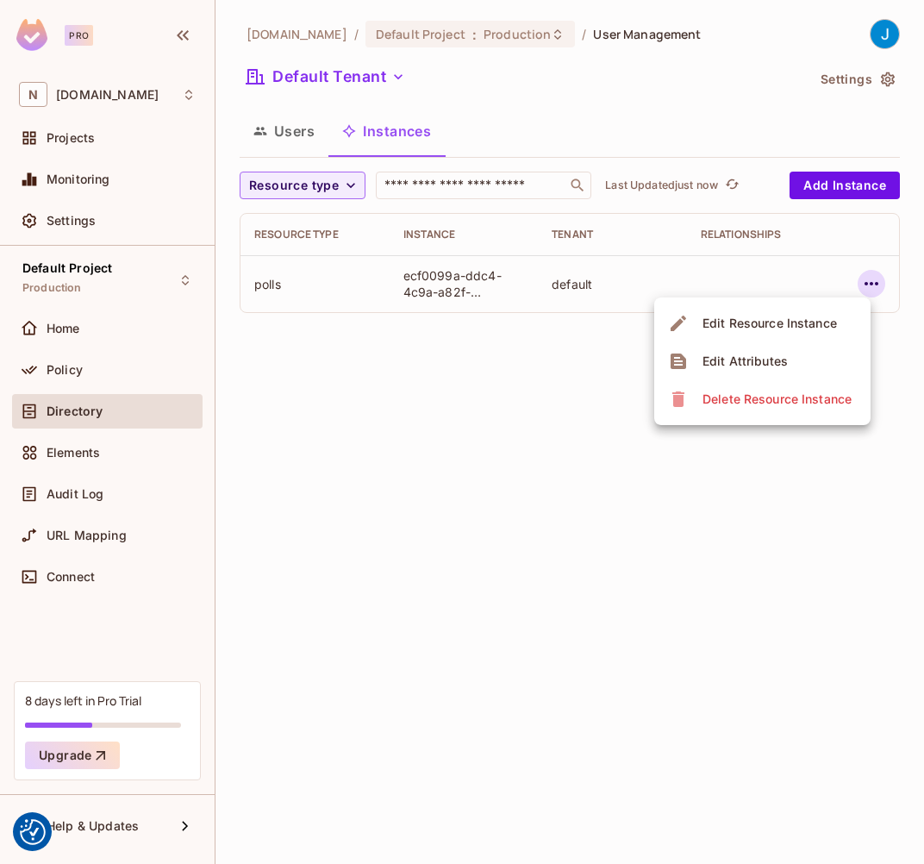
click at [787, 281] on div at bounding box center [462, 432] width 924 height 864
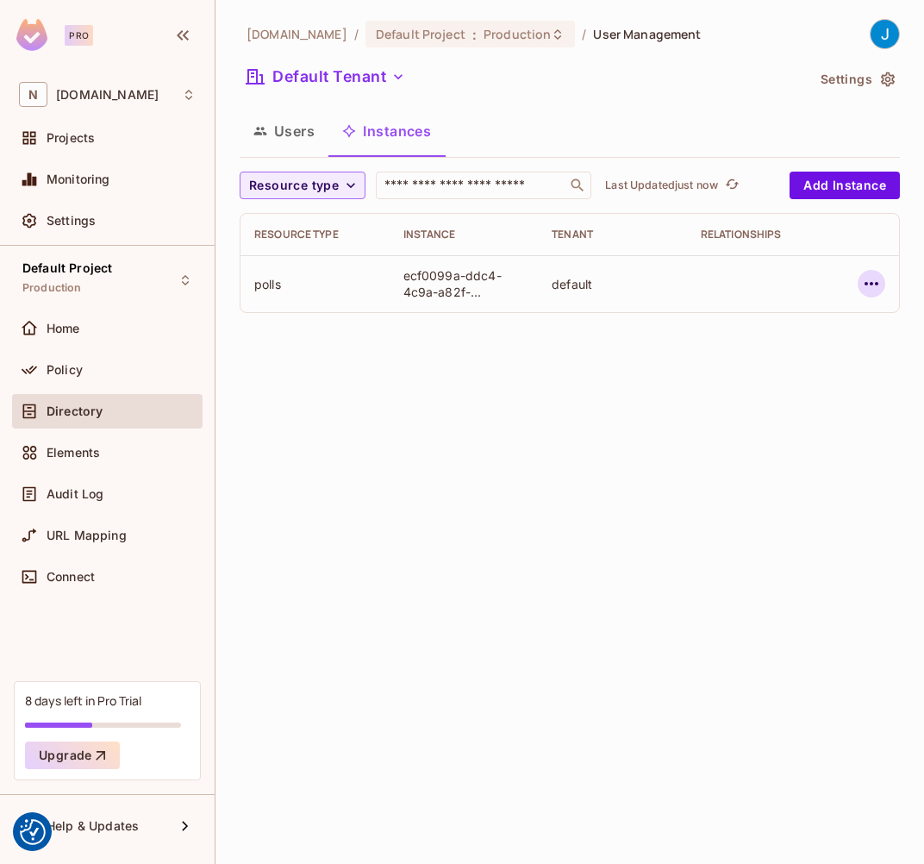
click at [808, 279] on icon "button" at bounding box center [871, 283] width 21 height 21
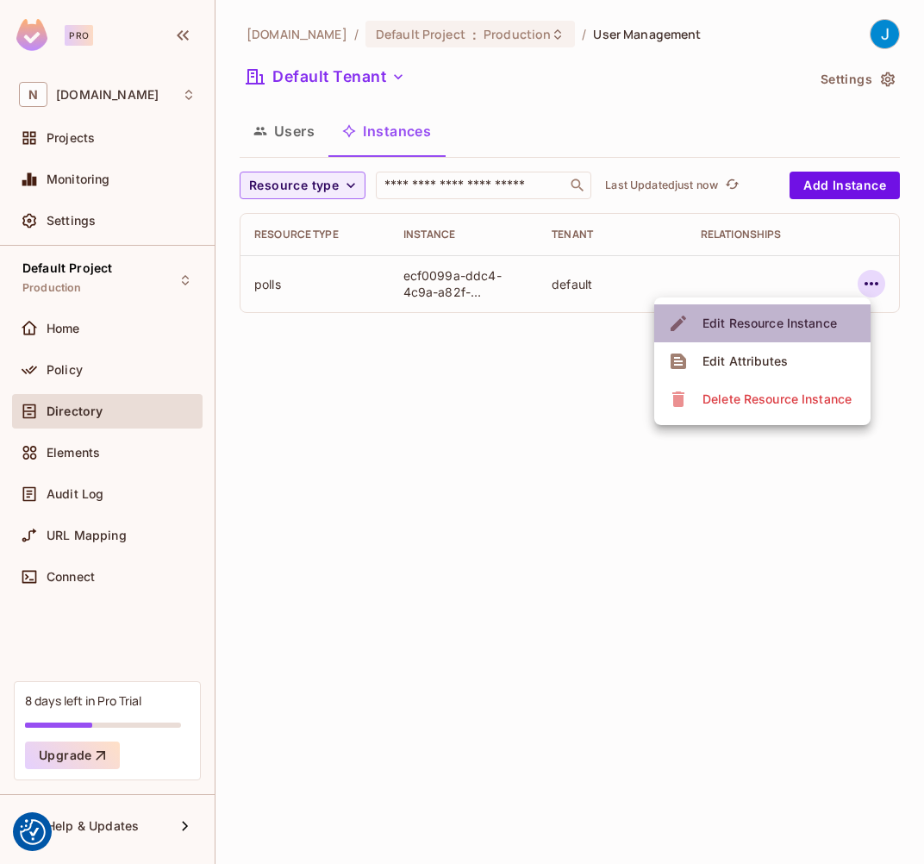
click at [788, 318] on div "Edit Resource Instance" at bounding box center [770, 323] width 134 height 17
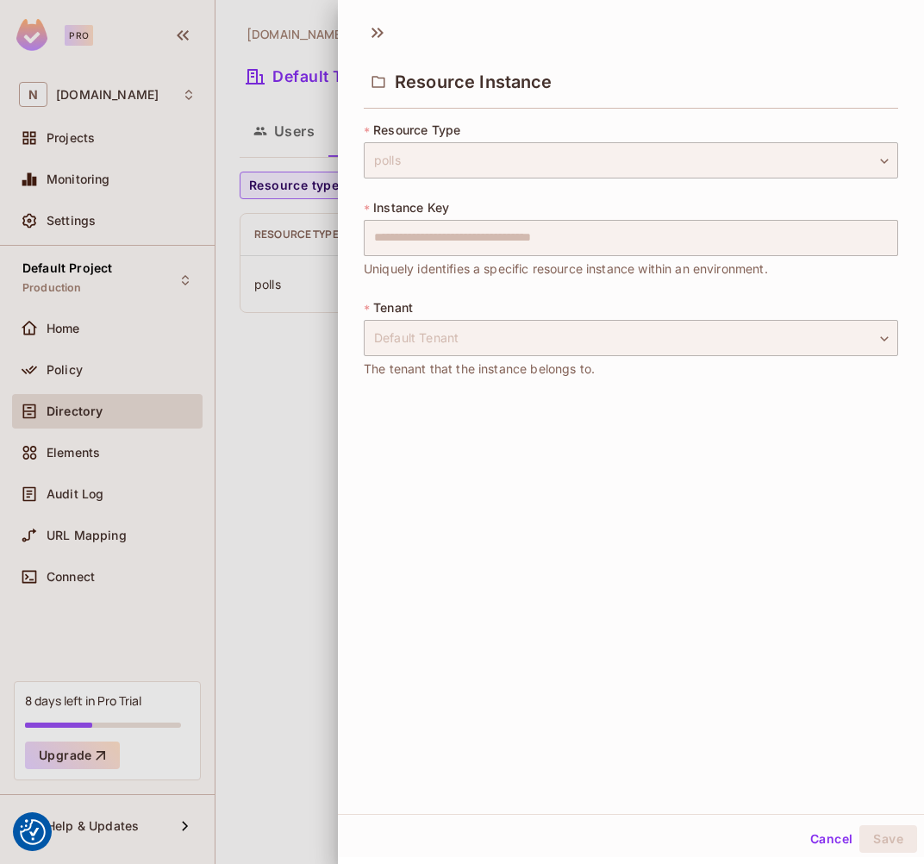
click at [808, 834] on button "Cancel" at bounding box center [831, 839] width 56 height 28
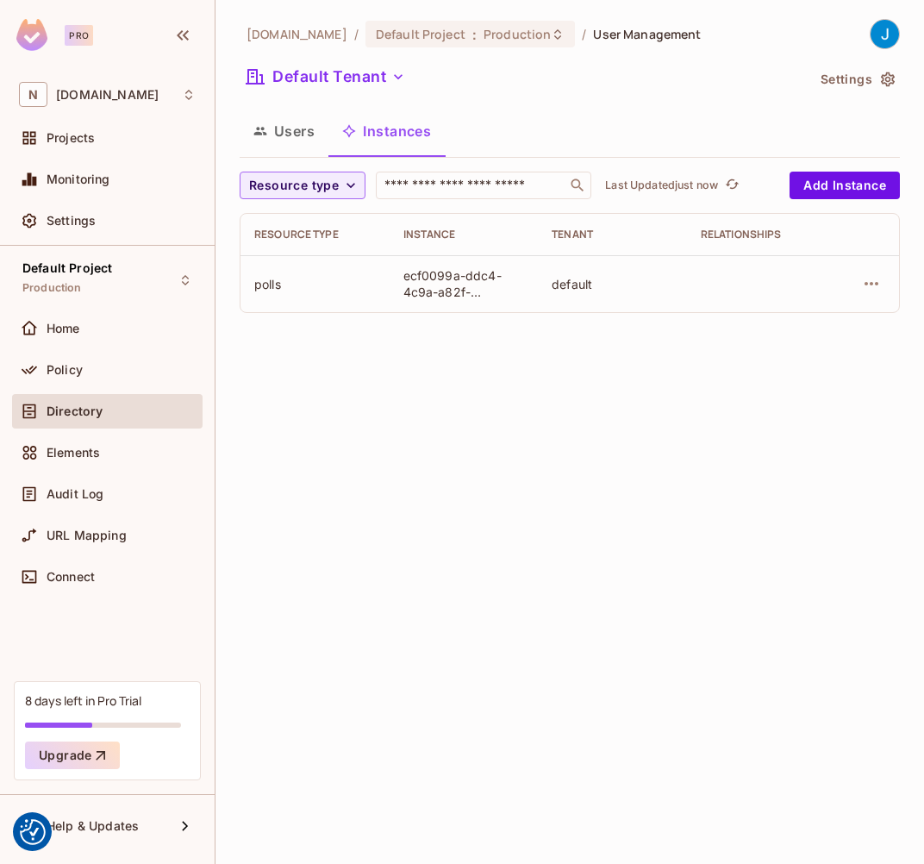
click at [278, 137] on button "Users" at bounding box center [284, 130] width 89 height 43
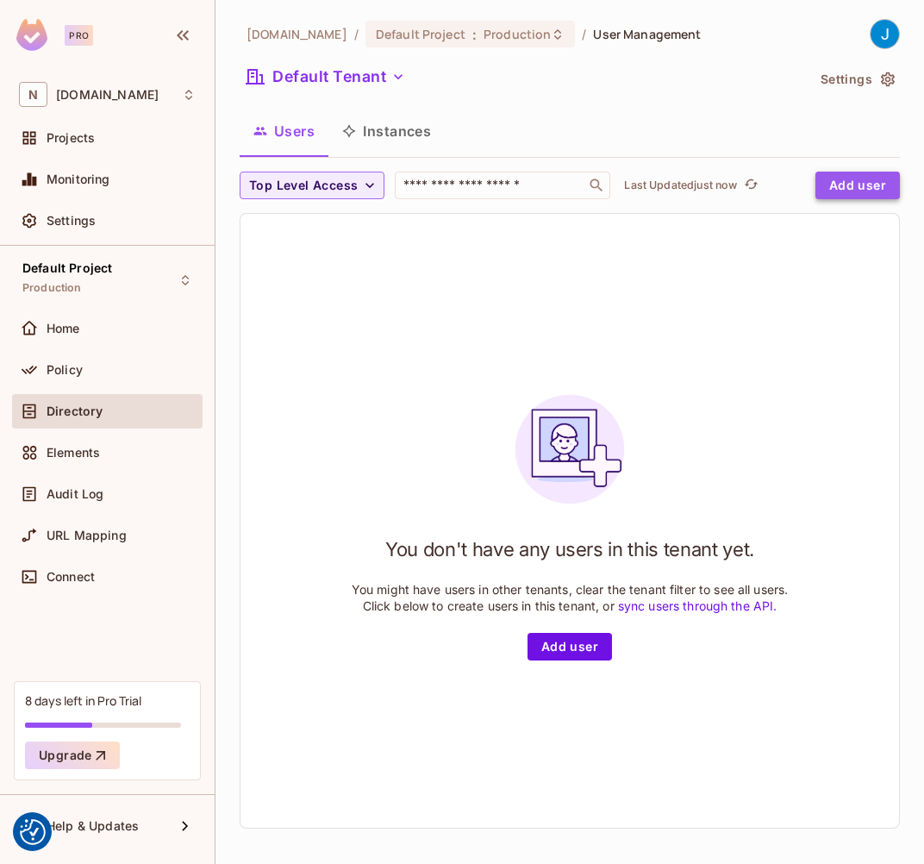
click at [808, 175] on button "Add user" at bounding box center [858, 186] width 84 height 28
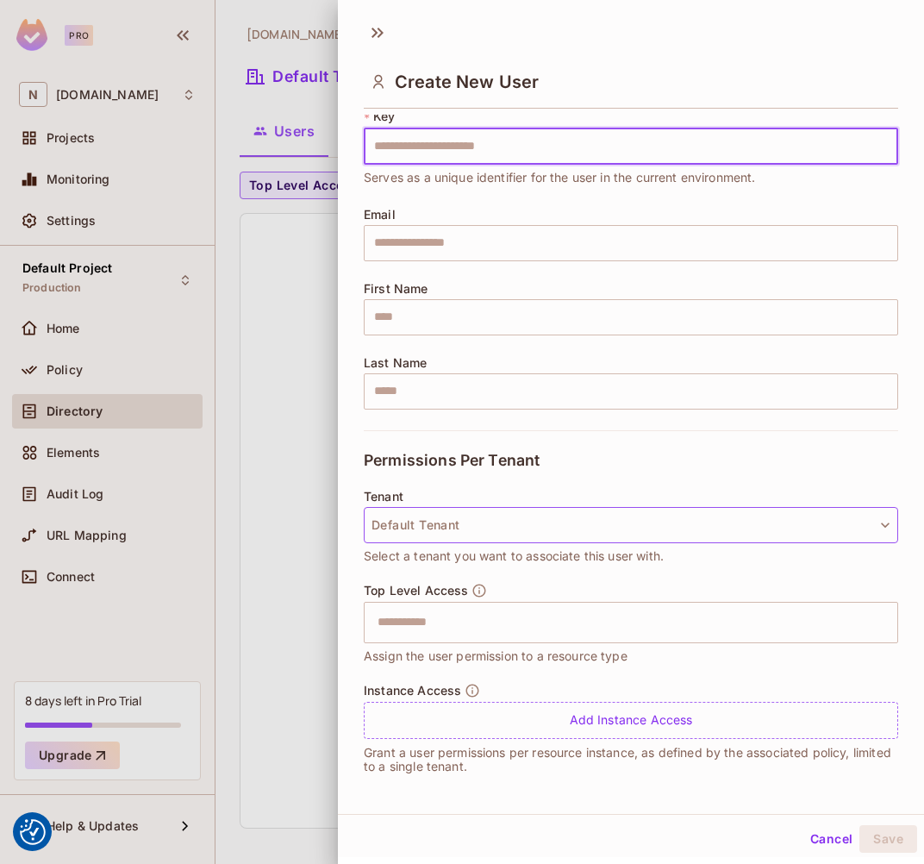
scroll to position [3, 0]
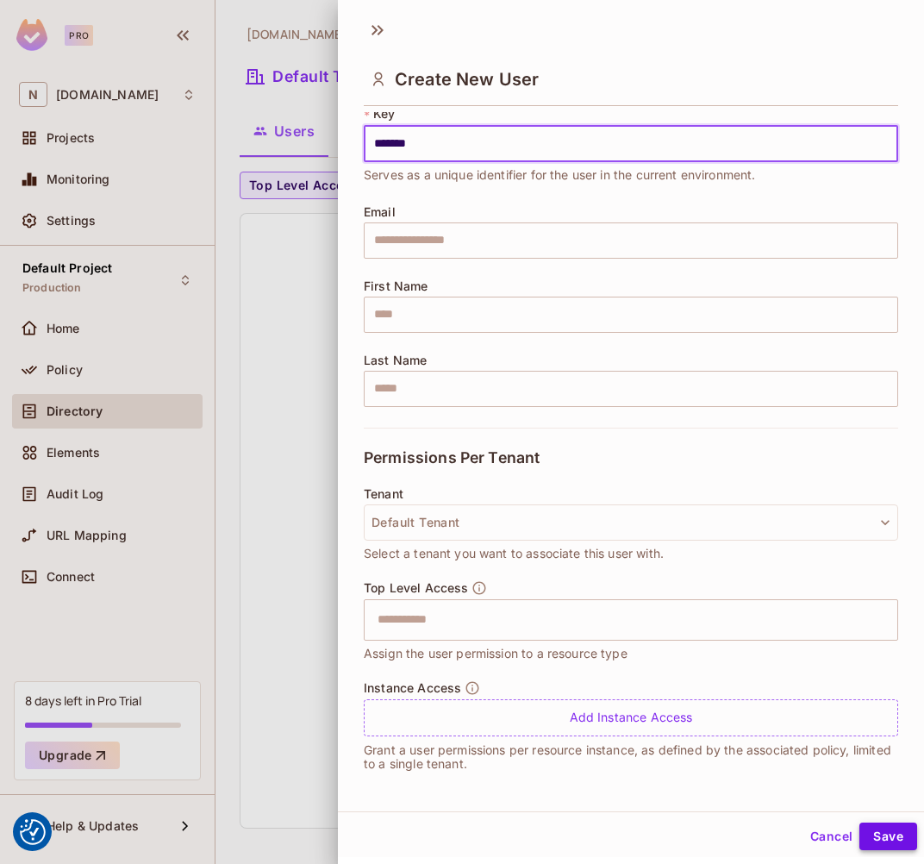
type input "*******"
click at [808, 841] on button "Save" at bounding box center [889, 836] width 58 height 28
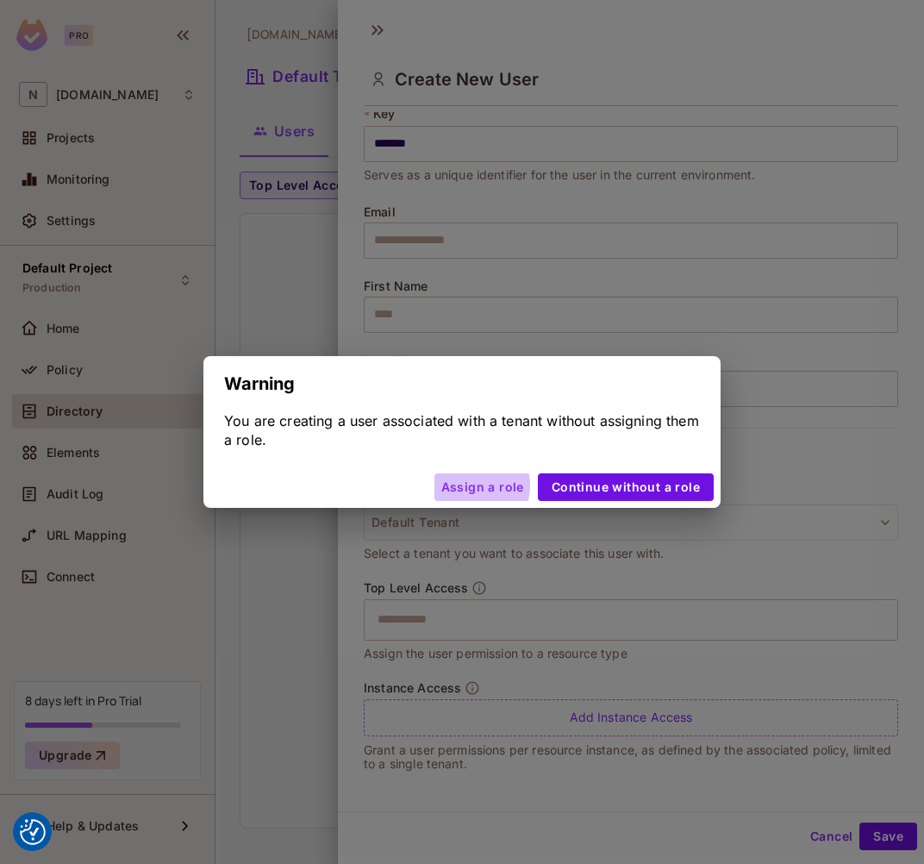
click at [481, 485] on button "Assign a role" at bounding box center [483, 487] width 97 height 28
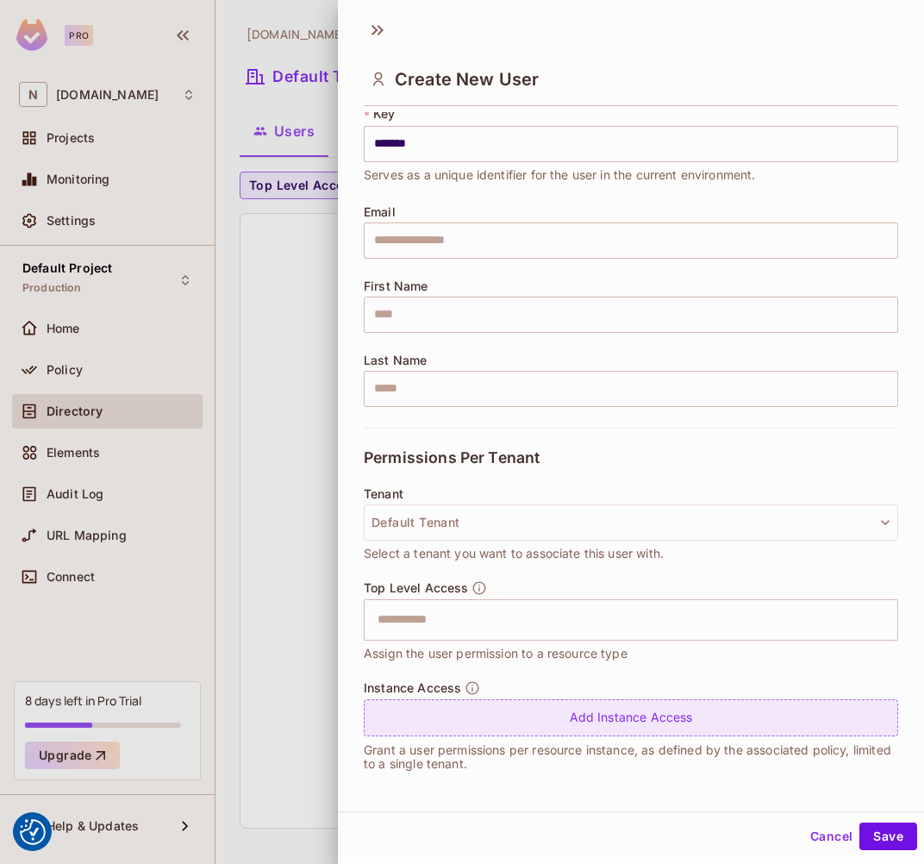
click at [553, 710] on div "Add Instance Access" at bounding box center [631, 717] width 535 height 37
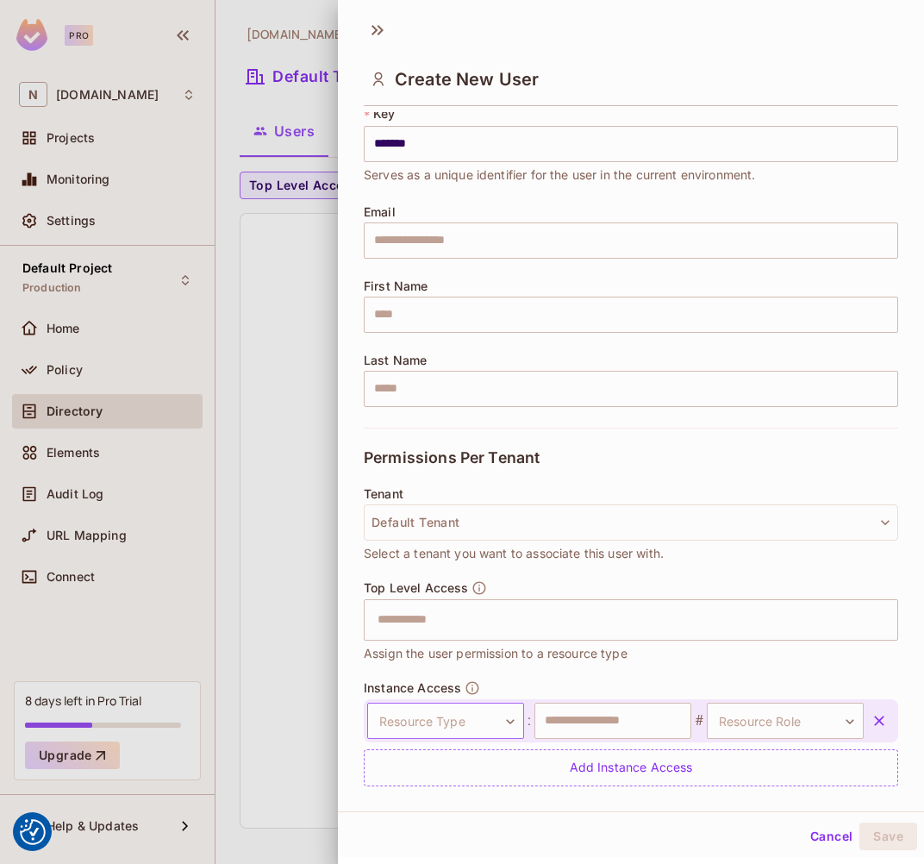
click at [445, 718] on body "We use cookies to enhance your browsing experience, serve personalized ads or c…" at bounding box center [462, 432] width 924 height 864
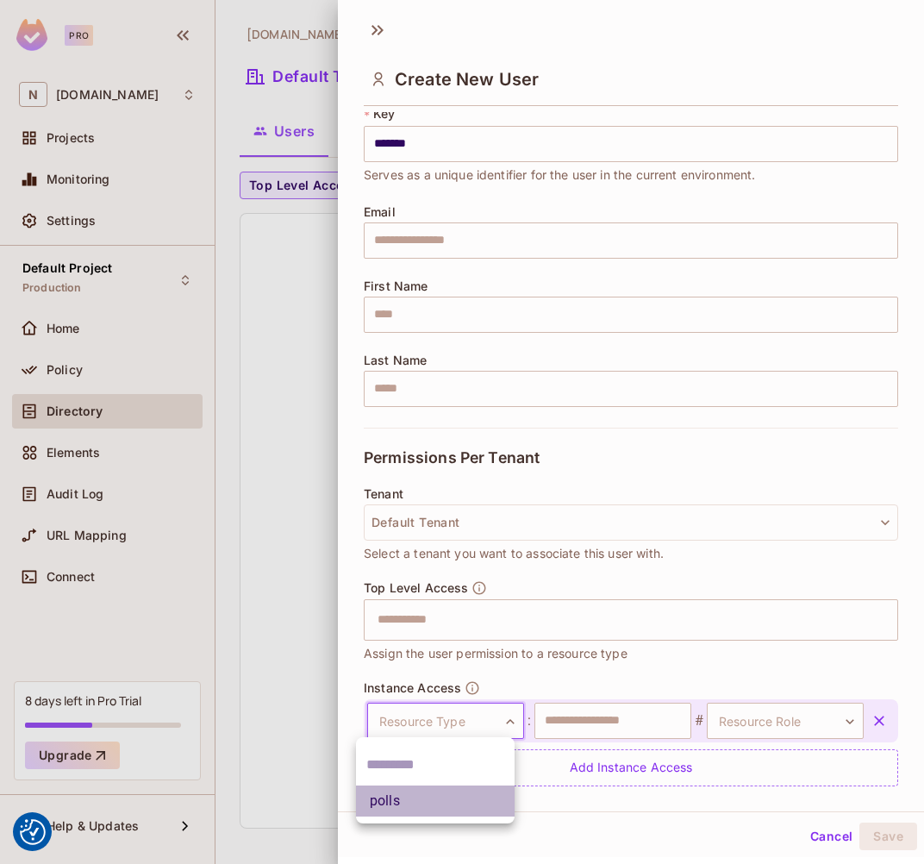
click at [420, 803] on li "polls" at bounding box center [435, 800] width 159 height 31
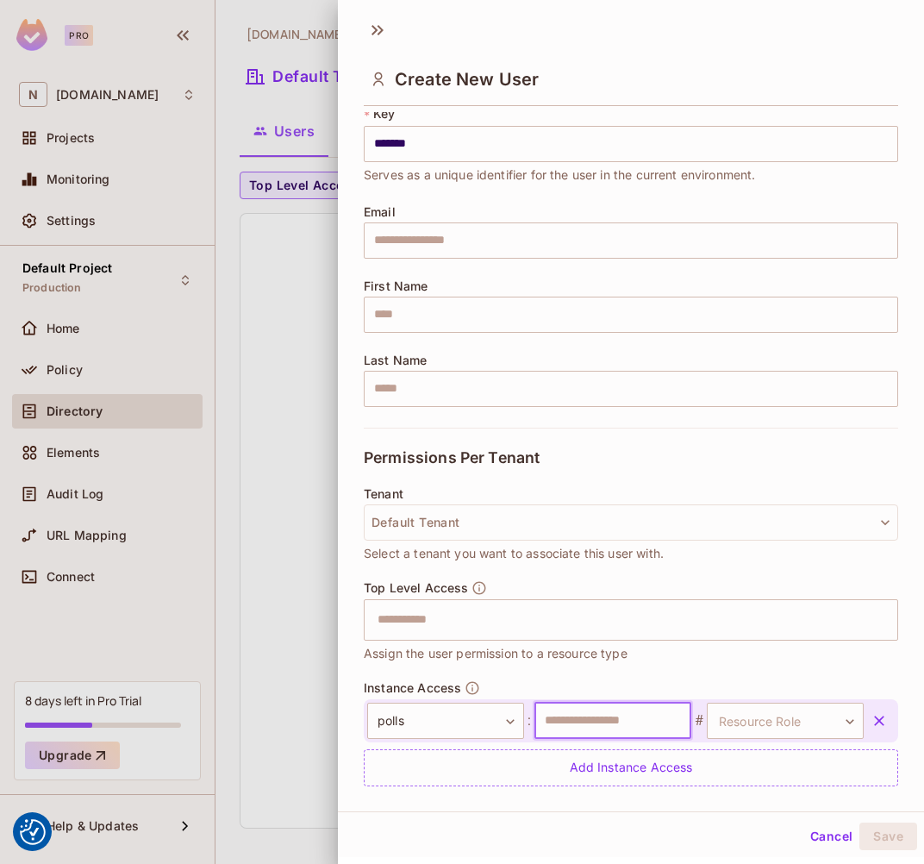
click at [568, 716] on input "text" at bounding box center [613, 721] width 157 height 36
paste input "**********"
type input "**********"
click at [772, 722] on body "We use cookies to enhance your browsing experience, serve personalized ads or c…" at bounding box center [462, 432] width 924 height 864
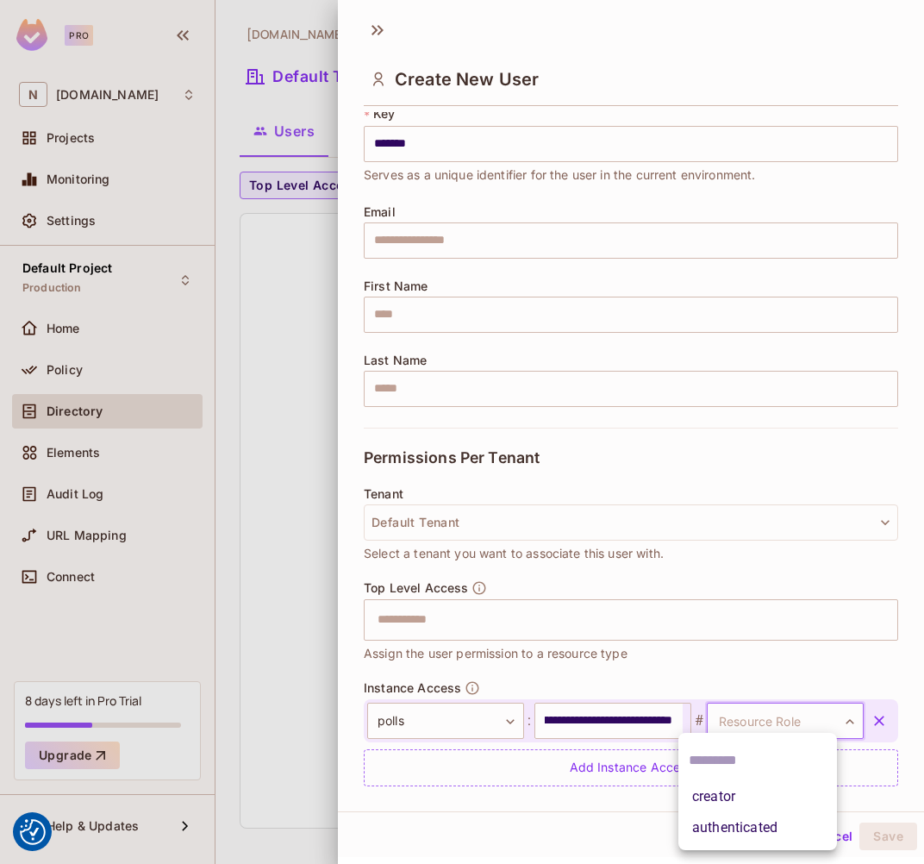
scroll to position [0, 0]
click at [741, 796] on li "creator" at bounding box center [757, 796] width 159 height 31
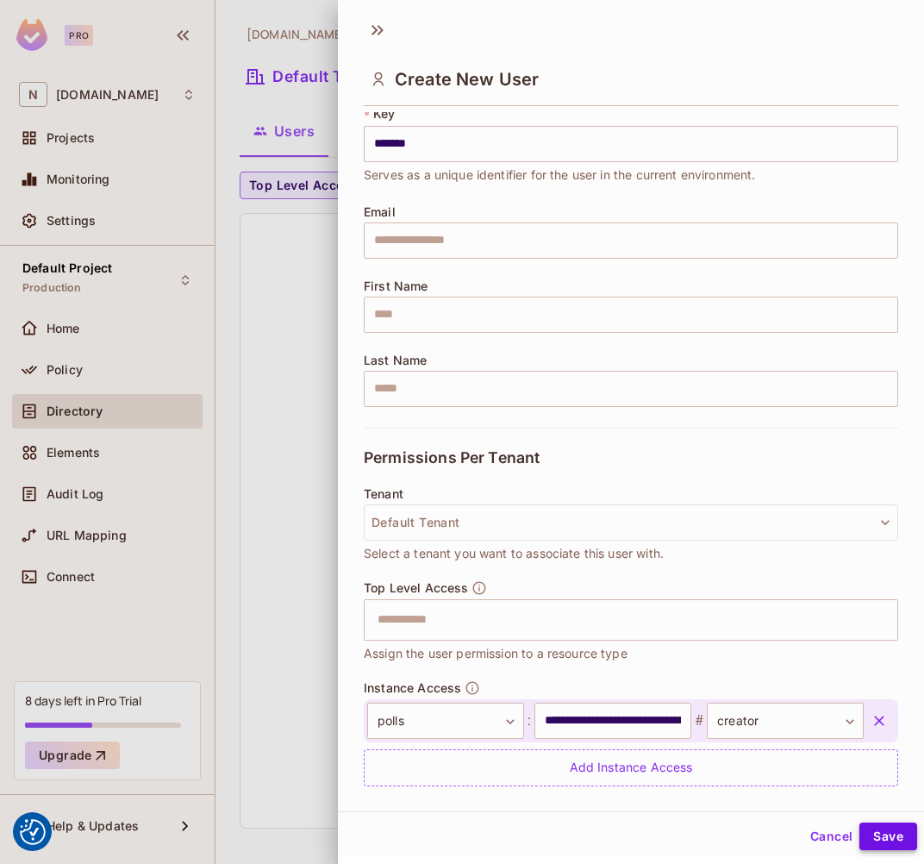
click at [808, 839] on button "Save" at bounding box center [889, 836] width 58 height 28
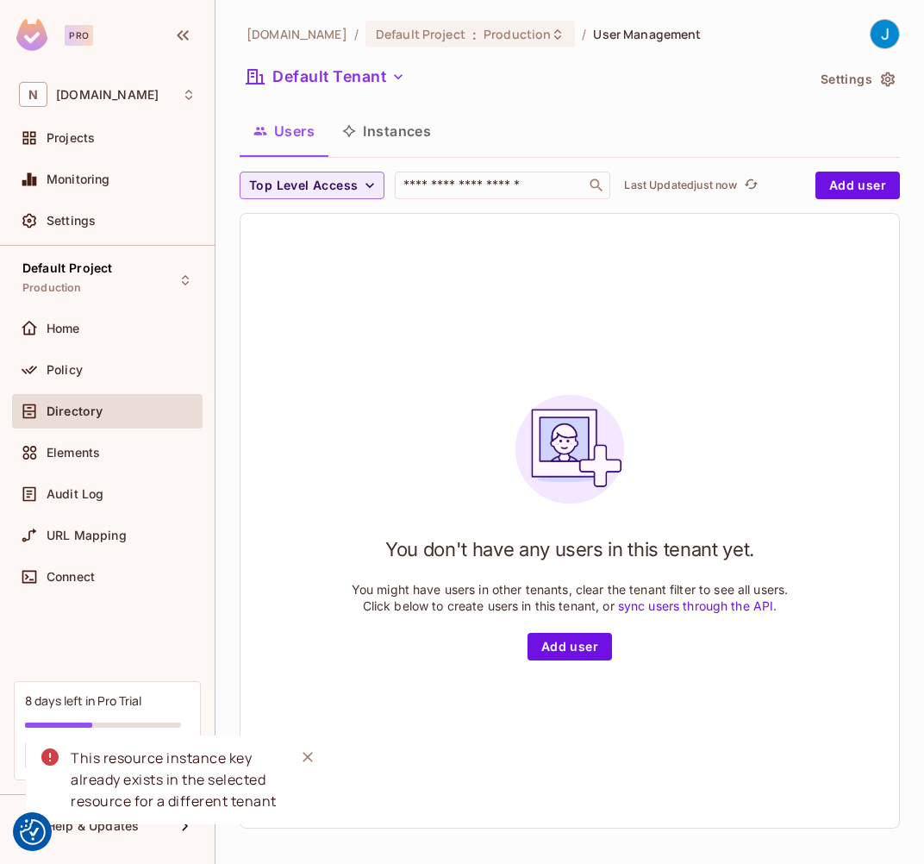
click at [308, 756] on icon "Close" at bounding box center [308, 757] width 10 height 10
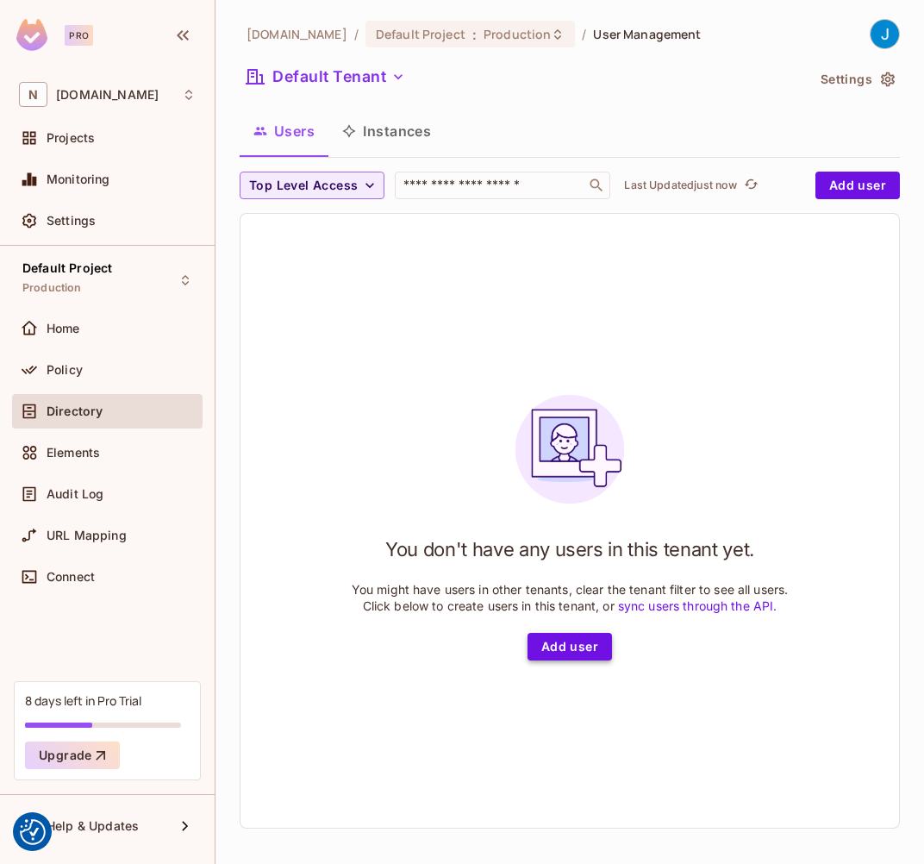
click at [566, 646] on button "Add user" at bounding box center [570, 647] width 84 height 28
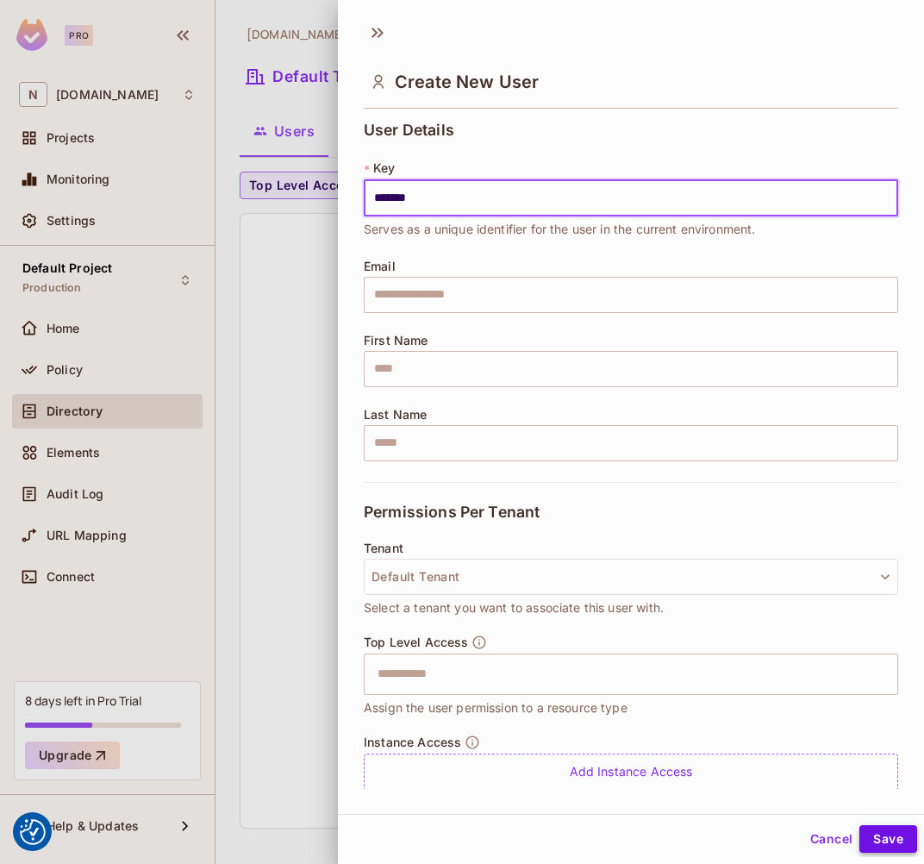
type input "*******"
click at [808, 835] on button "Save" at bounding box center [889, 839] width 58 height 28
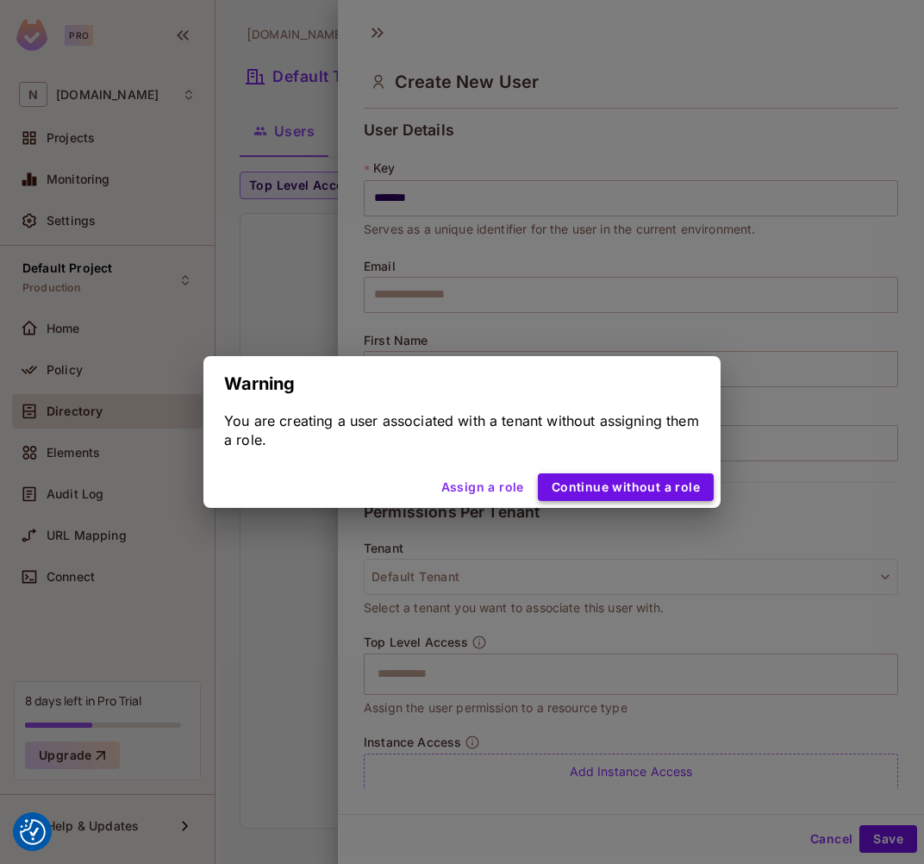
click at [628, 485] on button "Continue without a role" at bounding box center [626, 487] width 176 height 28
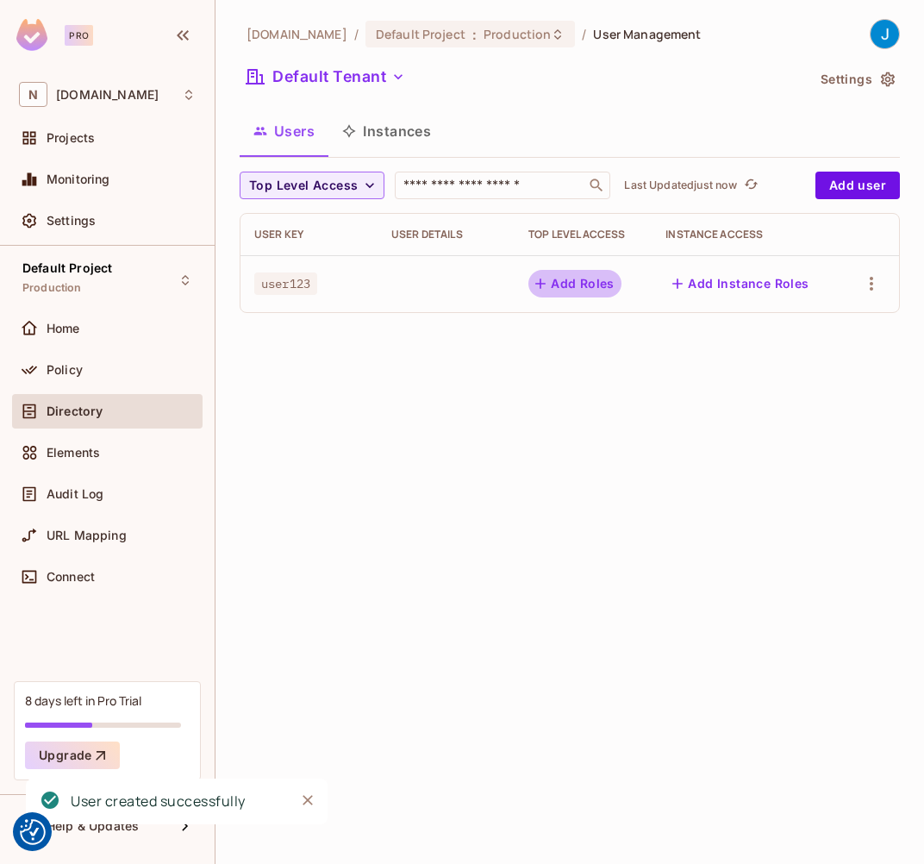
click at [590, 284] on button "Add Roles" at bounding box center [574, 284] width 93 height 28
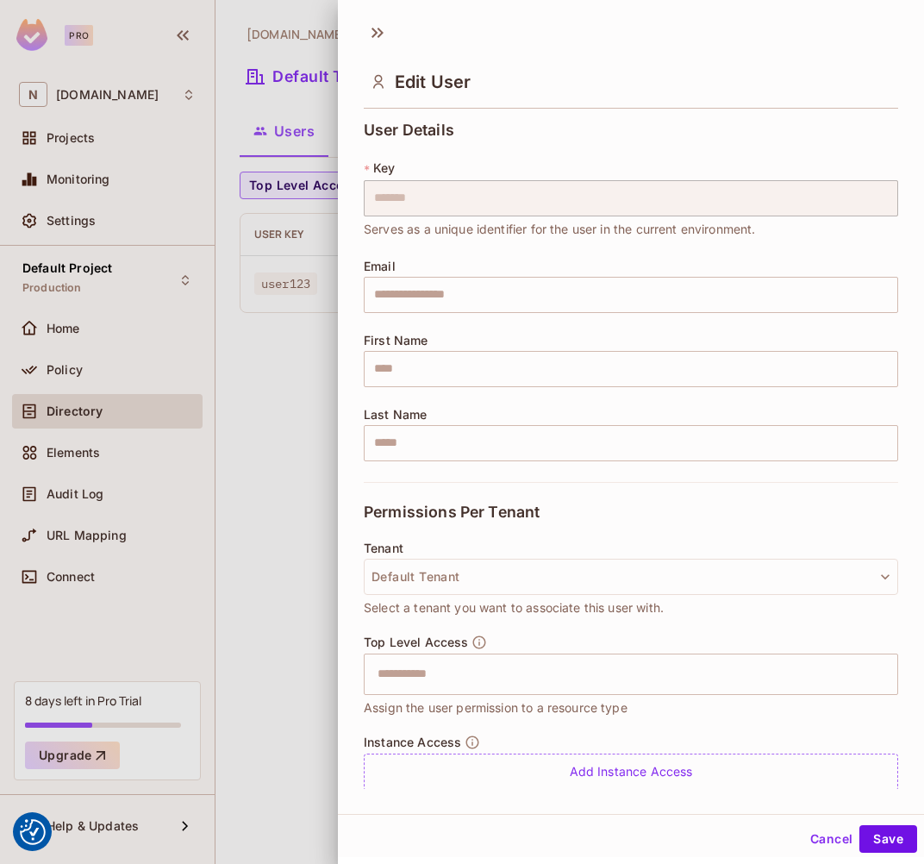
click at [808, 837] on button "Cancel" at bounding box center [831, 839] width 56 height 28
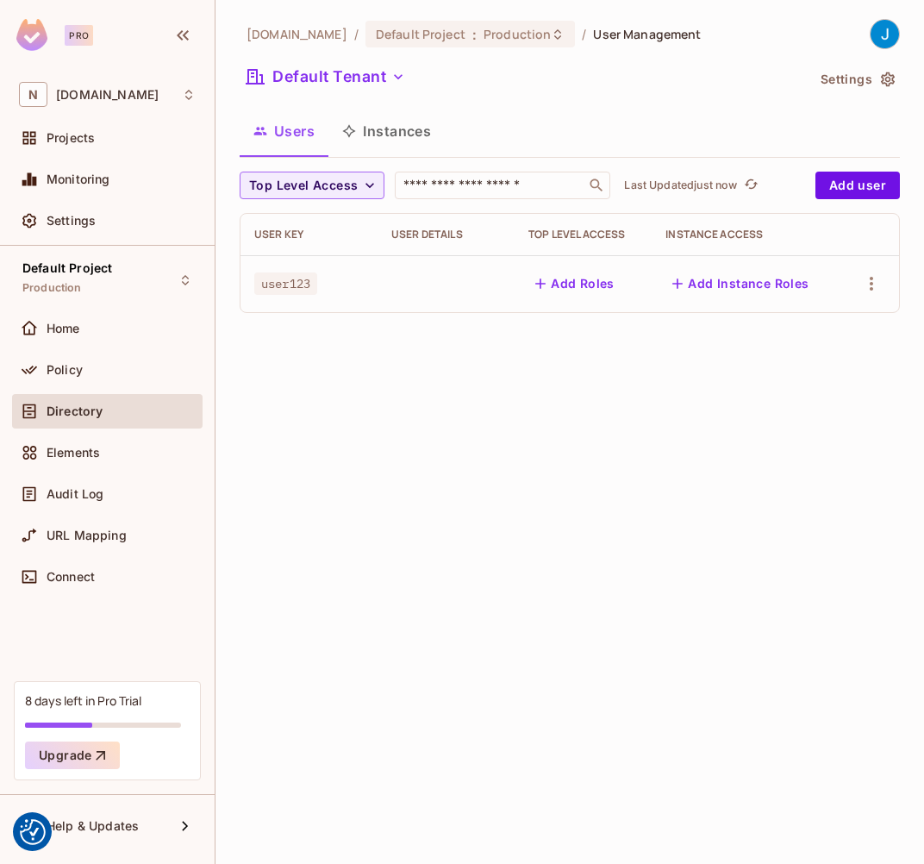
click at [764, 285] on button "Add Instance Roles" at bounding box center [741, 284] width 150 height 28
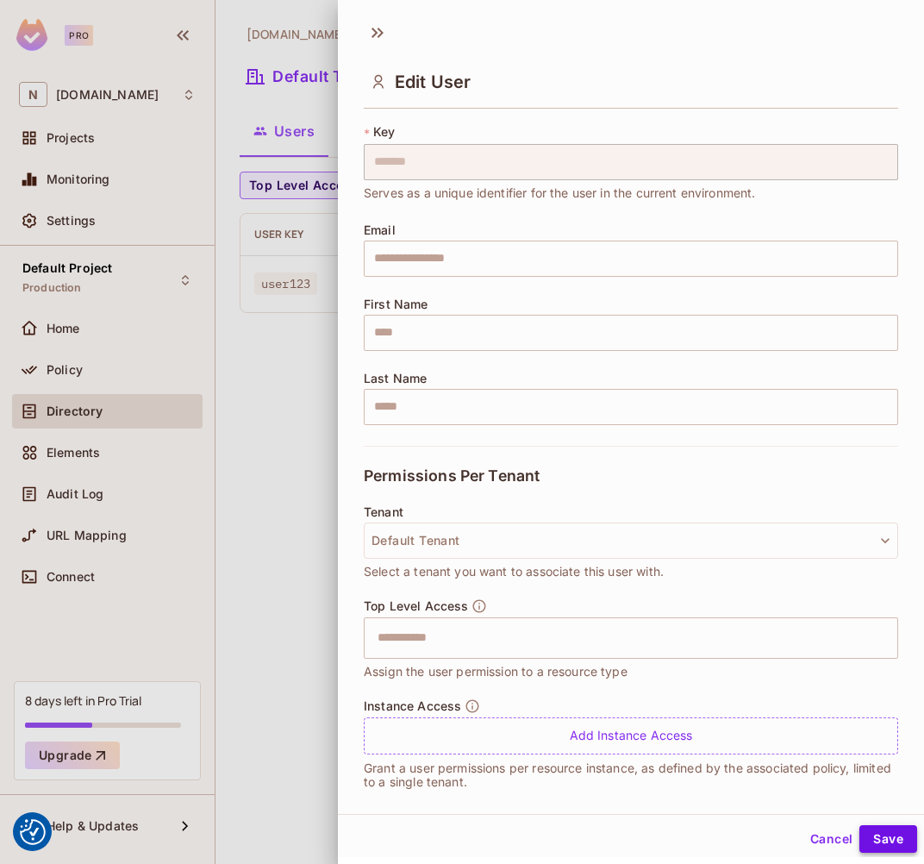
scroll to position [52, 0]
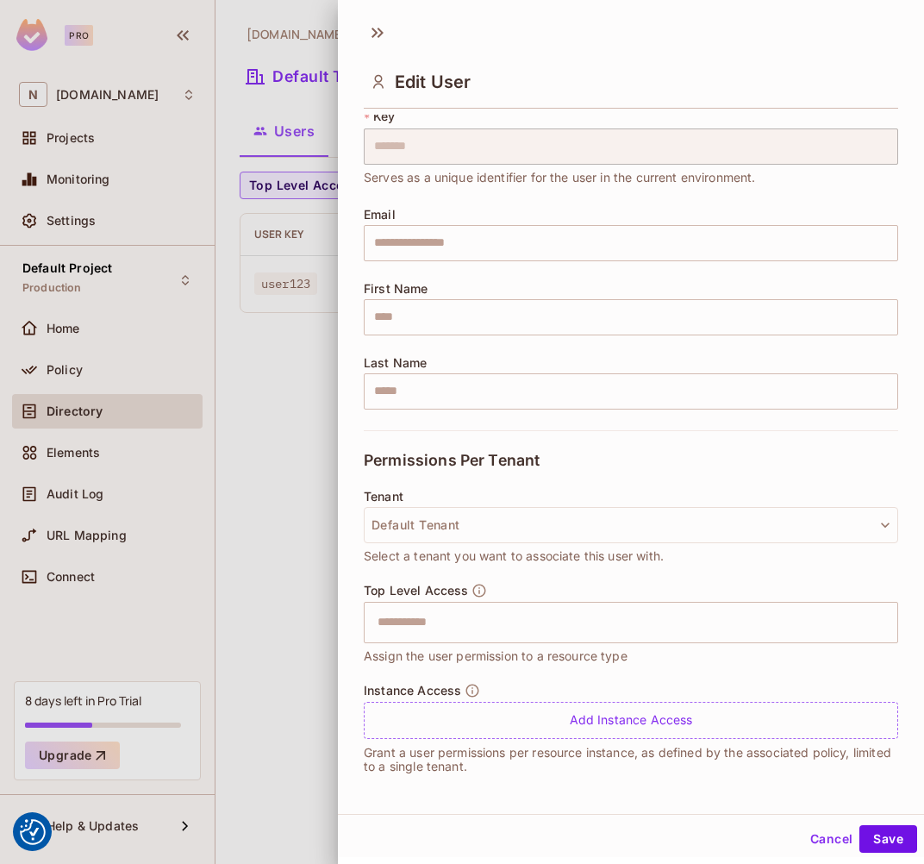
click at [808, 835] on button "Cancel" at bounding box center [831, 839] width 56 height 28
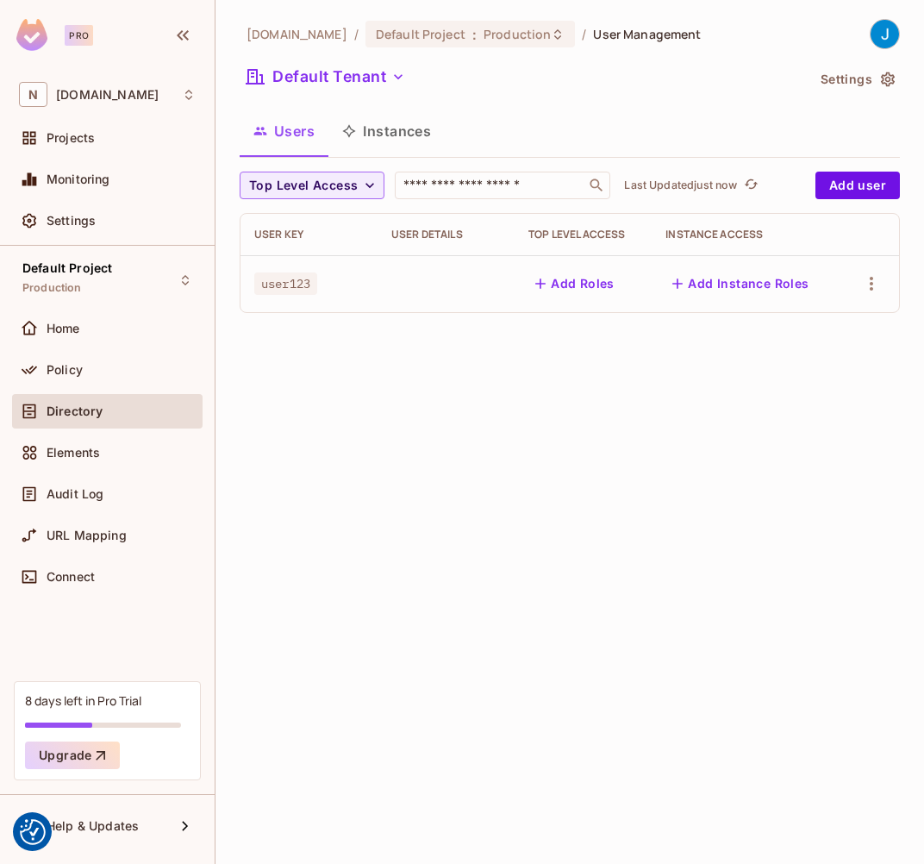
click at [564, 277] on button "Add Roles" at bounding box center [574, 284] width 93 height 28
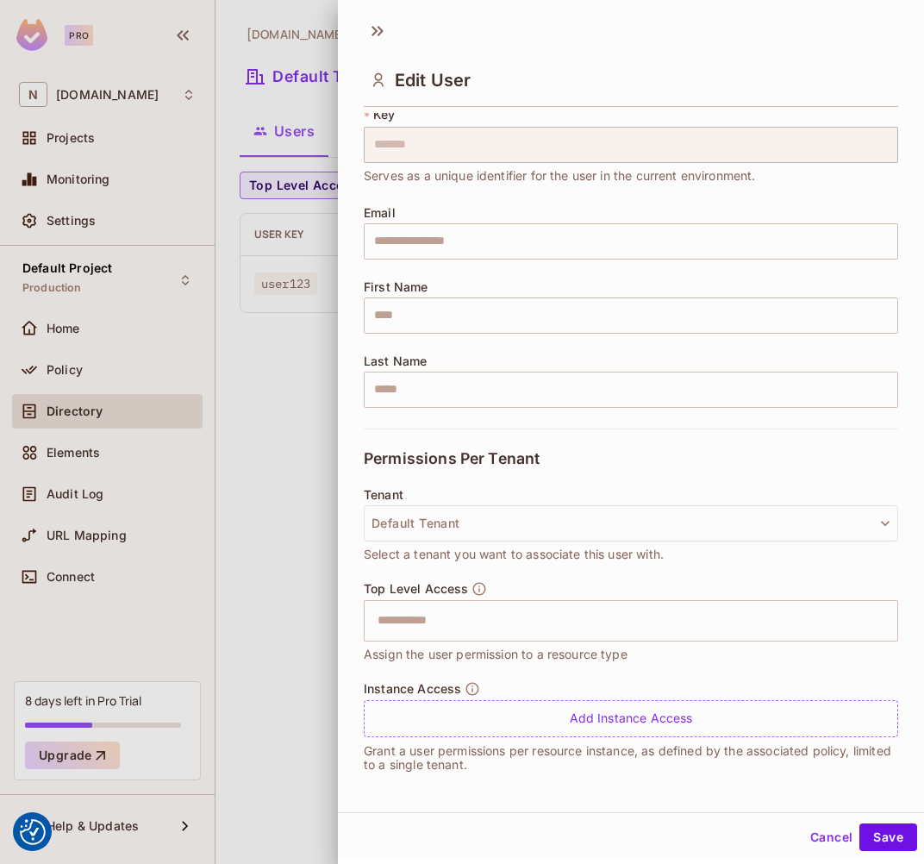
scroll to position [3, 0]
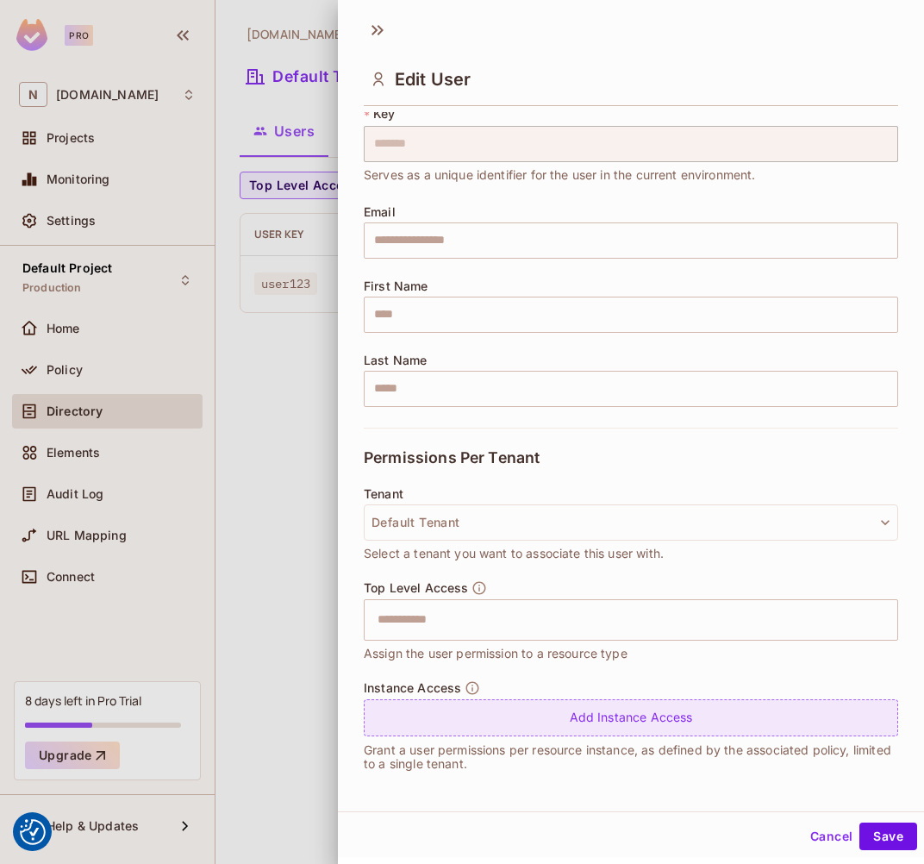
click at [645, 715] on div "Add Instance Access" at bounding box center [631, 717] width 535 height 37
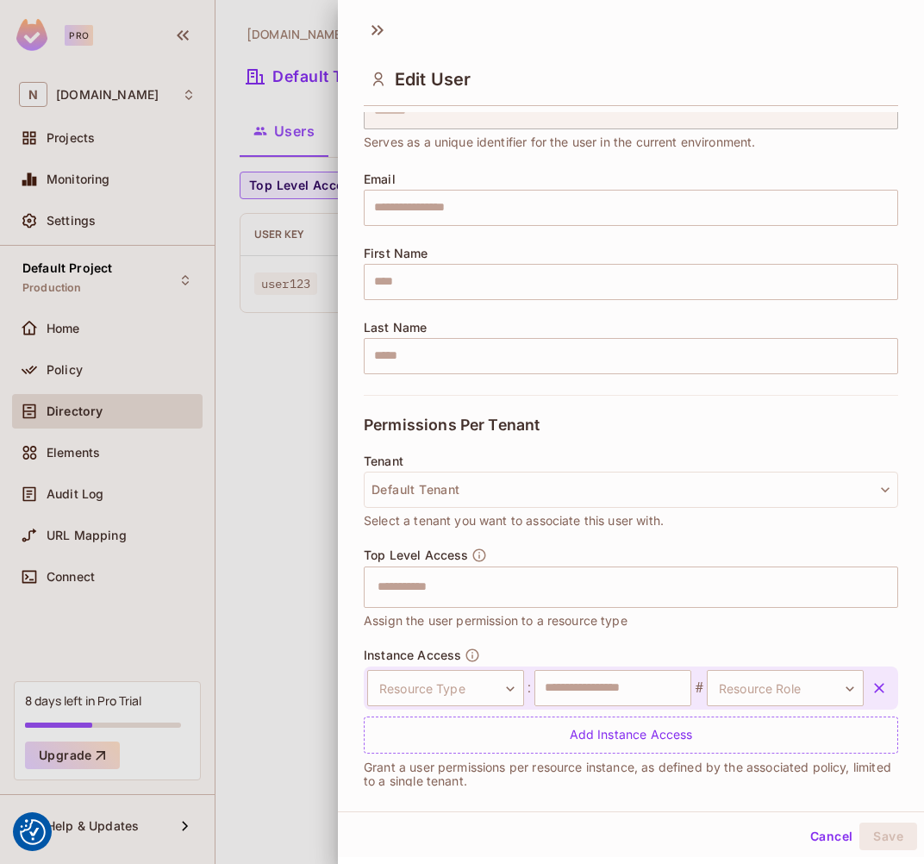
scroll to position [103, 0]
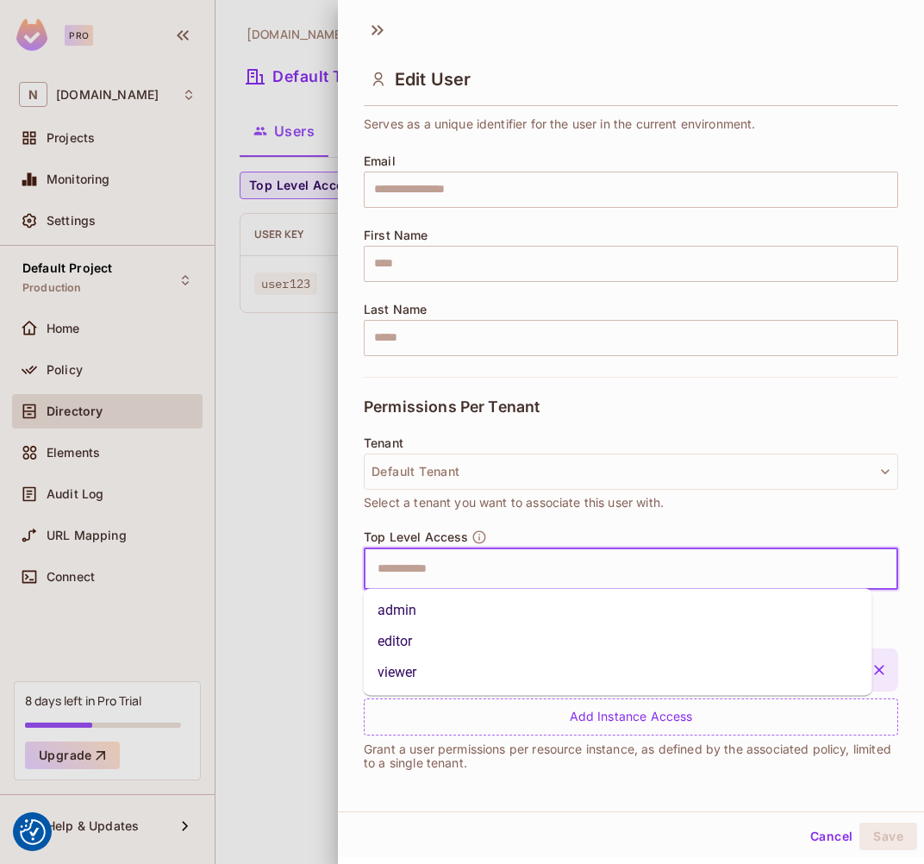
click at [411, 563] on input "text" at bounding box center [615, 569] width 497 height 34
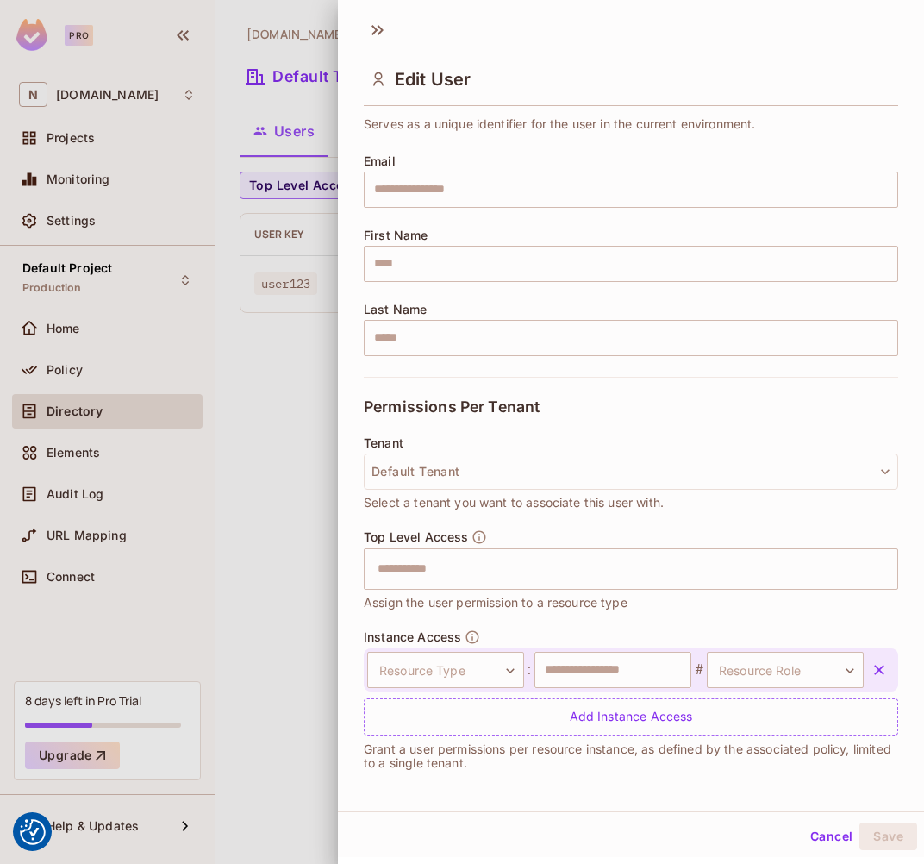
click at [363, 30] on div "Edit User" at bounding box center [631, 64] width 586 height 96
click at [370, 22] on icon at bounding box center [378, 30] width 28 height 28
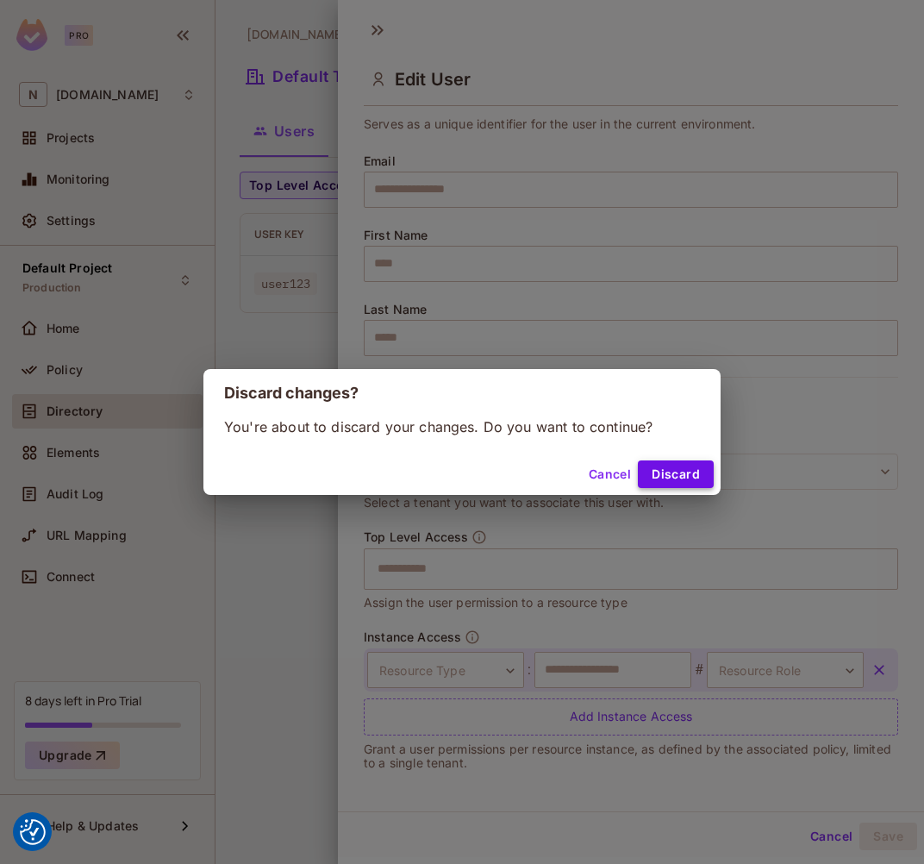
click at [659, 473] on button "Discard" at bounding box center [676, 474] width 76 height 28
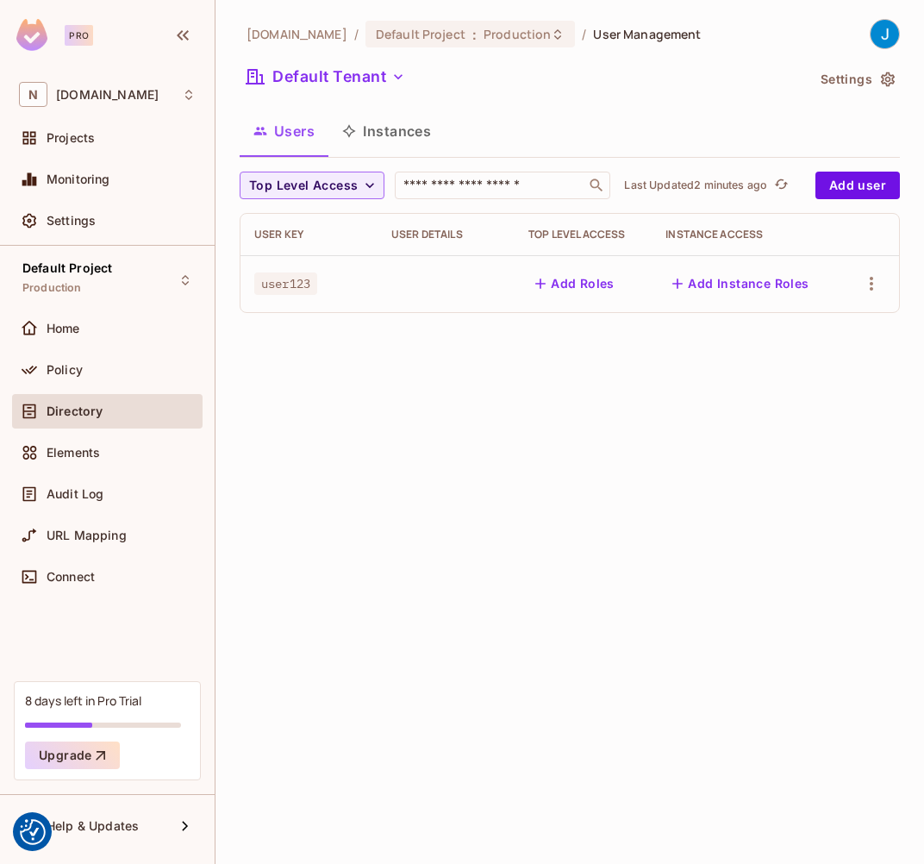
click at [808, 79] on icon "button" at bounding box center [887, 79] width 17 height 17
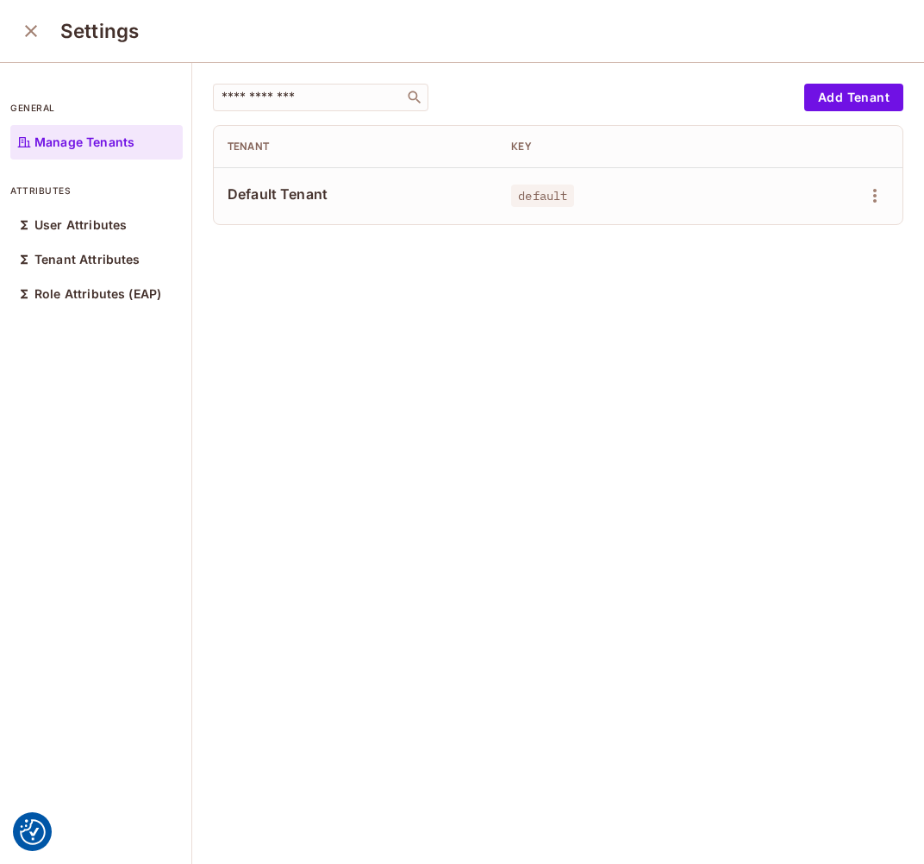
click at [30, 28] on icon "close" at bounding box center [31, 31] width 21 height 21
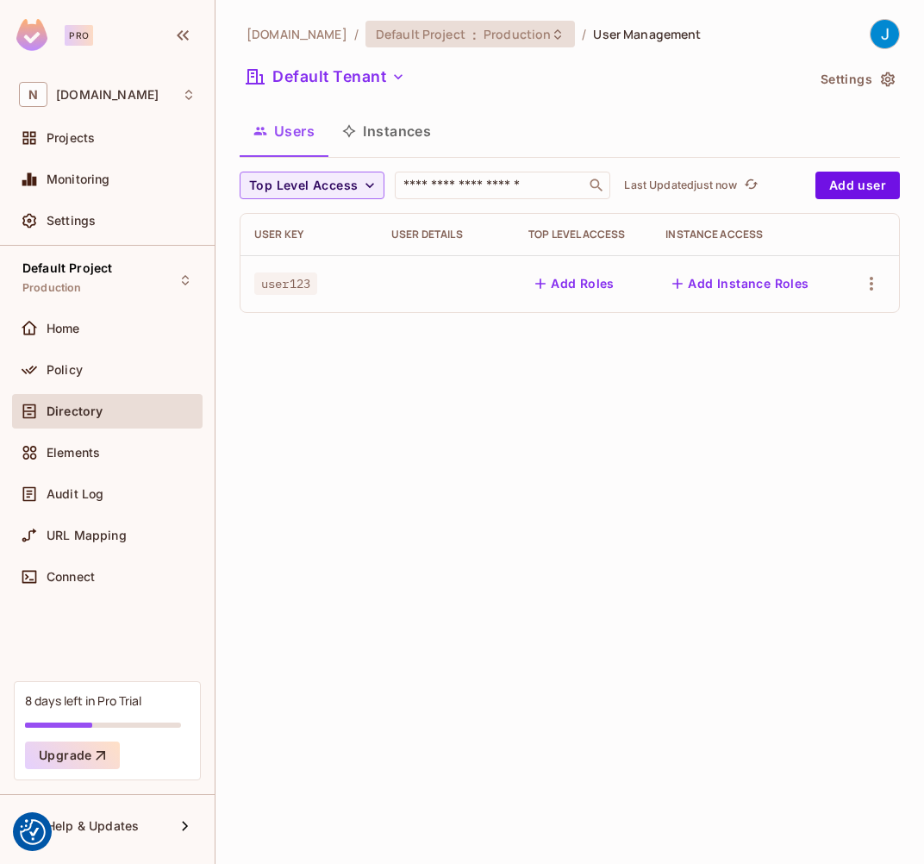
click at [413, 30] on span "Default Project" at bounding box center [421, 34] width 90 height 16
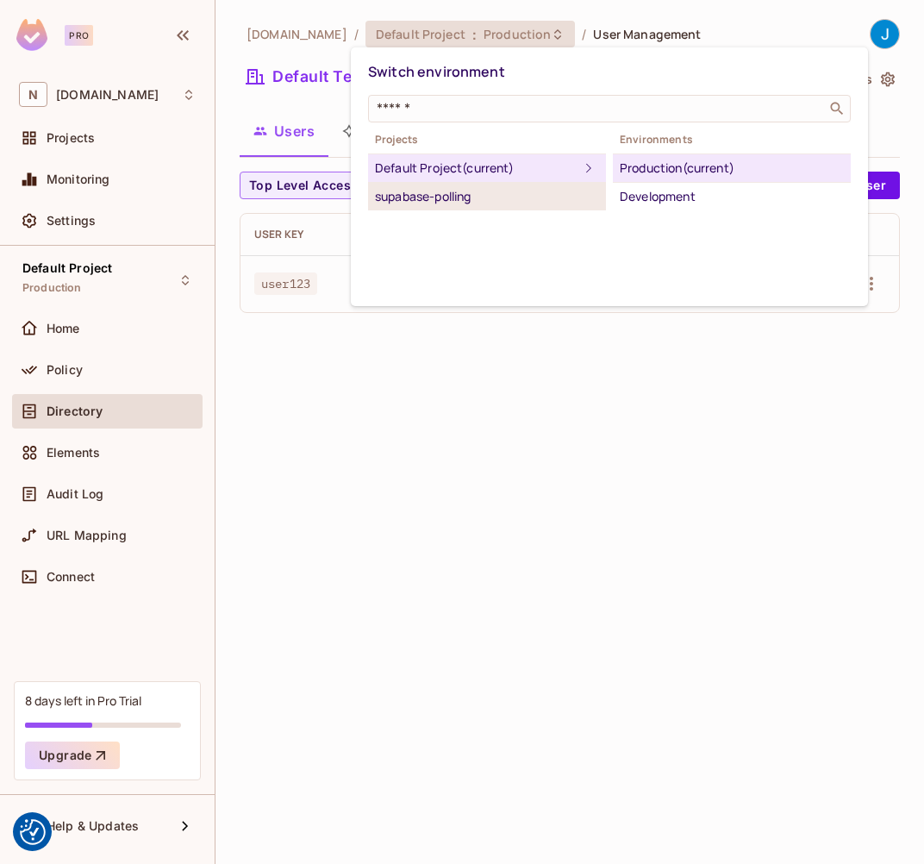
click at [433, 196] on div "supabase-polling" at bounding box center [487, 196] width 224 height 21
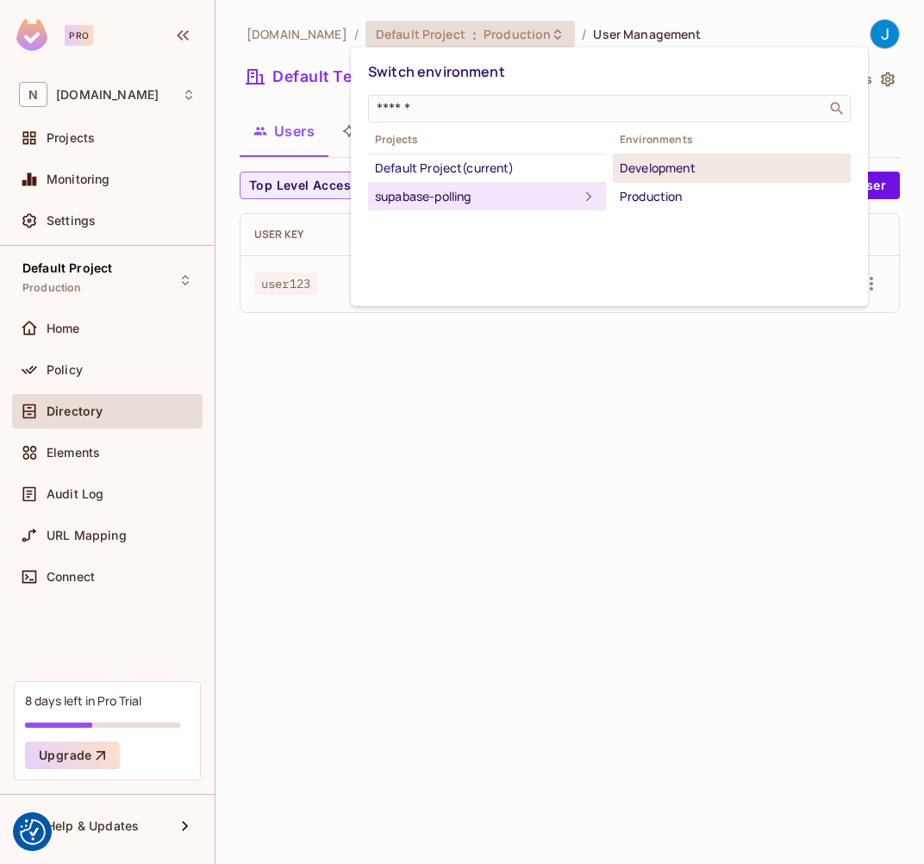
click at [642, 154] on li "Development" at bounding box center [732, 168] width 238 height 28
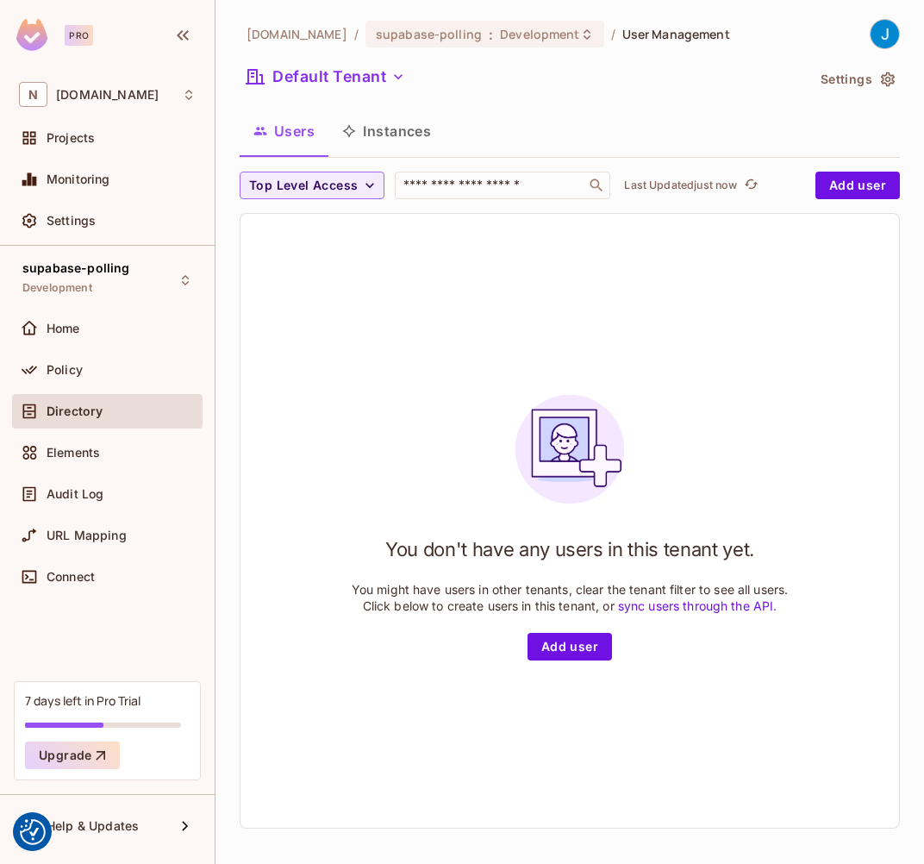
click at [391, 124] on button "Instances" at bounding box center [386, 130] width 116 height 43
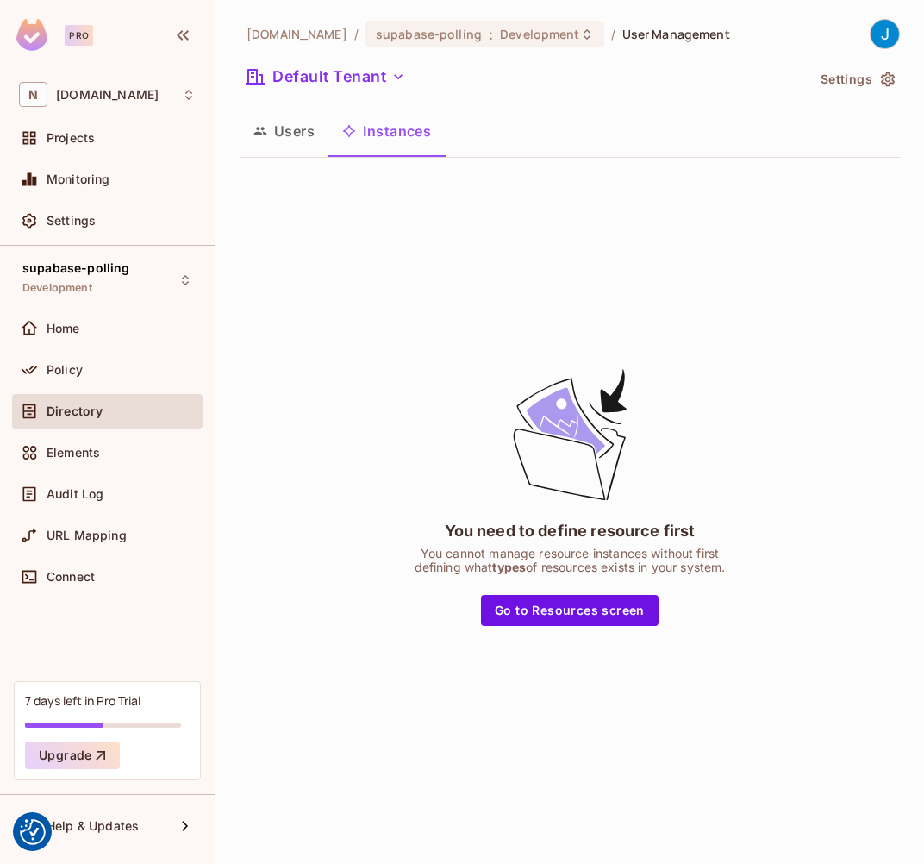
click at [276, 128] on button "Users" at bounding box center [284, 130] width 89 height 43
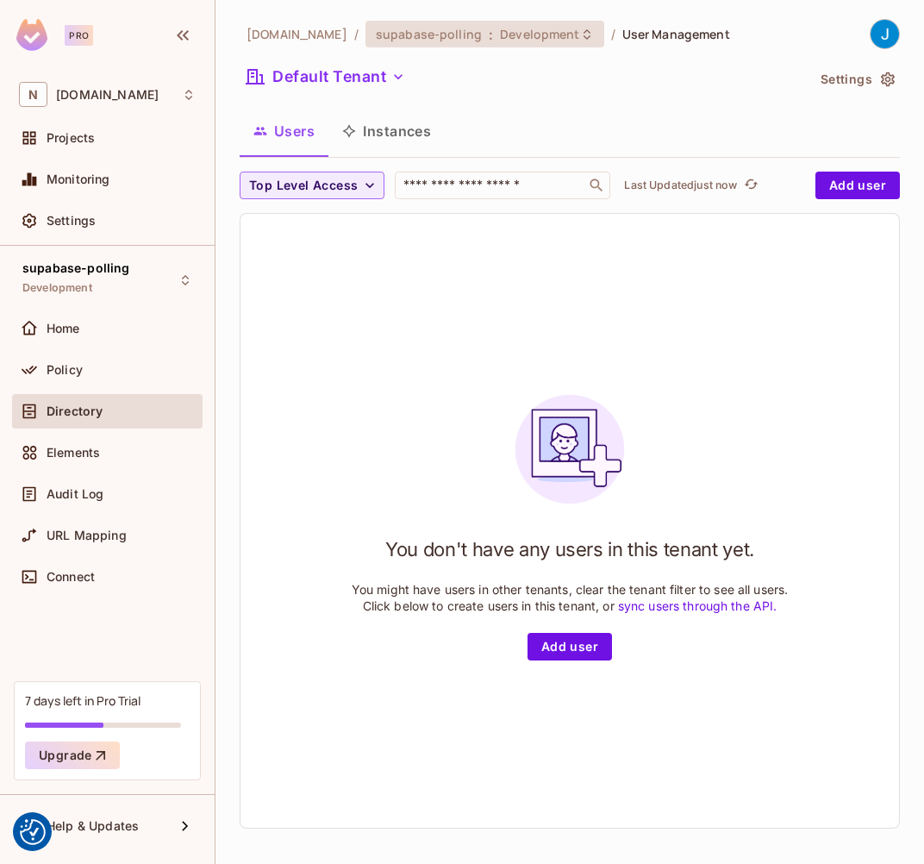
click at [537, 39] on span "Development" at bounding box center [539, 34] width 79 height 16
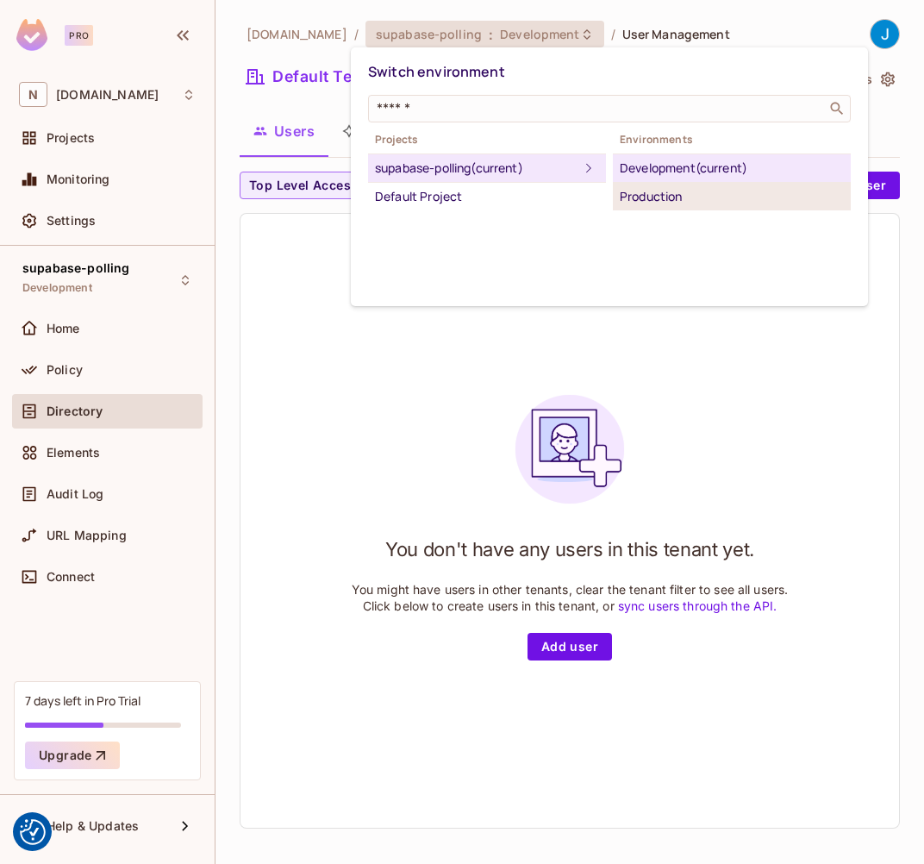
click at [650, 196] on div "Production" at bounding box center [732, 196] width 224 height 21
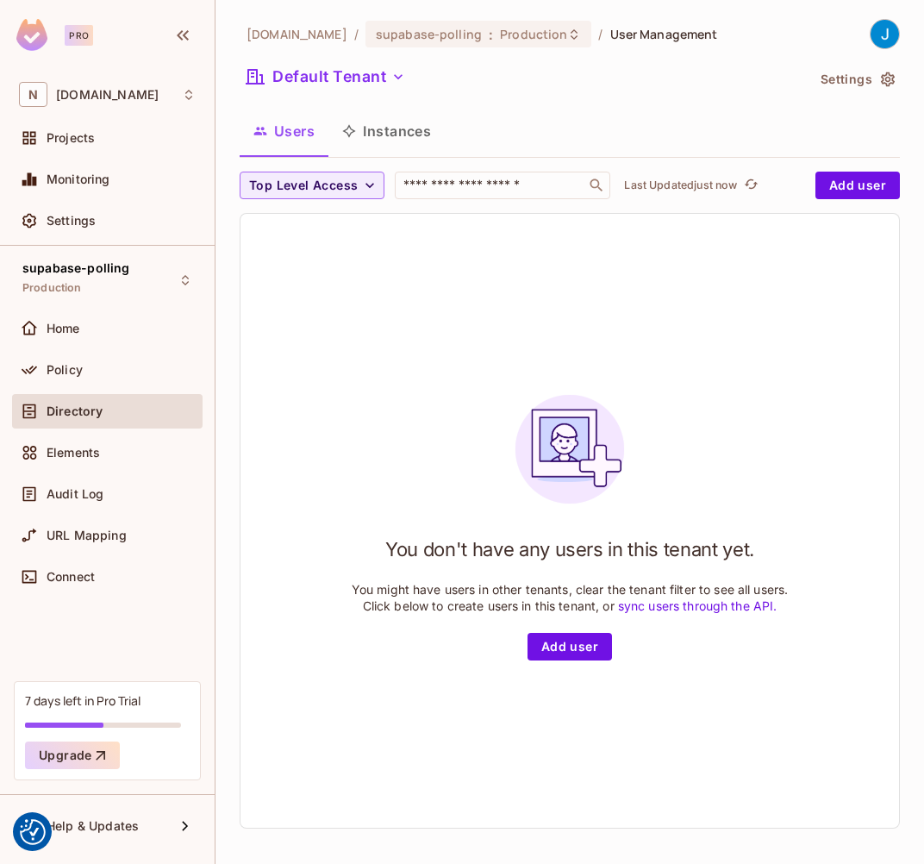
click at [397, 125] on button "Instances" at bounding box center [386, 130] width 116 height 43
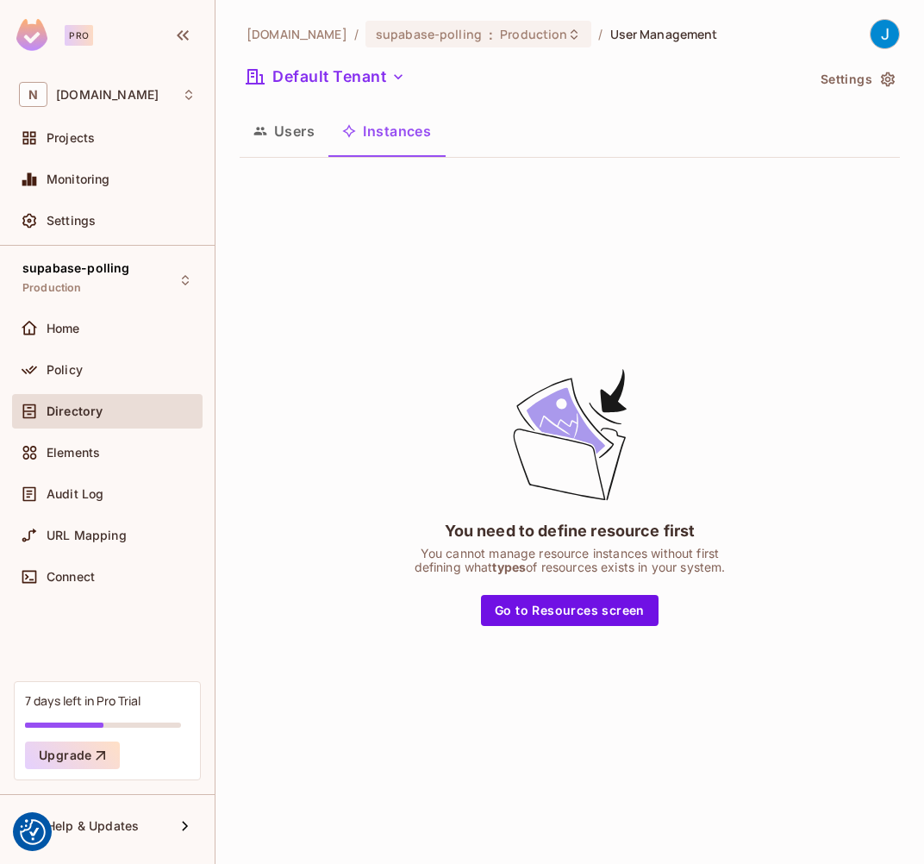
click at [283, 137] on button "Users" at bounding box center [284, 130] width 89 height 43
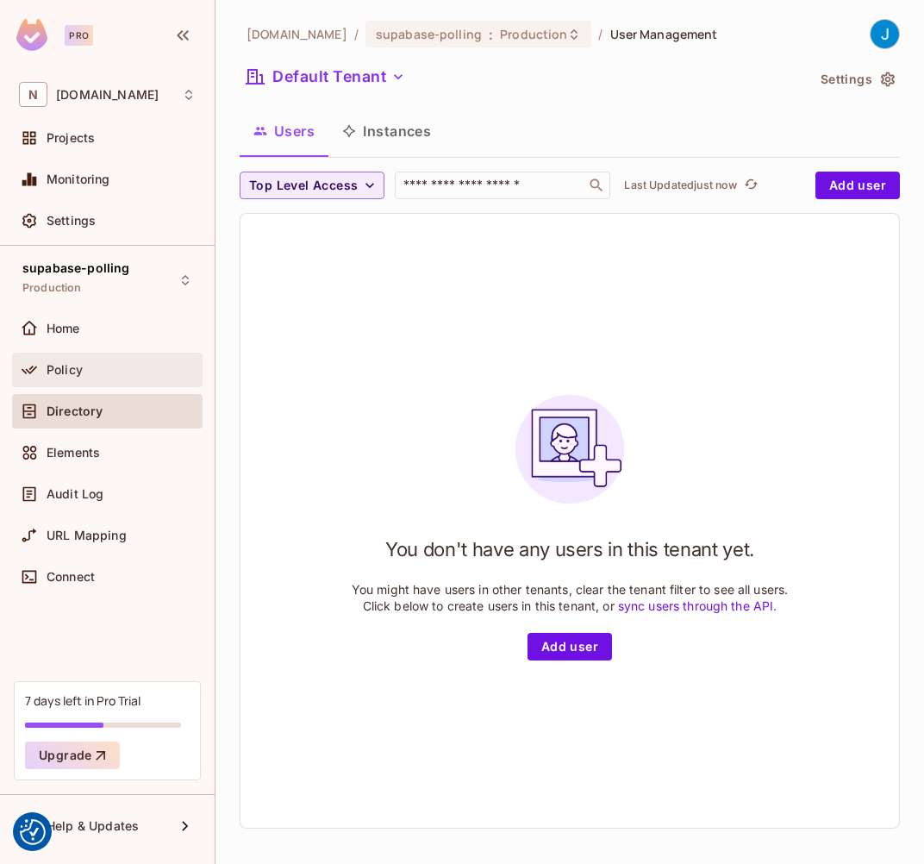
click at [129, 357] on div "Policy" at bounding box center [107, 370] width 191 height 34
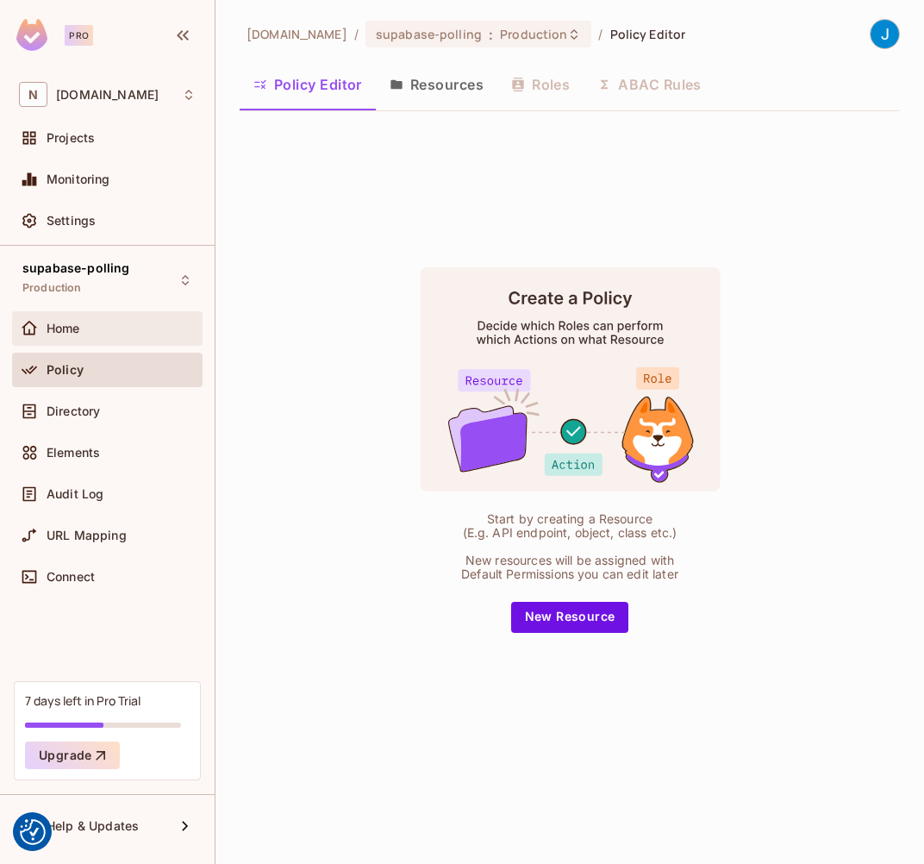
click at [66, 322] on span "Home" at bounding box center [64, 329] width 34 height 14
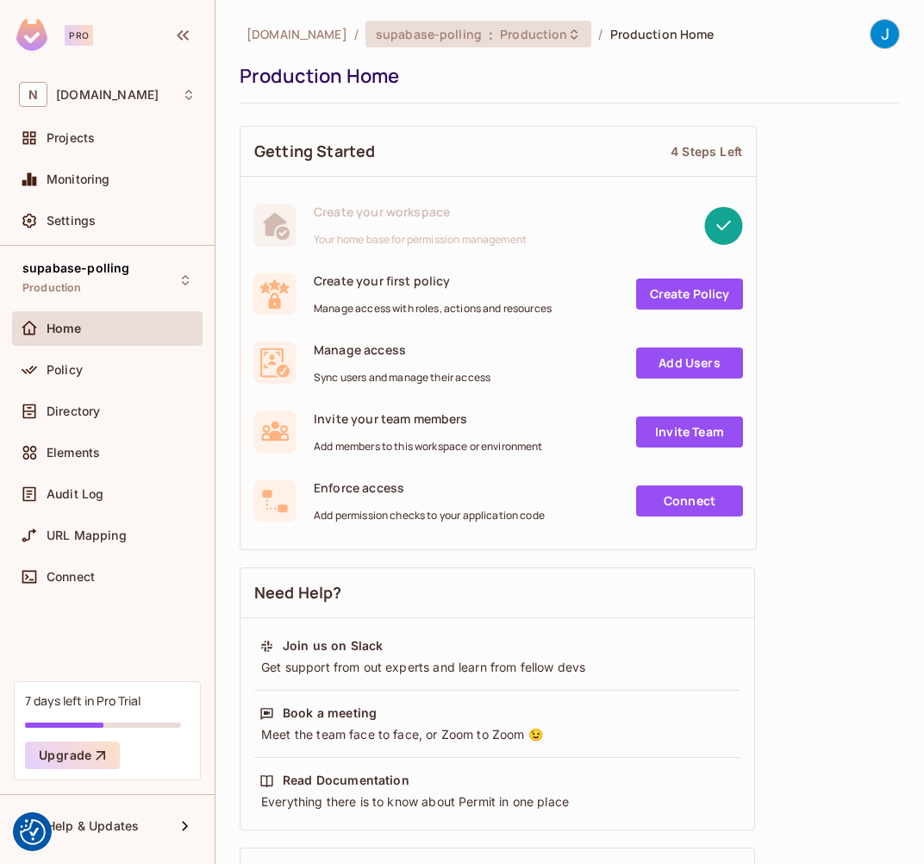
click at [397, 28] on span "supabase-polling" at bounding box center [429, 34] width 106 height 16
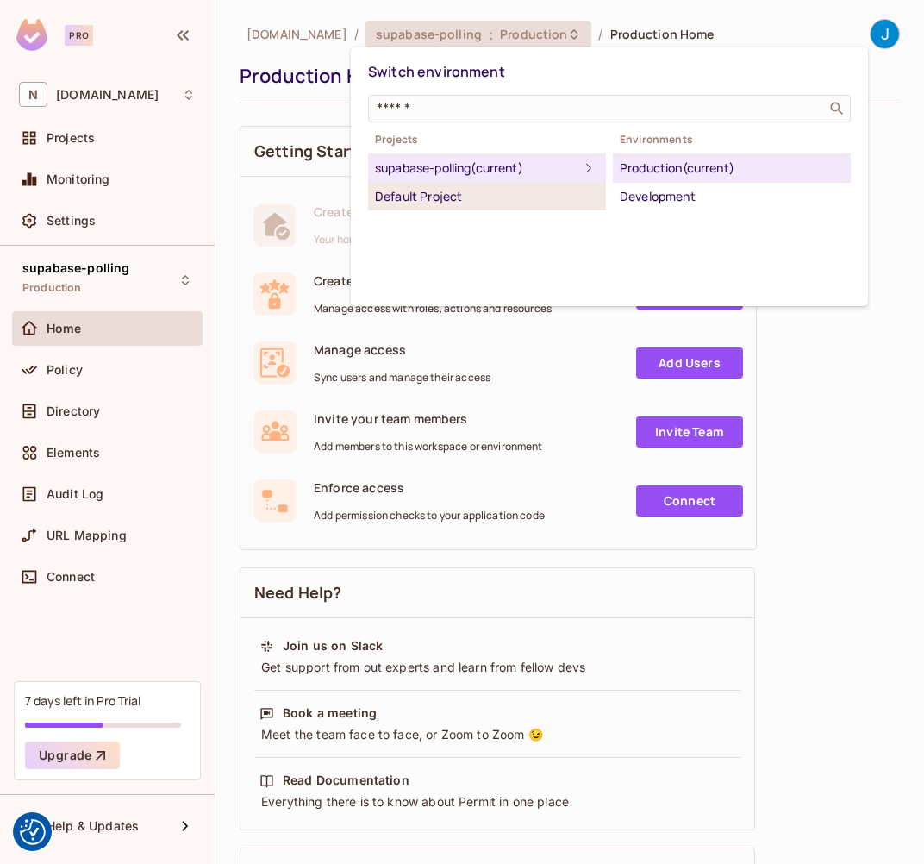
click at [428, 197] on div "Default Project" at bounding box center [487, 196] width 224 height 21
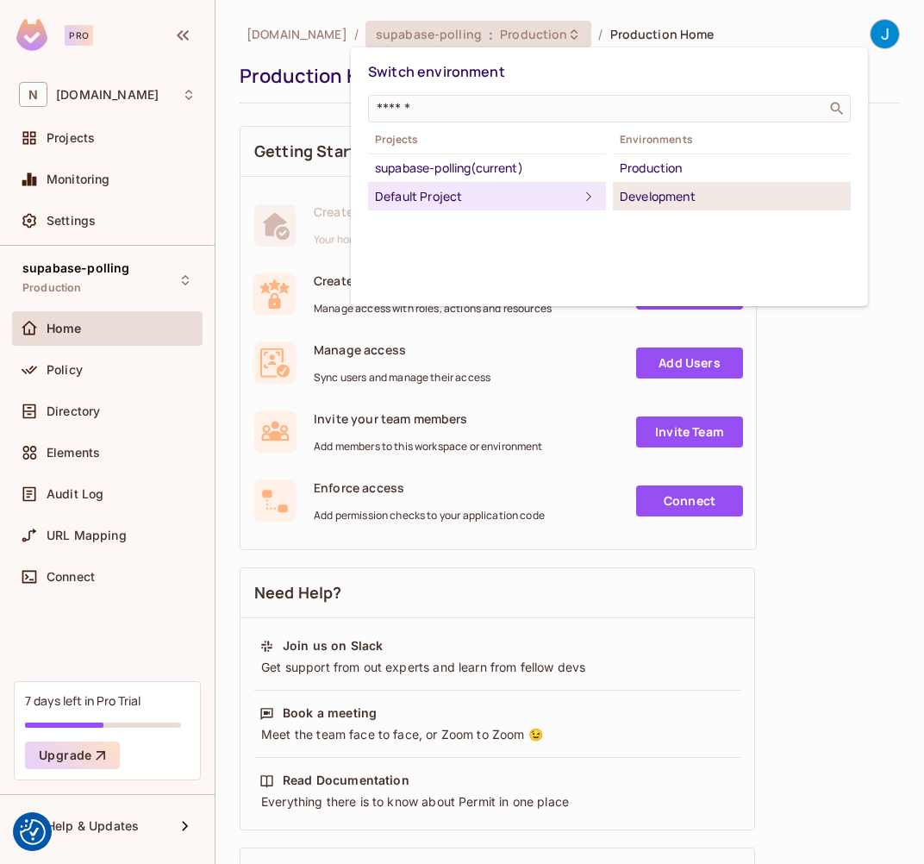
click at [689, 197] on div "Development" at bounding box center [732, 196] width 224 height 21
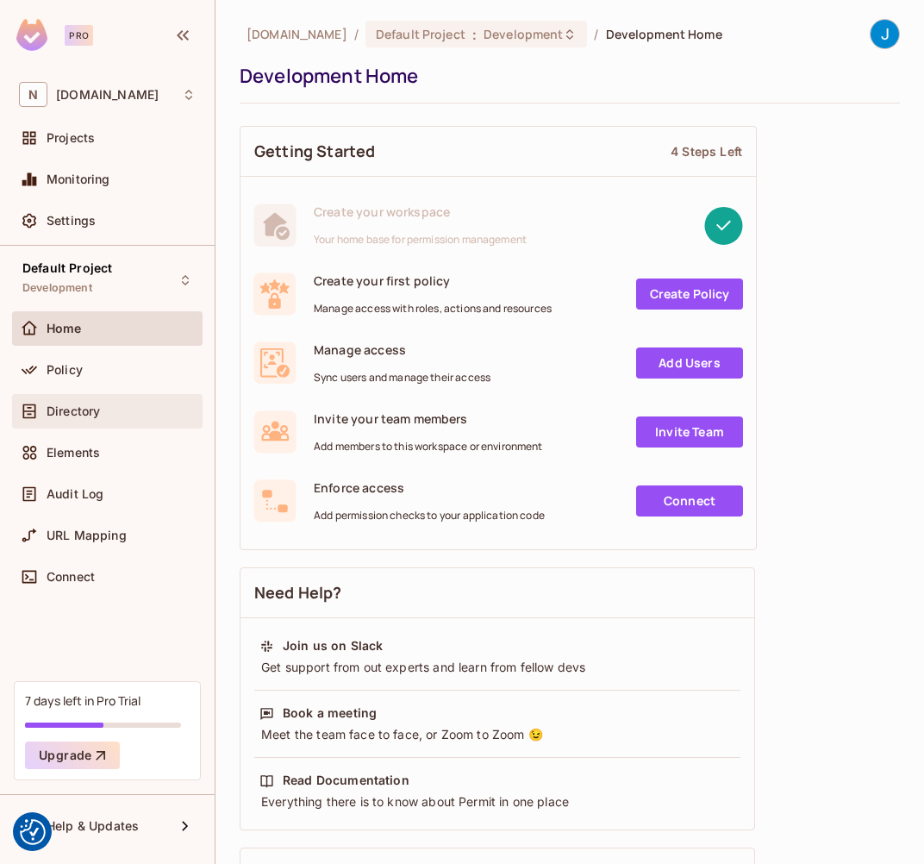
click at [91, 408] on span "Directory" at bounding box center [73, 411] width 53 height 14
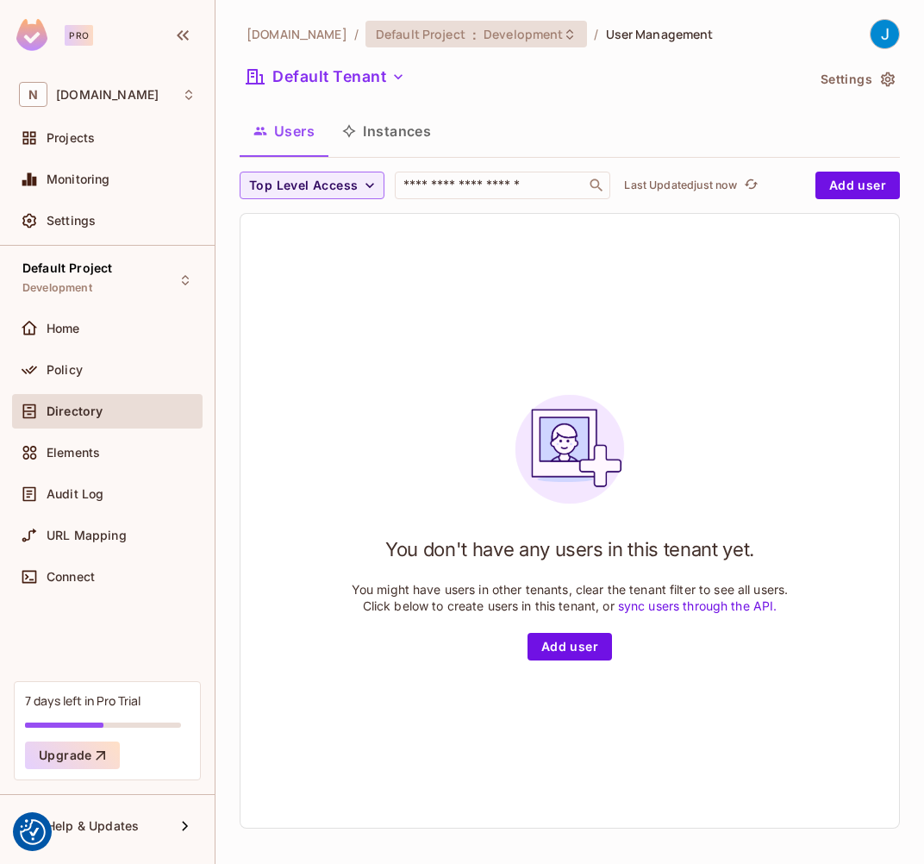
click at [466, 22] on div "Default Project : Development" at bounding box center [477, 34] width 222 height 27
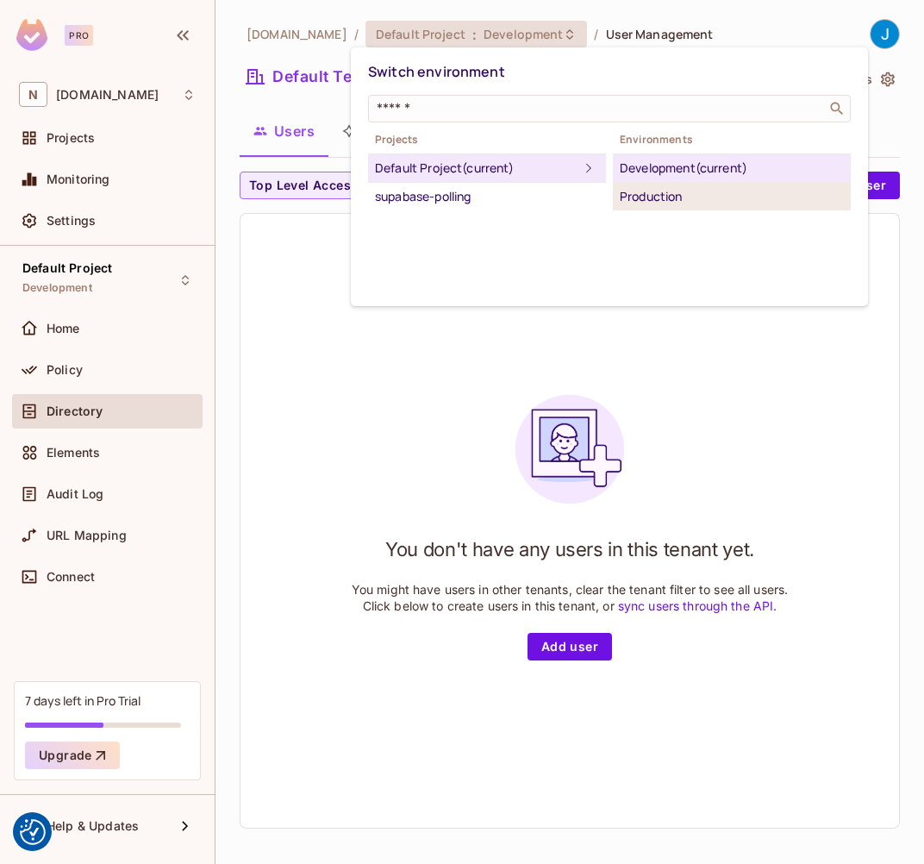
click at [676, 191] on div "Production" at bounding box center [732, 196] width 224 height 21
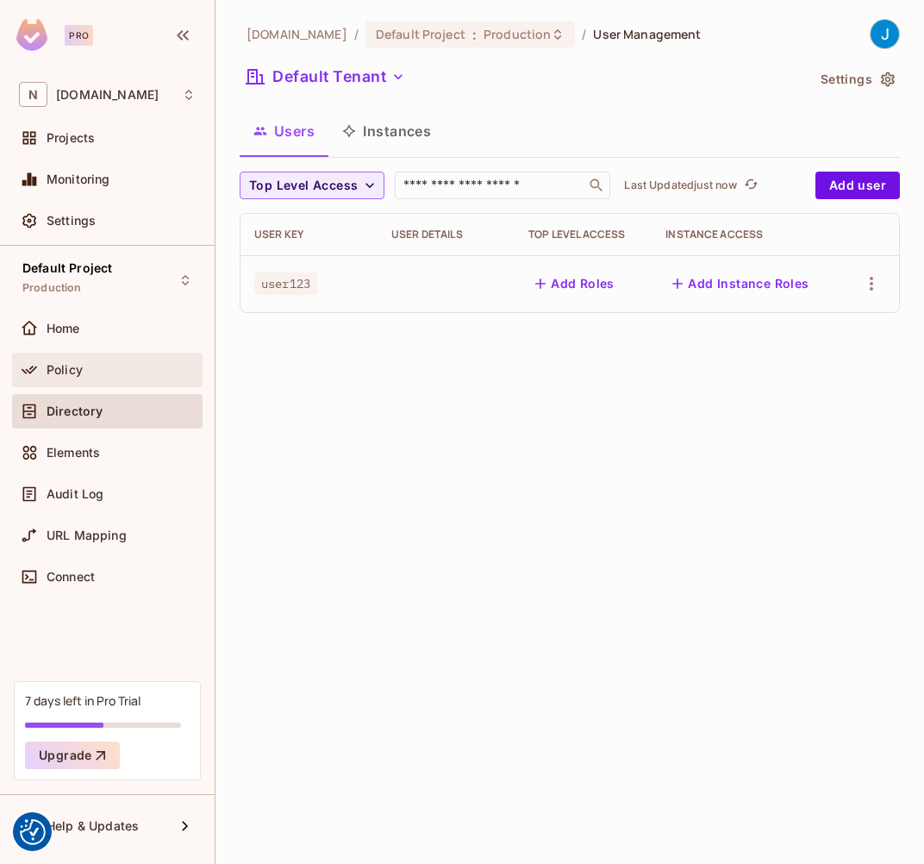
click at [64, 364] on span "Policy" at bounding box center [65, 370] width 36 height 14
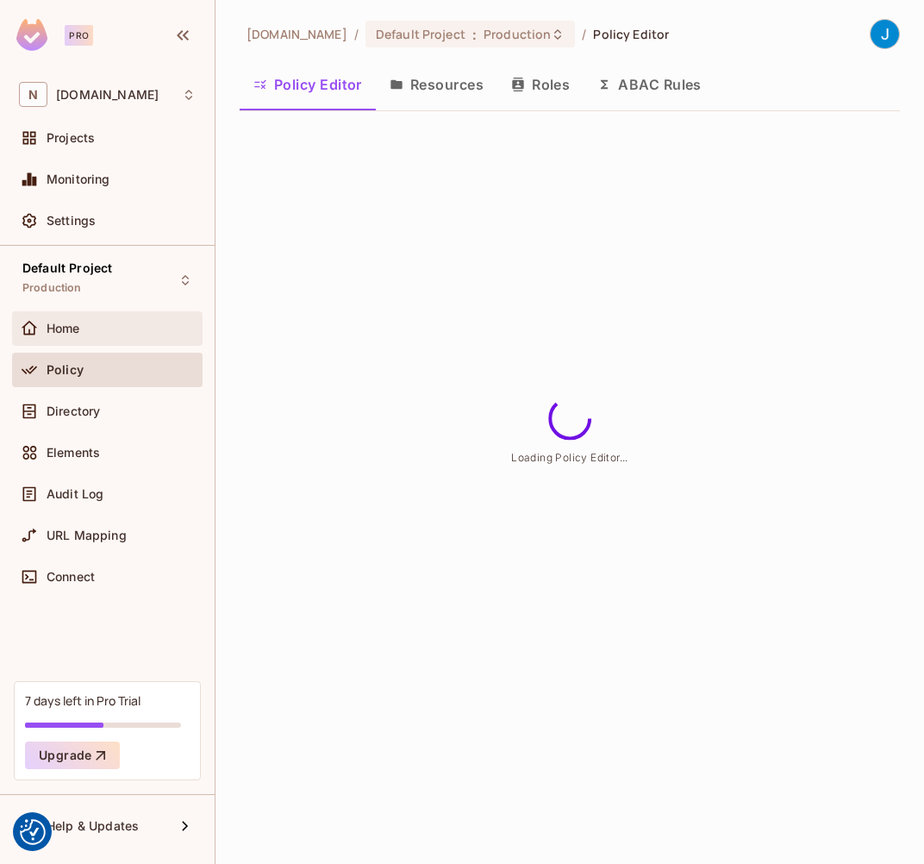
click at [64, 331] on span "Home" at bounding box center [64, 329] width 34 height 14
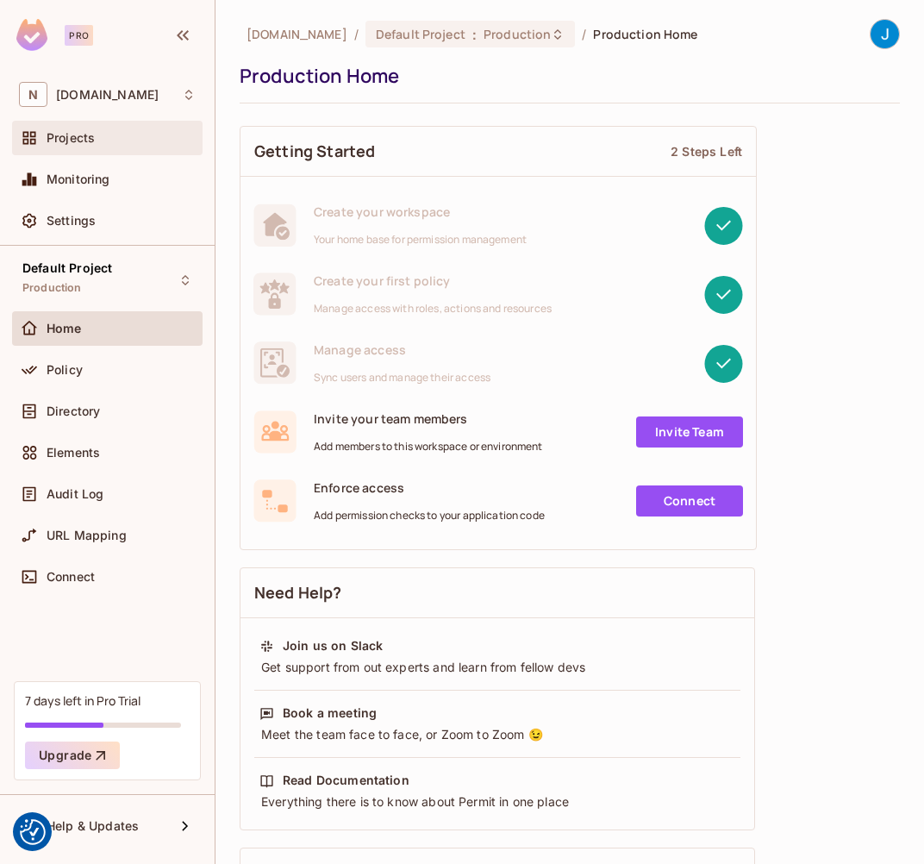
click at [100, 136] on div "Projects" at bounding box center [121, 138] width 149 height 14
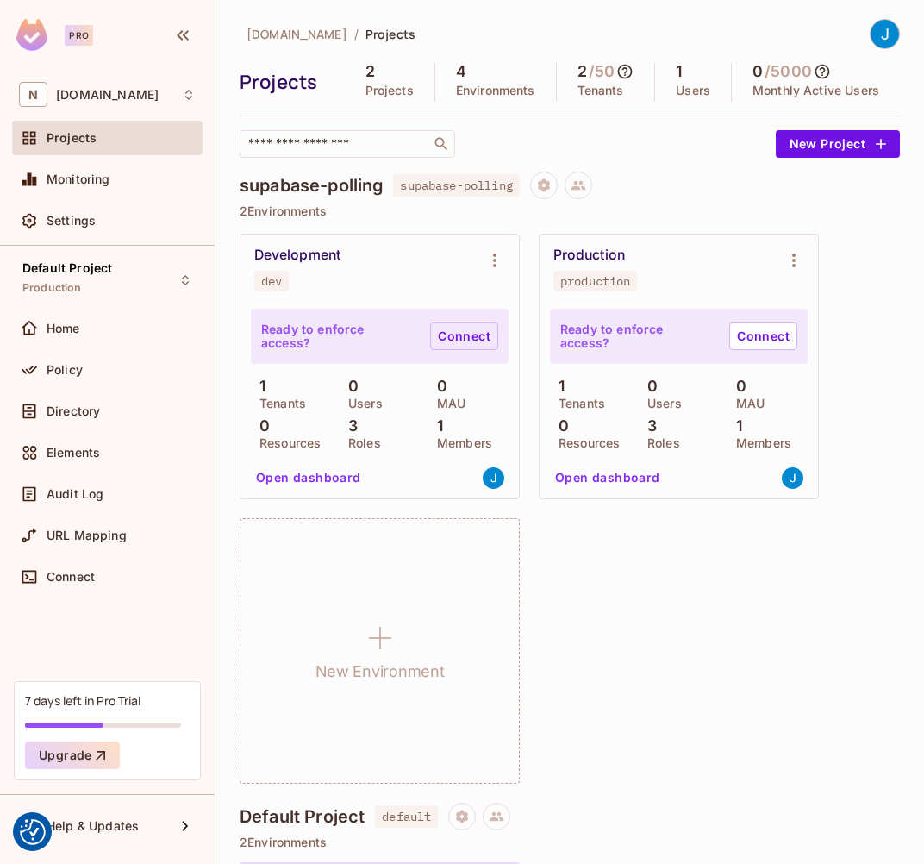
click at [456, 335] on link "Connect" at bounding box center [464, 336] width 68 height 28
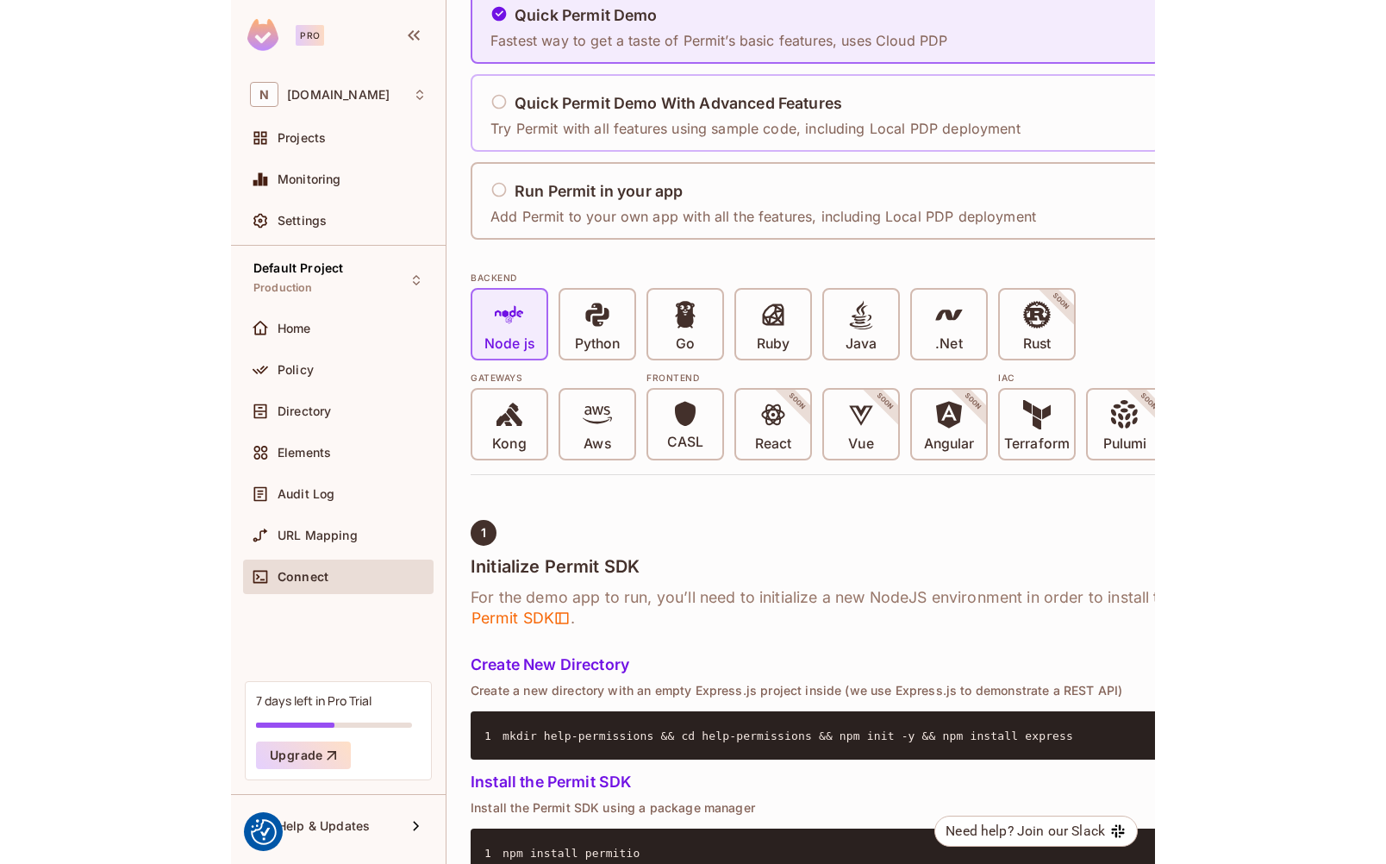
scroll to position [172, 0]
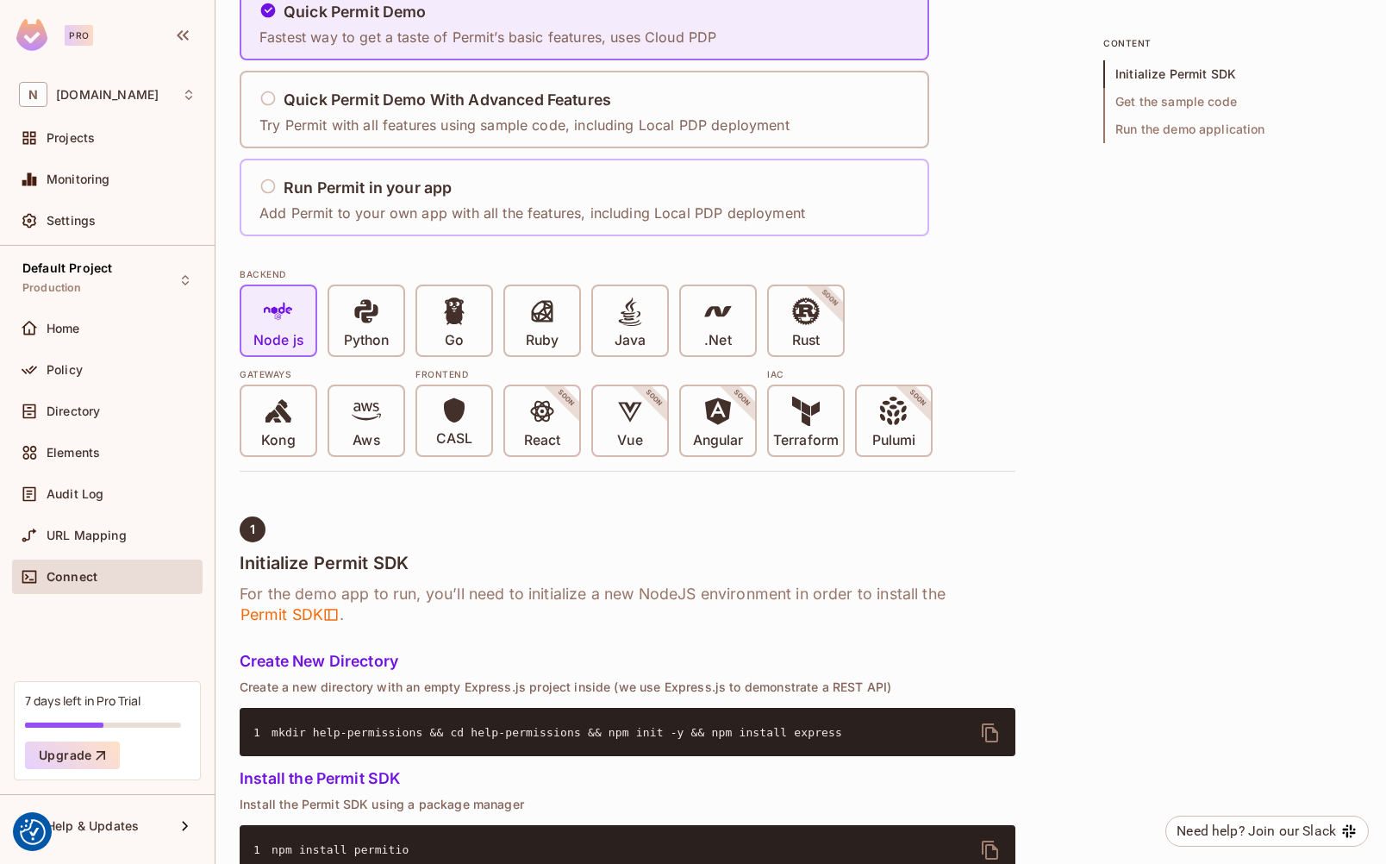
click at [334, 187] on h5 "Run Permit in your app" at bounding box center [368, 187] width 168 height 17
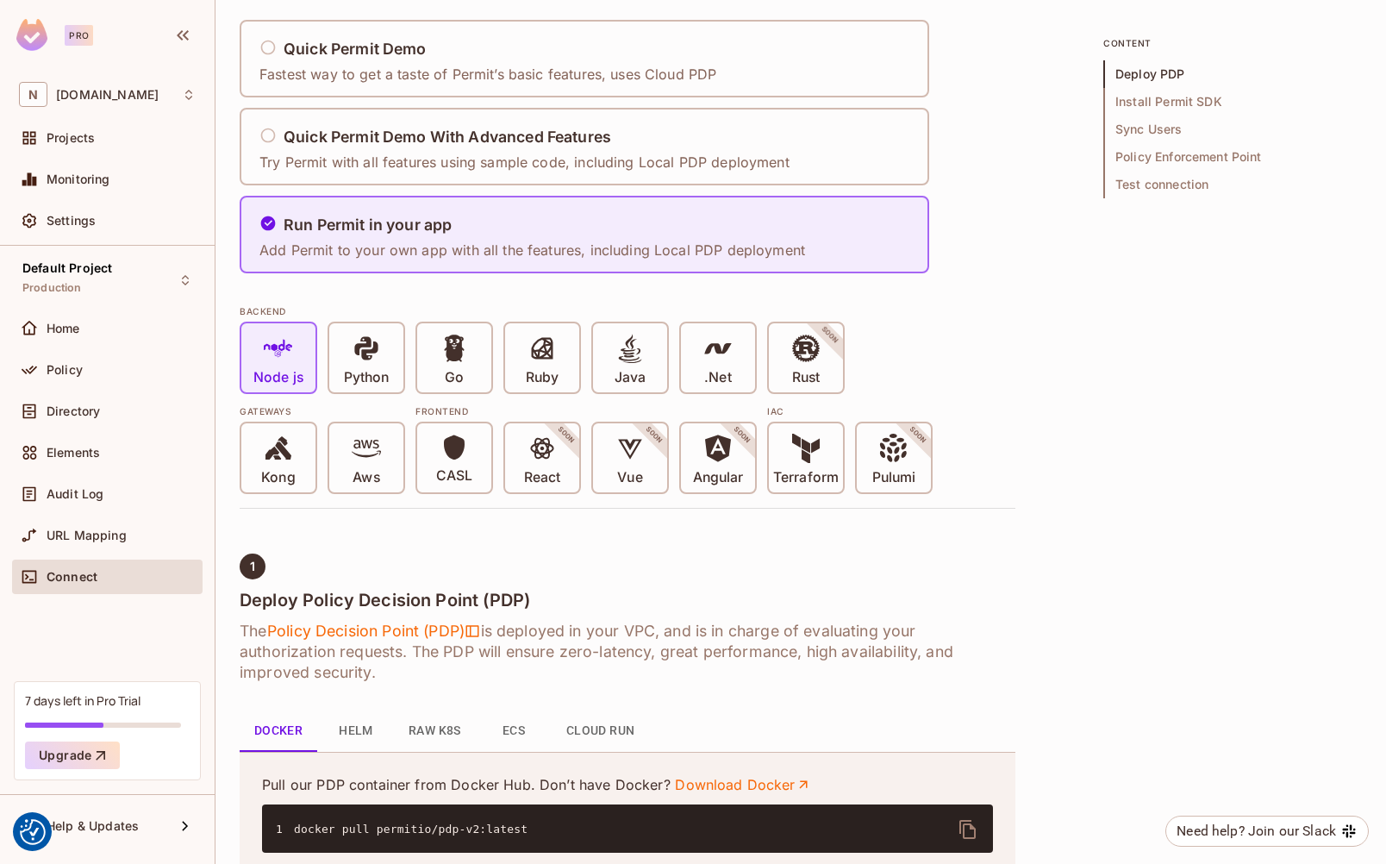
scroll to position [86, 0]
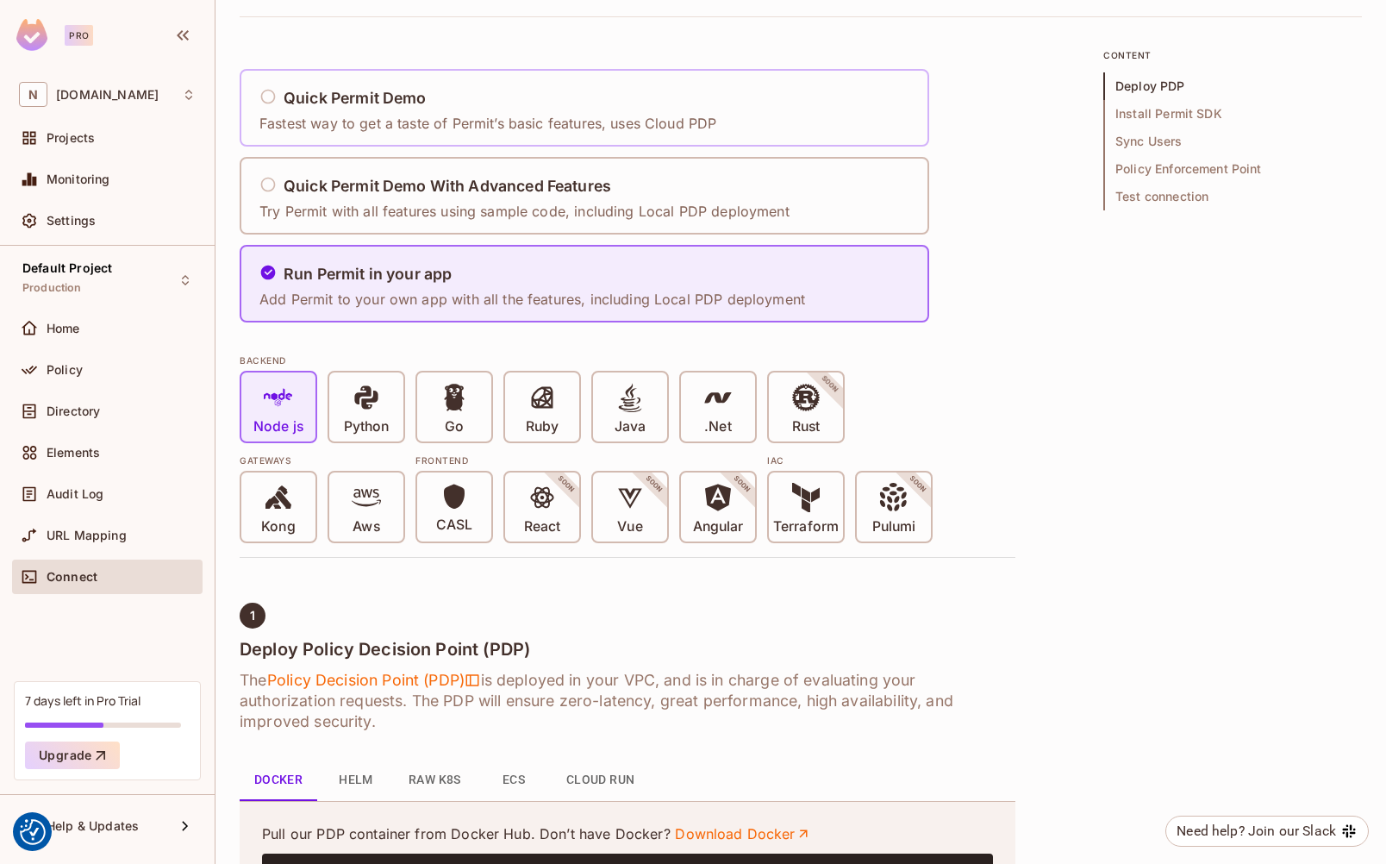
click at [278, 101] on div "Quick Permit Demo" at bounding box center [487, 99] width 457 height 22
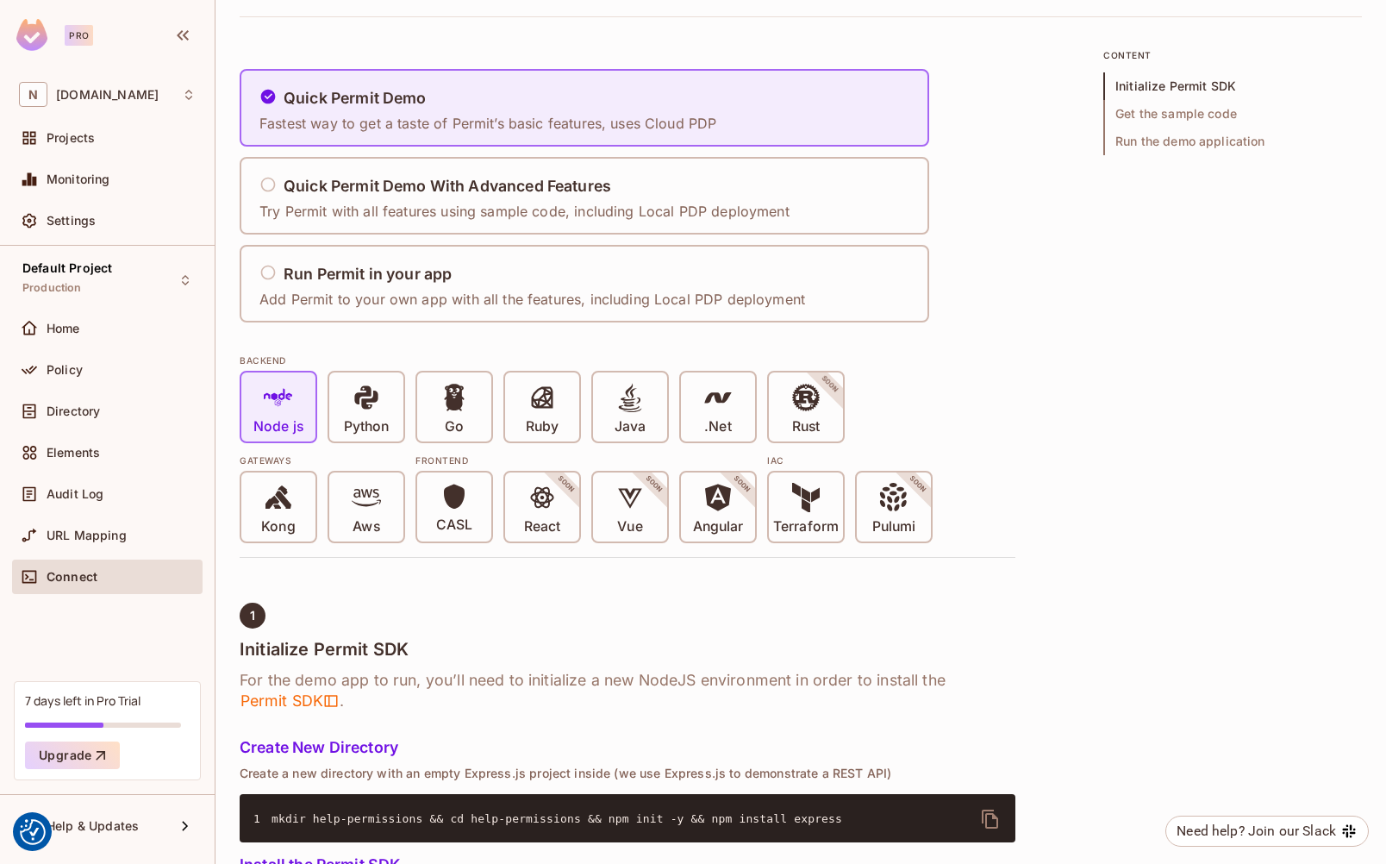
scroll to position [172, 0]
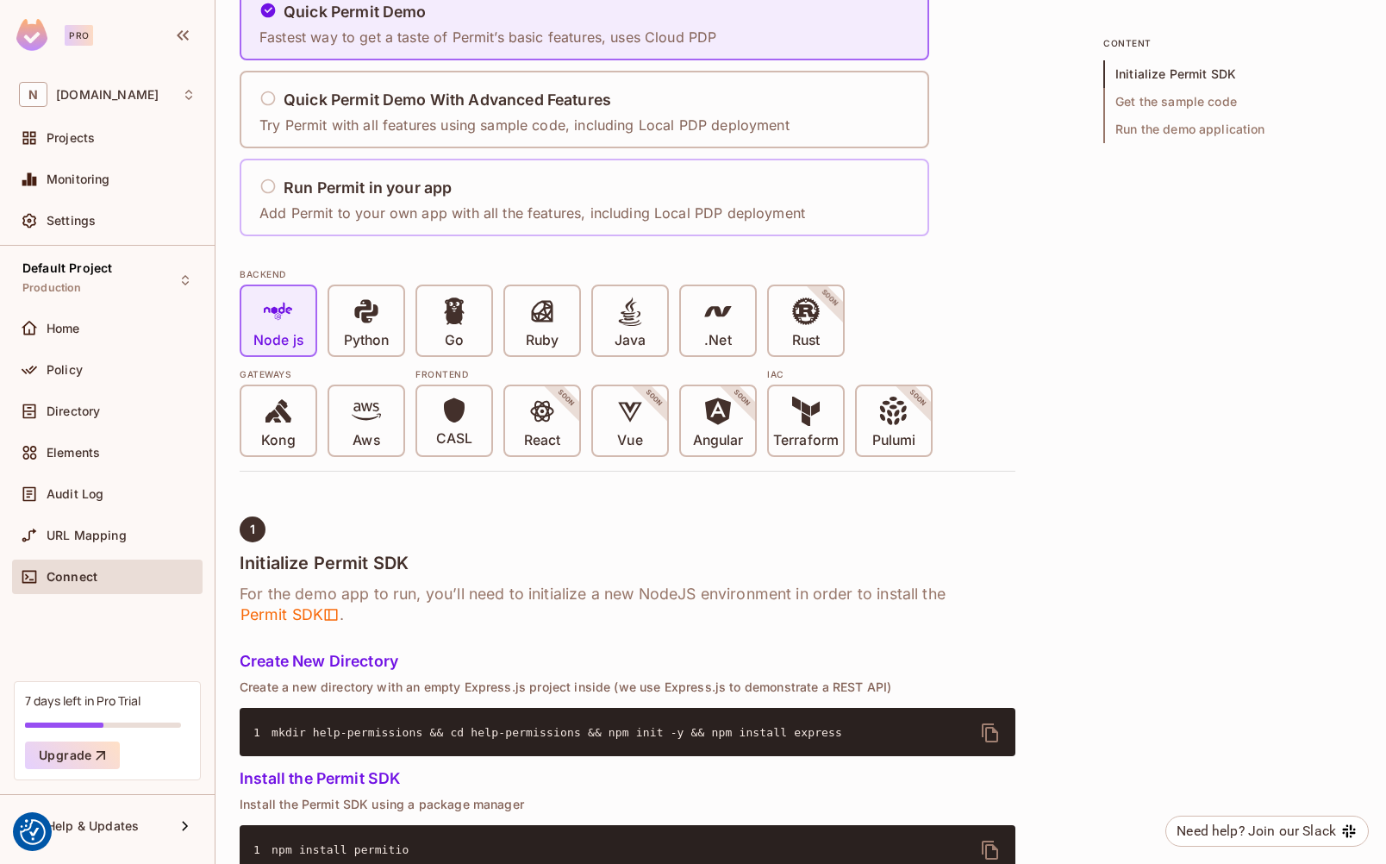
click at [308, 192] on h5 "Run Permit in your app" at bounding box center [368, 187] width 168 height 17
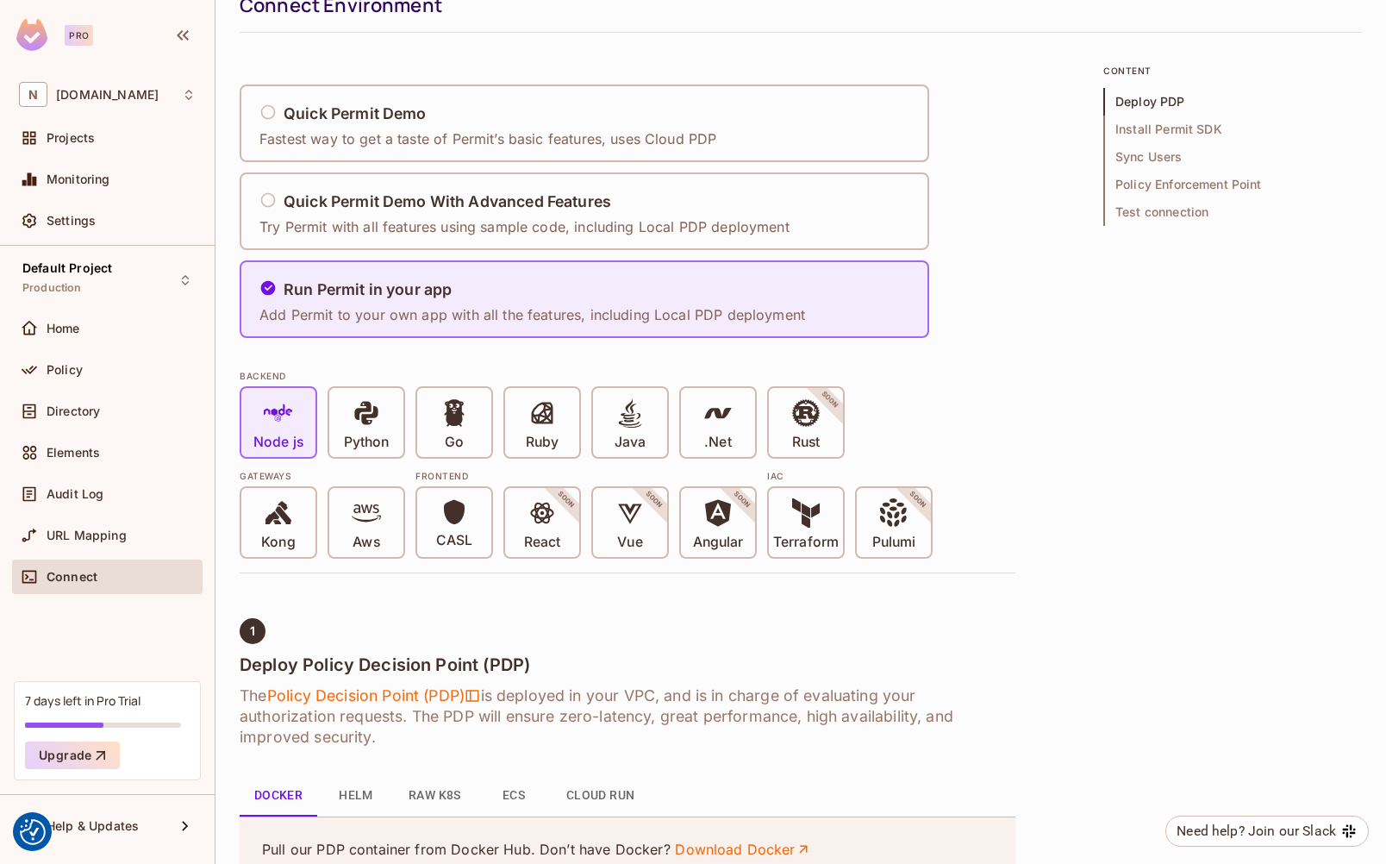
scroll to position [0, 0]
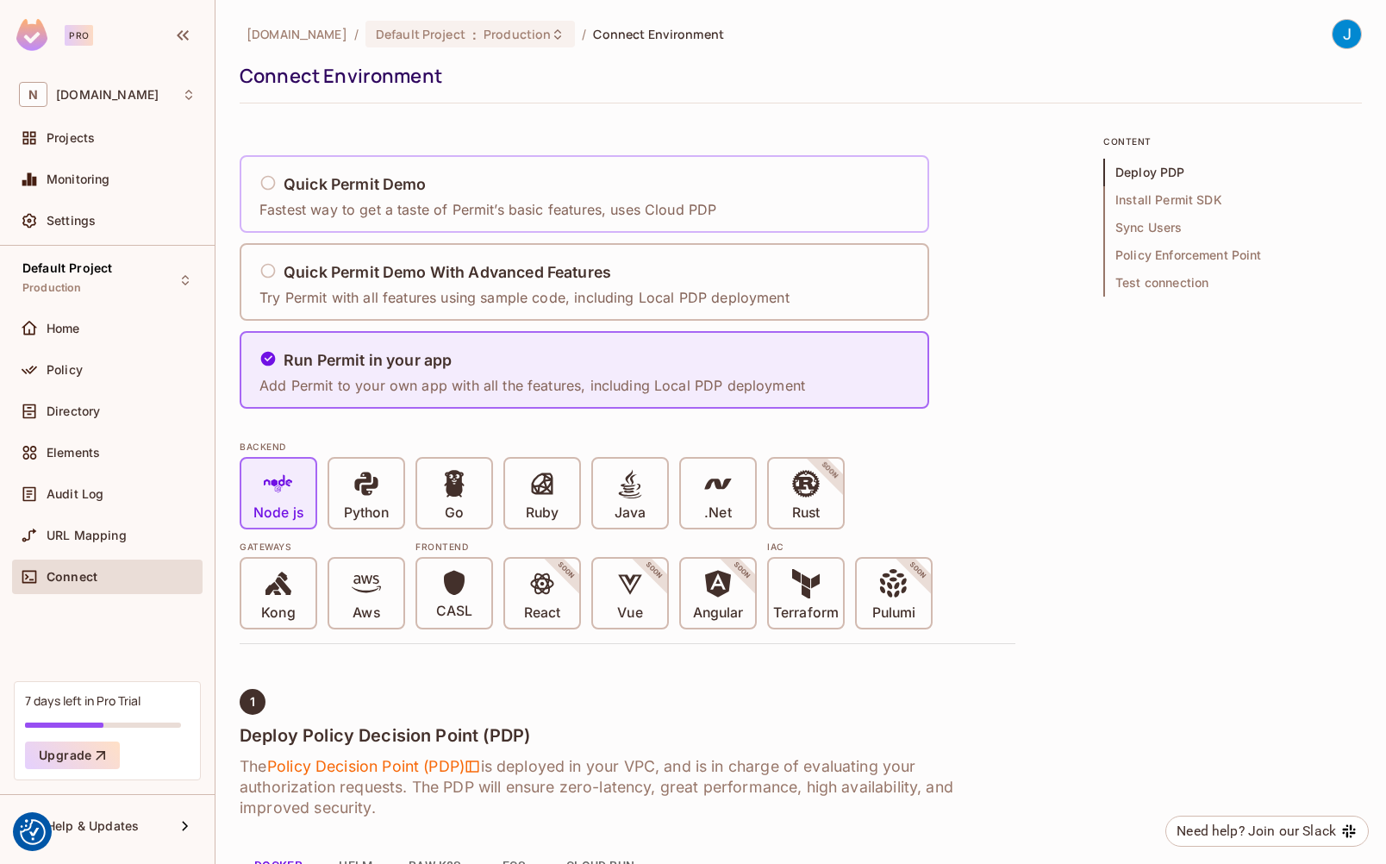
click at [356, 187] on h5 "Quick Permit Demo" at bounding box center [355, 184] width 143 height 17
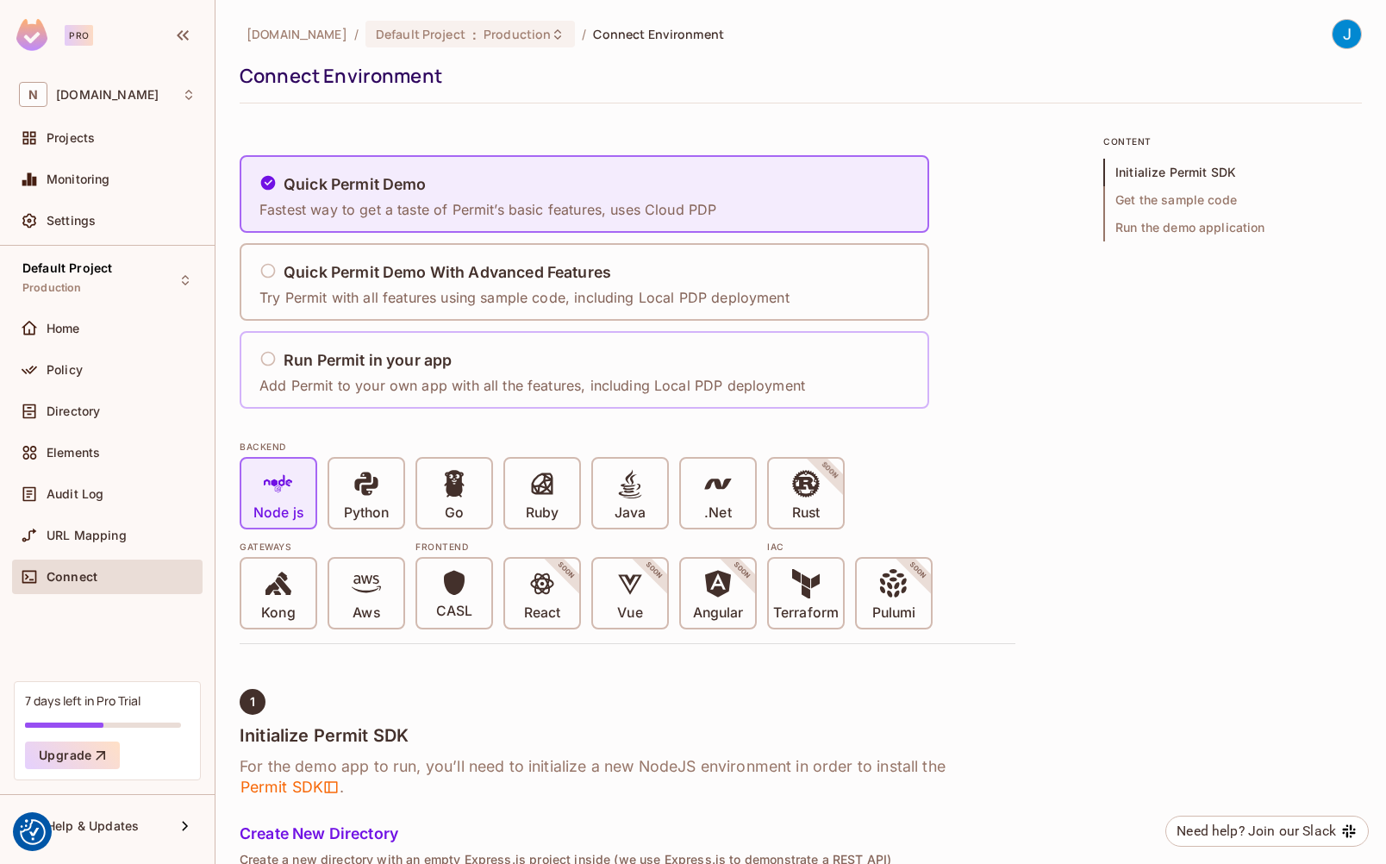
click at [397, 352] on h5 "Run Permit in your app" at bounding box center [368, 360] width 168 height 17
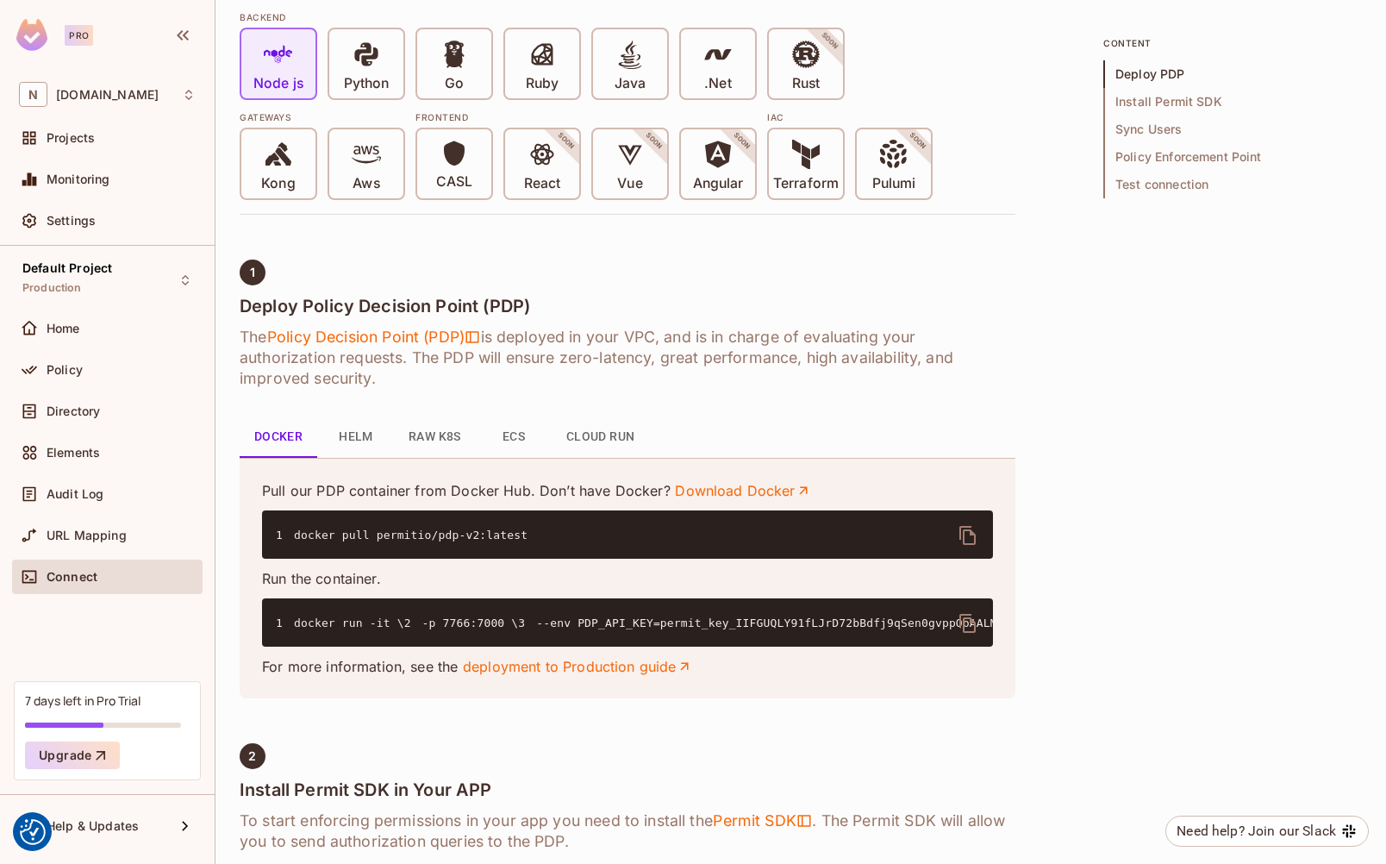
scroll to position [431, 0]
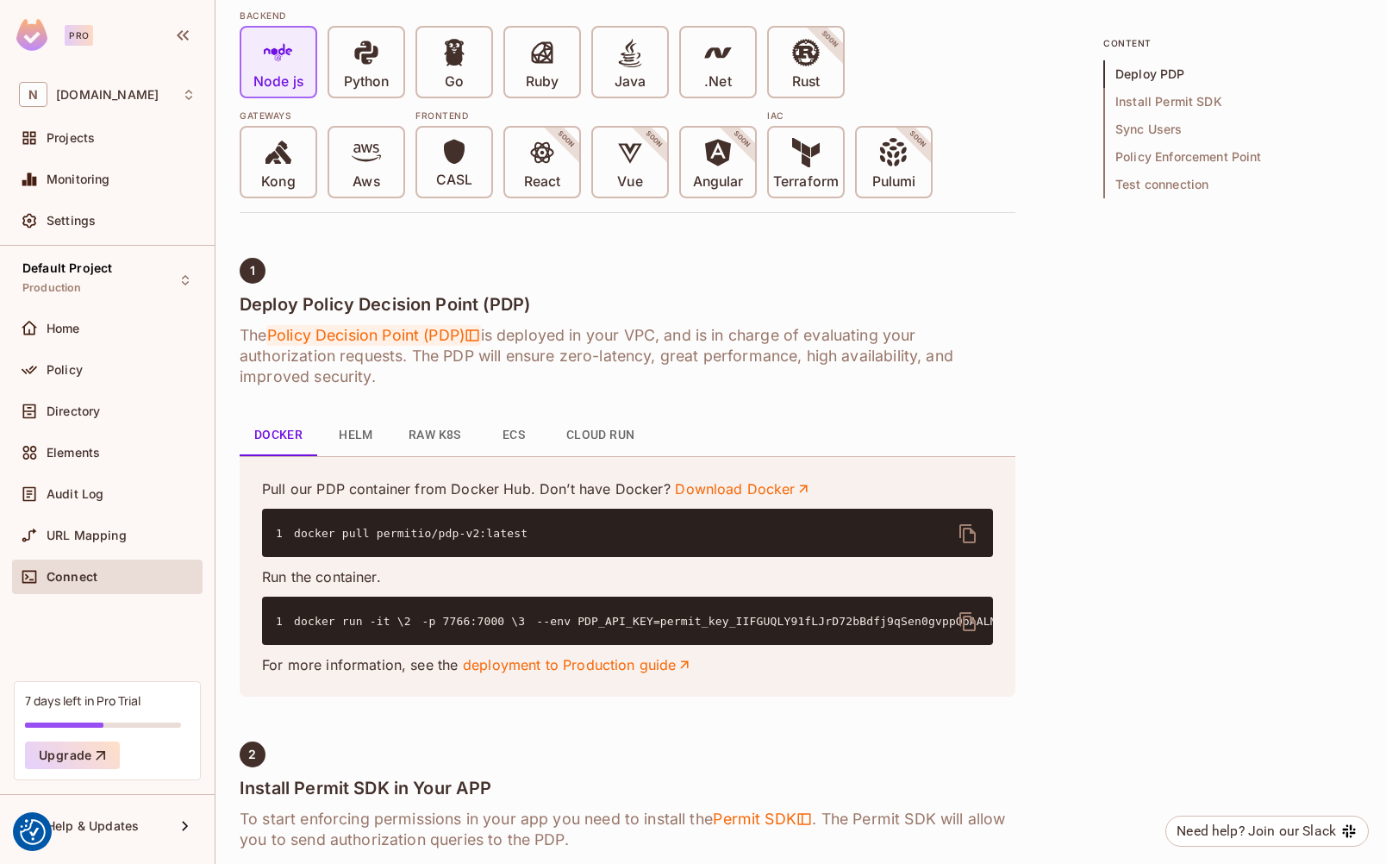
click at [442, 332] on span "Policy Decision Point (PDP)" at bounding box center [373, 335] width 214 height 21
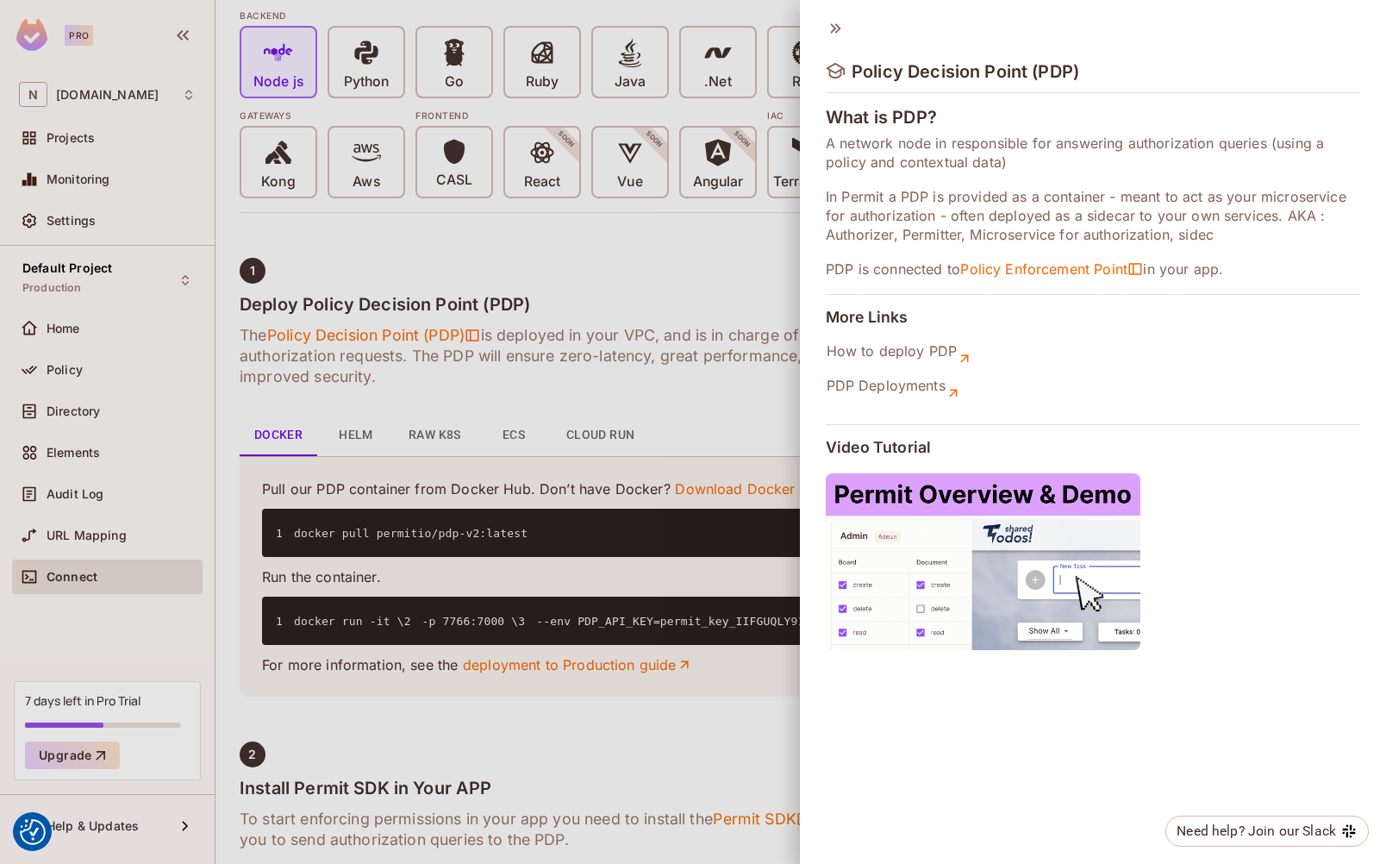
click at [808, 27] on icon at bounding box center [835, 28] width 19 height 19
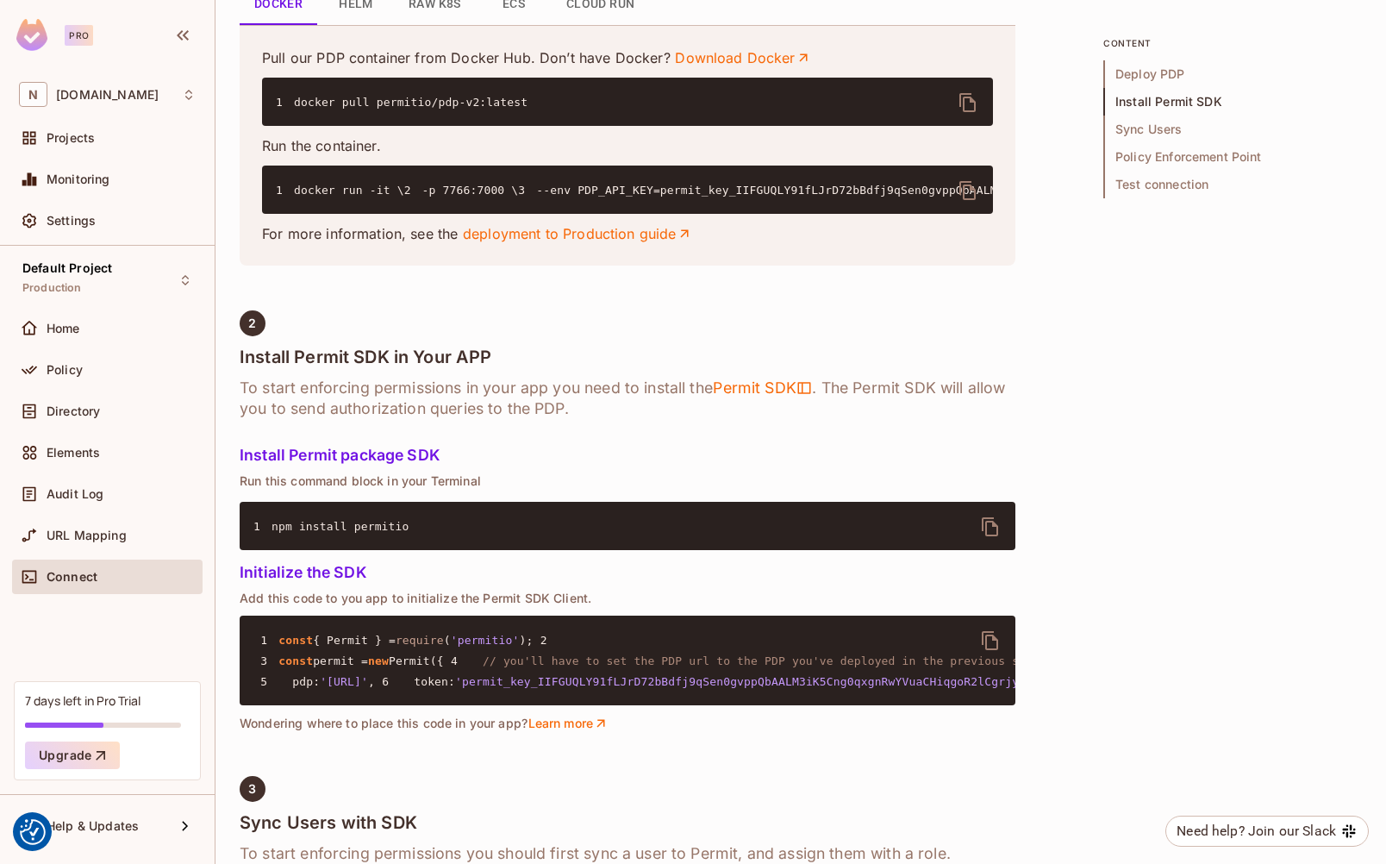
scroll to position [603, 0]
